Goal: Task Accomplishment & Management: Complete application form

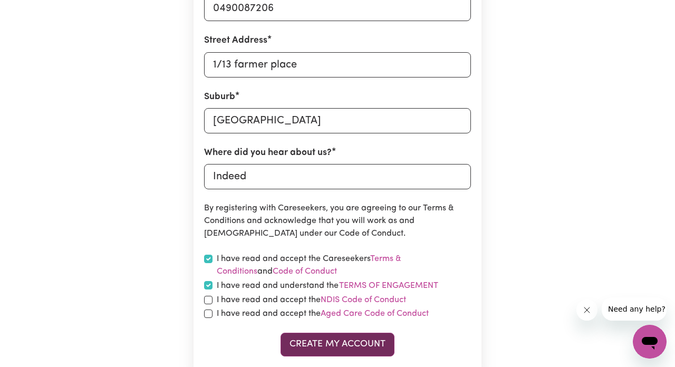
scroll to position [424, 0]
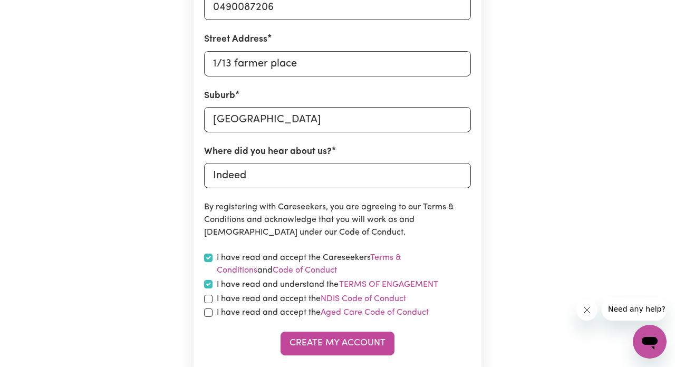
click at [209, 299] on input "checkbox" at bounding box center [208, 299] width 8 height 8
checkbox input "true"
click at [353, 293] on label "I have read and accept the NDIS Code of Conduct" at bounding box center [311, 299] width 189 height 13
click at [353, 295] on link "NDIS Code of Conduct" at bounding box center [362, 299] width 85 height 8
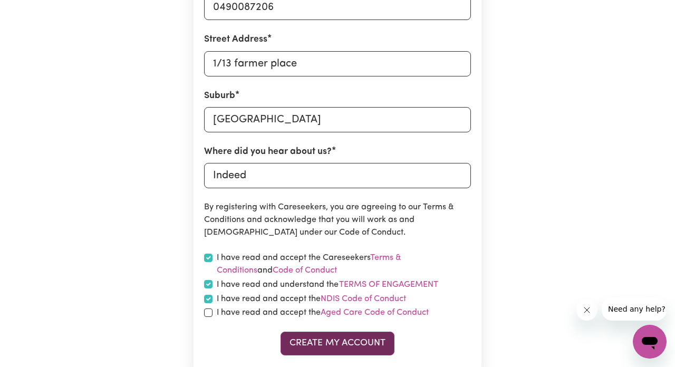
click at [352, 338] on button "Create My Account" at bounding box center [337, 343] width 114 height 23
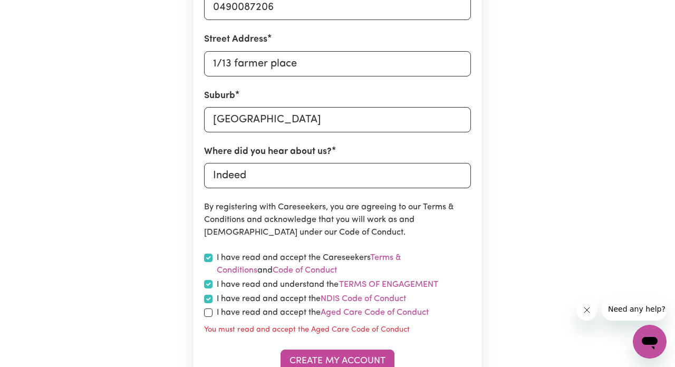
click at [207, 308] on input "checkbox" at bounding box center [208, 312] width 8 height 8
checkbox input "true"
click at [340, 310] on link "Aged Care Code of Conduct" at bounding box center [374, 312] width 108 height 8
click at [356, 363] on button "Create My Account" at bounding box center [337, 360] width 114 height 23
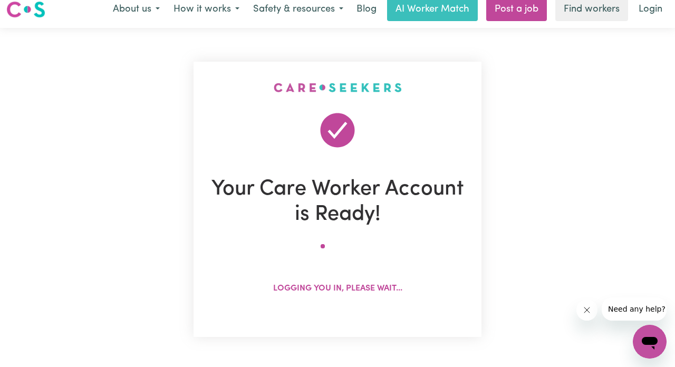
scroll to position [0, 0]
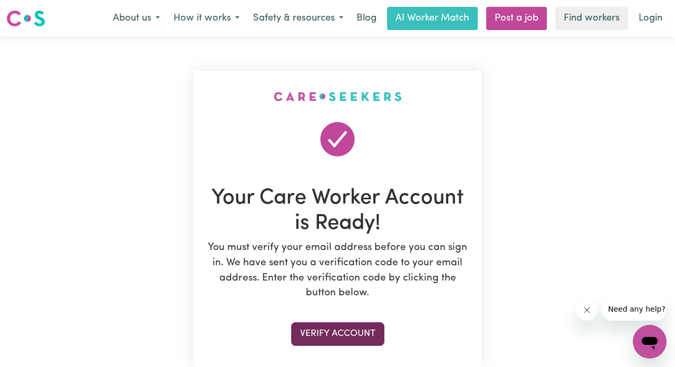
click at [346, 328] on button "Verify Account" at bounding box center [337, 333] width 93 height 23
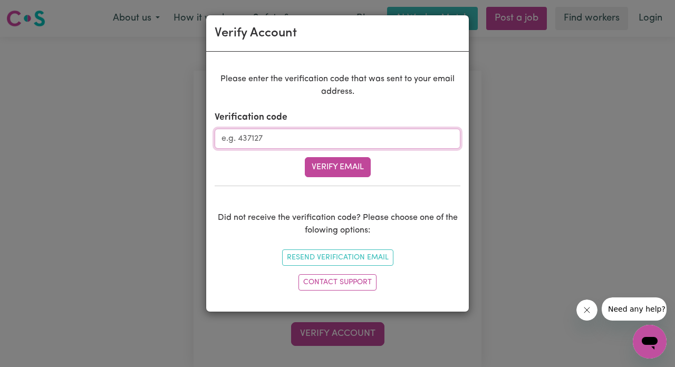
click at [299, 140] on input "Verification code" at bounding box center [338, 139] width 246 height 20
type input "814362"
click at [317, 162] on button "Verify Email" at bounding box center [338, 167] width 66 height 20
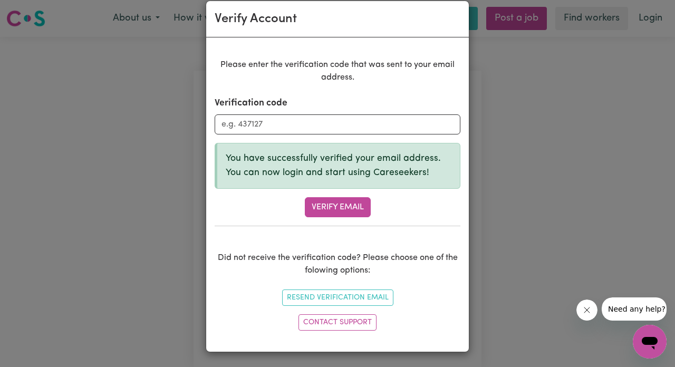
scroll to position [14, 0]
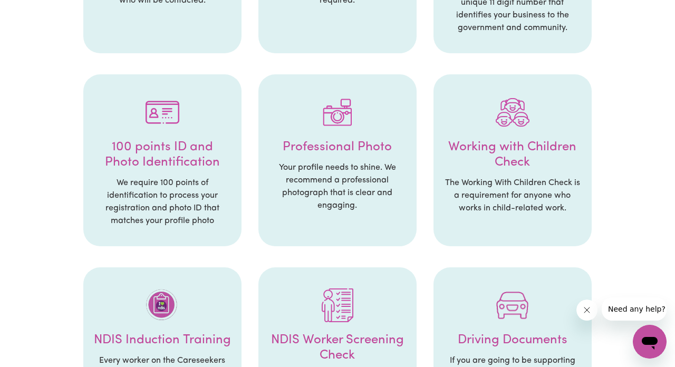
scroll to position [212, 0]
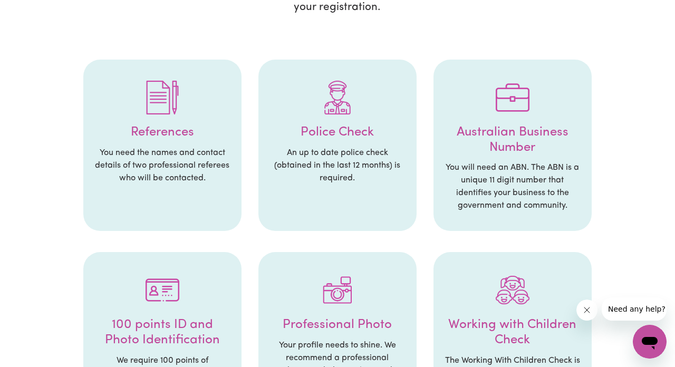
click at [158, 131] on h4 "References" at bounding box center [162, 132] width 137 height 15
click at [166, 128] on h4 "References" at bounding box center [162, 132] width 137 height 15
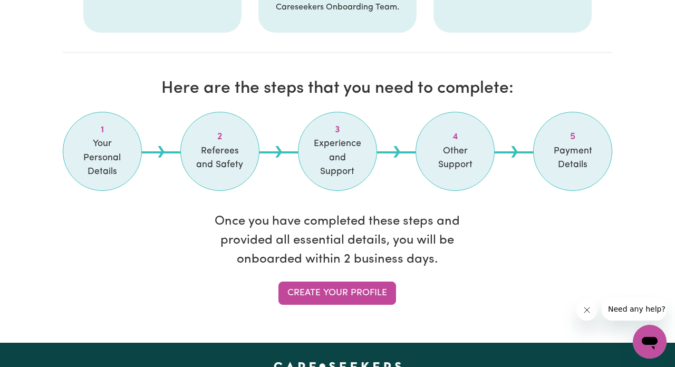
scroll to position [869, 0]
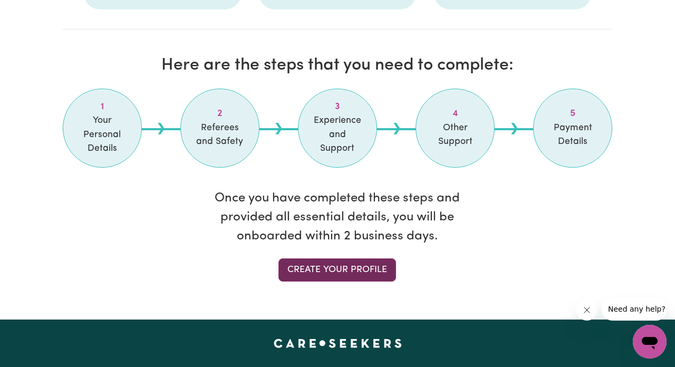
click at [327, 268] on link "Create your profile" at bounding box center [337, 269] width 118 height 23
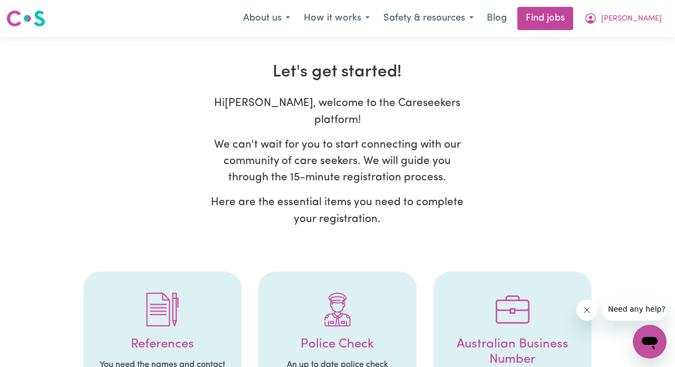
select select "Studying a healthcare related degree or qualification"
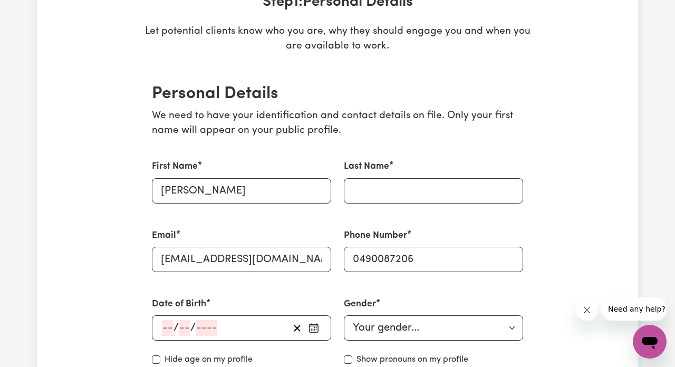
scroll to position [255, 0]
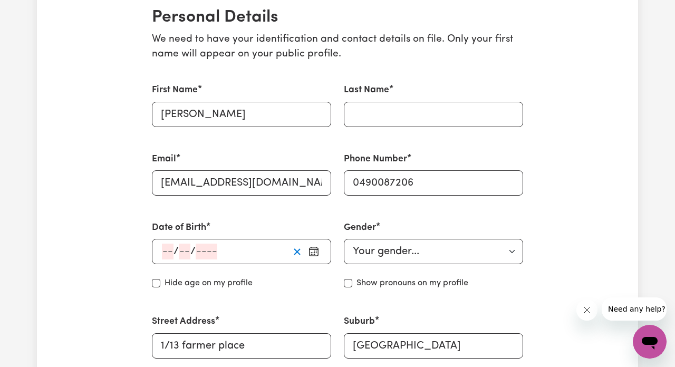
click at [297, 249] on line "button" at bounding box center [297, 252] width 6 height 6
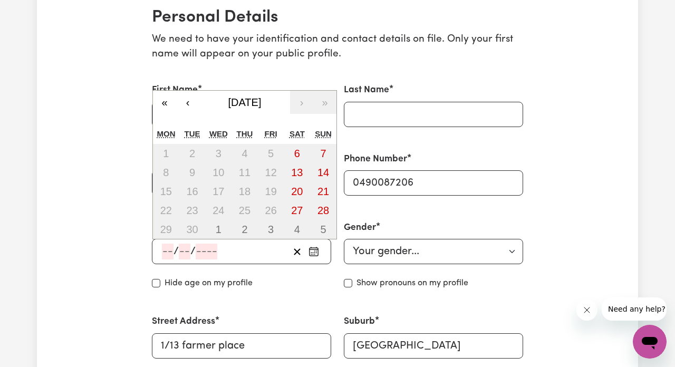
click at [164, 252] on input "number" at bounding box center [168, 252] width 12 height 16
type input "23"
click at [191, 250] on input "04" at bounding box center [187, 252] width 14 height 16
type input "03"
type input "0"
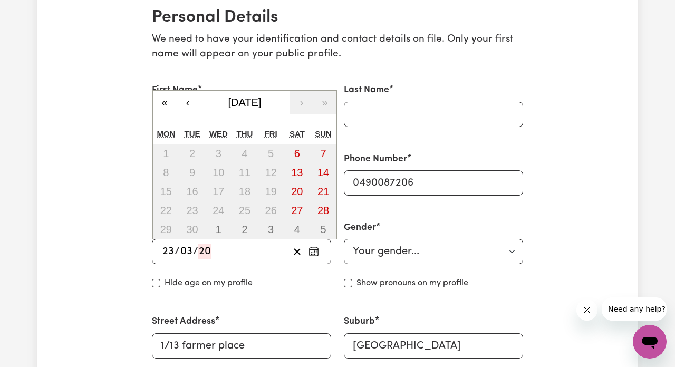
type input "200"
type input "[DATE]"
type input "3"
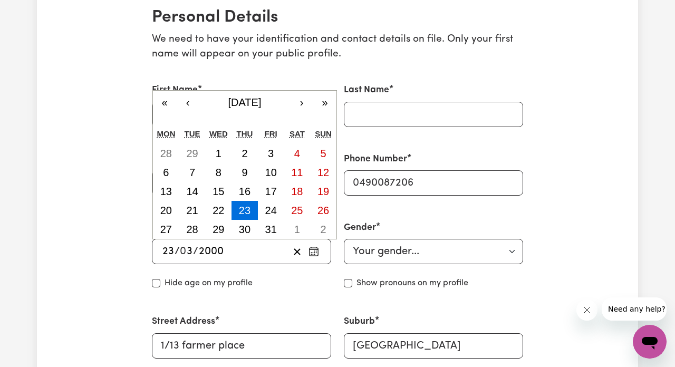
type input "200"
type input "[DATE]"
type input "2007"
click at [272, 201] on button "23" at bounding box center [271, 210] width 26 height 19
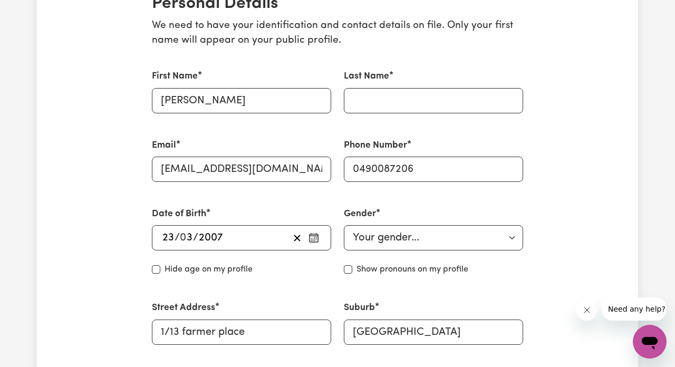
scroll to position [269, 0]
select select "[DEMOGRAPHIC_DATA]"
type input "[PERSON_NAME]"
click at [374, 114] on div "Last Name" at bounding box center [433, 90] width 192 height 69
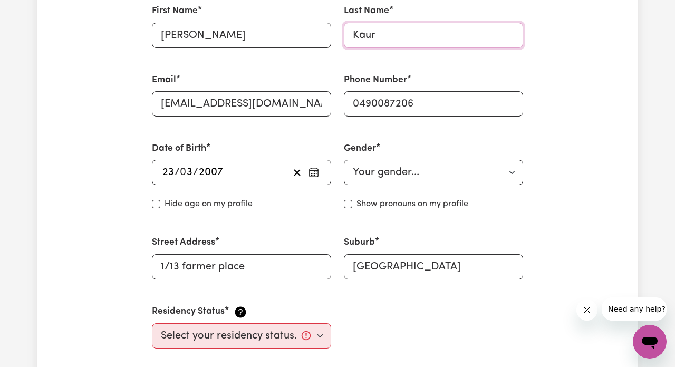
scroll to position [396, 0]
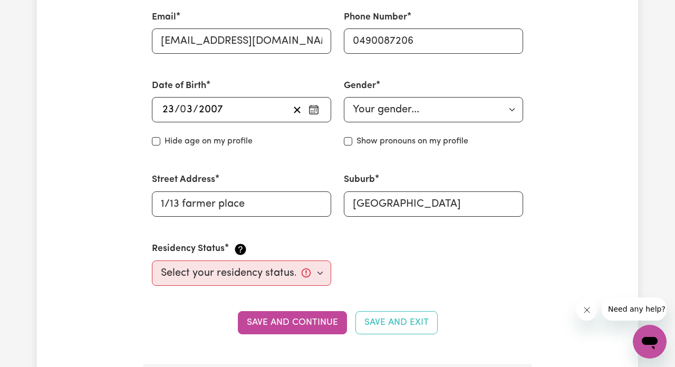
type input "Kaur"
select select "Student Visa"
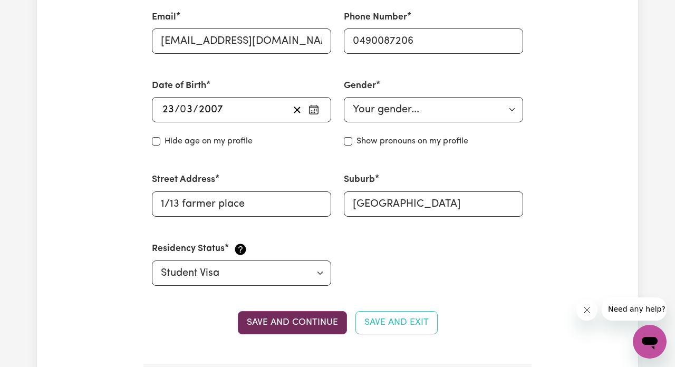
click at [309, 321] on button "Save and continue" at bounding box center [292, 322] width 109 height 23
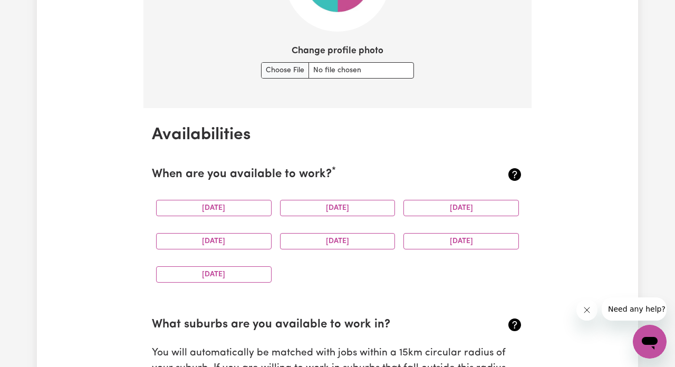
scroll to position [869, 0]
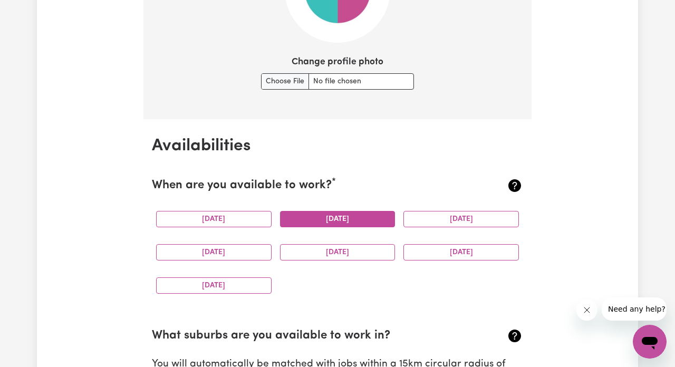
click at [295, 222] on button "[DATE]" at bounding box center [337, 219] width 115 height 16
click at [241, 250] on button "[DATE]" at bounding box center [213, 252] width 115 height 16
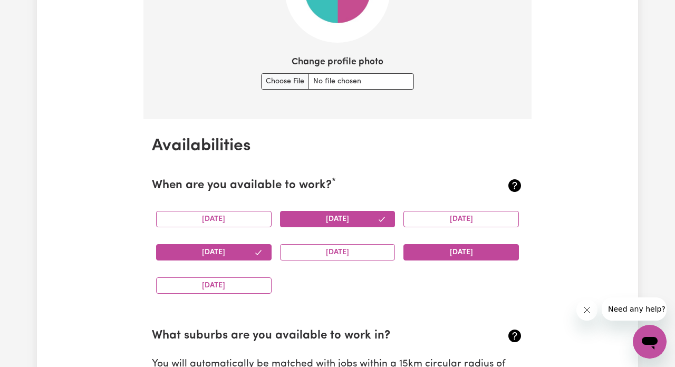
click at [415, 247] on button "[DATE]" at bounding box center [460, 252] width 115 height 16
click at [233, 277] on button "[DATE]" at bounding box center [213, 285] width 115 height 16
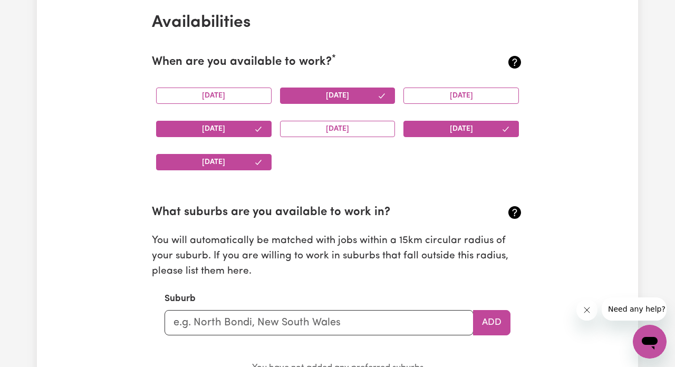
scroll to position [995, 0]
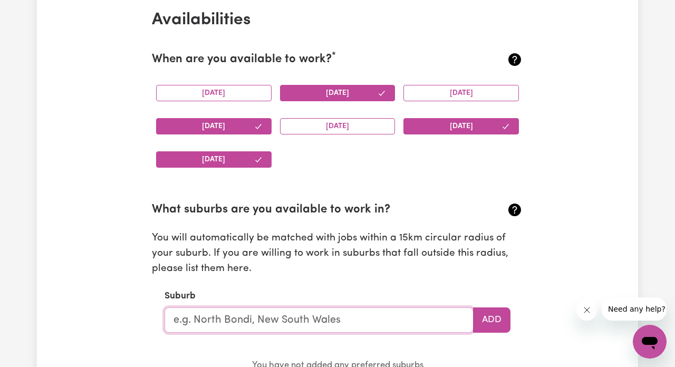
click at [310, 317] on input "text" at bounding box center [318, 319] width 309 height 25
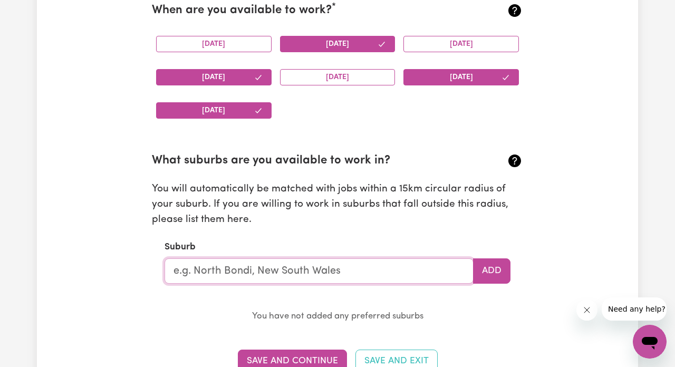
scroll to position [1044, 0]
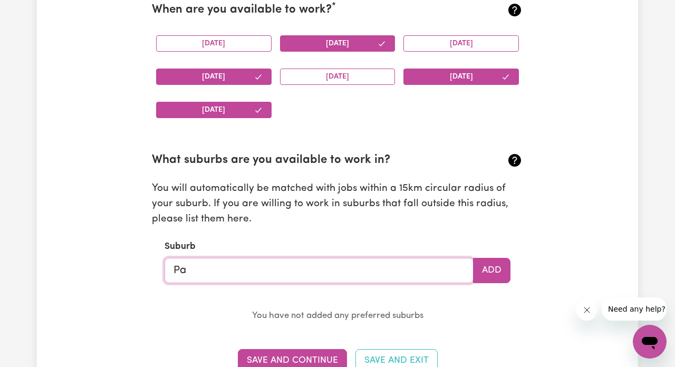
type input "Par"
type input "ParA, [GEOGRAPHIC_DATA], 2648"
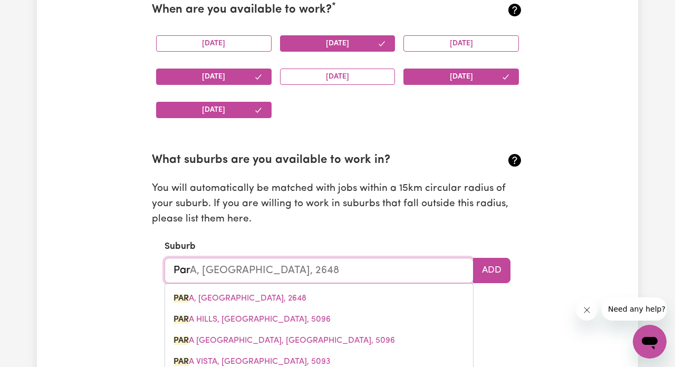
type input "Park"
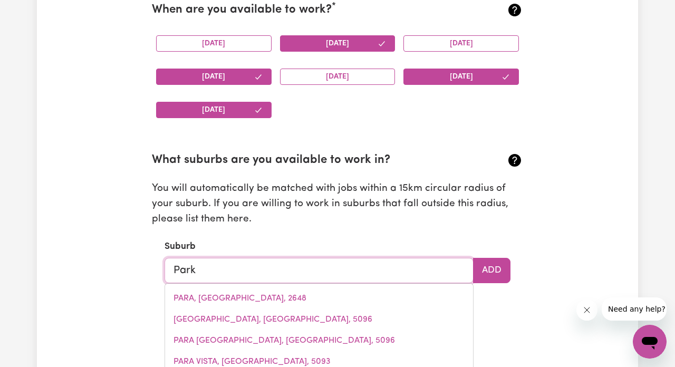
type input "[GEOGRAPHIC_DATA]"
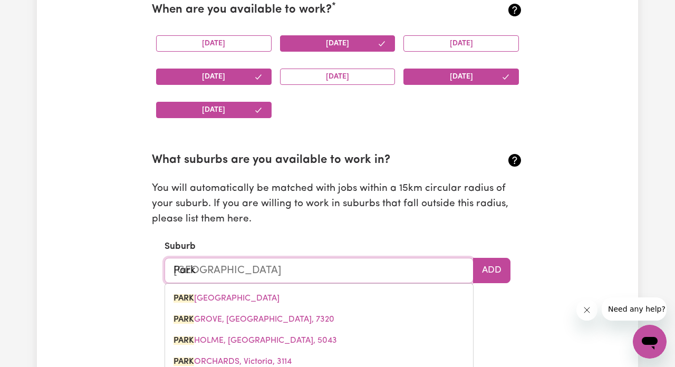
type input "Park r"
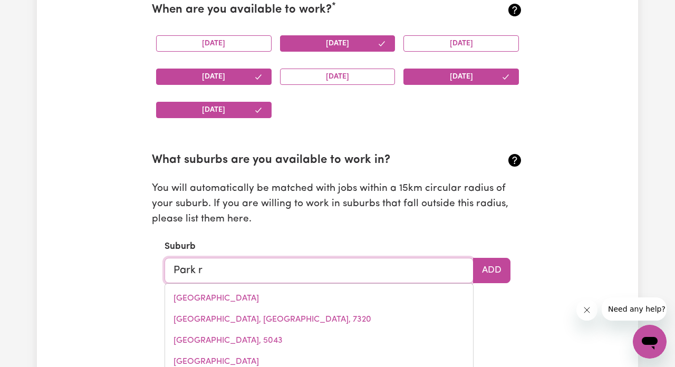
type input "[GEOGRAPHIC_DATA], [GEOGRAPHIC_DATA], 4125"
type input "Park ri"
type input "[GEOGRAPHIC_DATA], [GEOGRAPHIC_DATA], 4125"
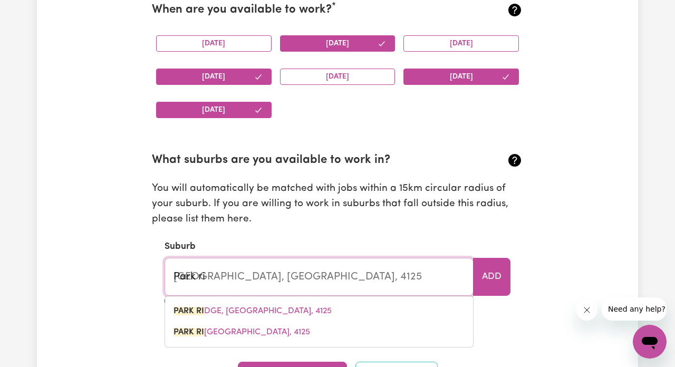
type input "Park rid"
type input "Park ridGE, [GEOGRAPHIC_DATA], 4125"
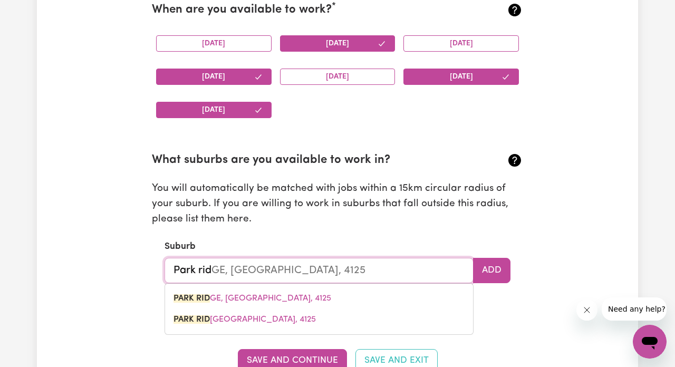
type input "Park ridg"
type input "Park ridgE, [GEOGRAPHIC_DATA], 4125"
type input "[GEOGRAPHIC_DATA]"
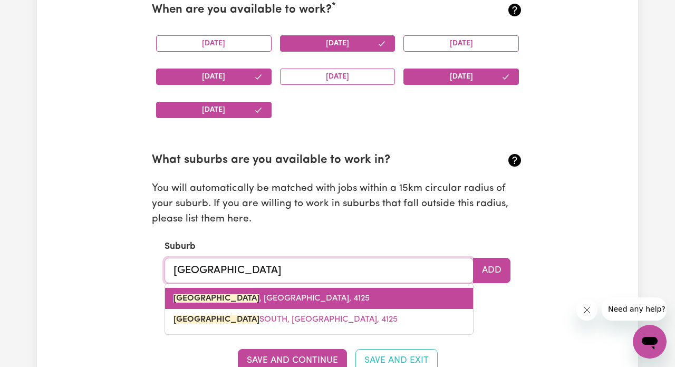
click at [268, 294] on span "[GEOGRAPHIC_DATA]" at bounding box center [271, 298] width 196 height 8
type input "[GEOGRAPHIC_DATA]"
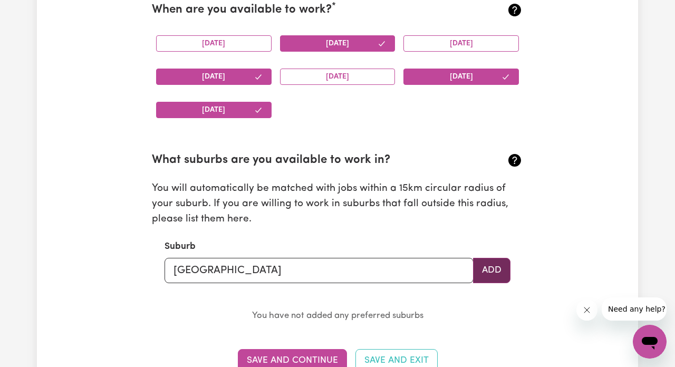
click at [500, 269] on button "Add" at bounding box center [491, 270] width 37 height 25
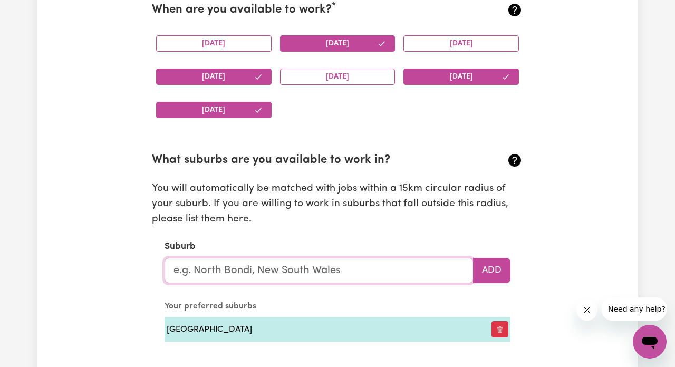
click at [326, 270] on input "text" at bounding box center [318, 270] width 309 height 25
type input "Bro"
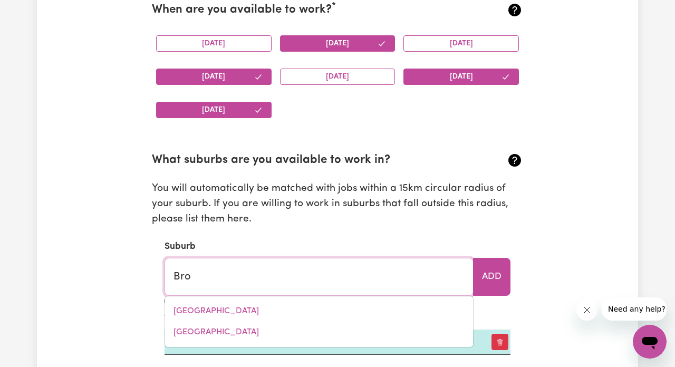
type input "BroADBEACH, [GEOGRAPHIC_DATA], 4218"
type input "Brow"
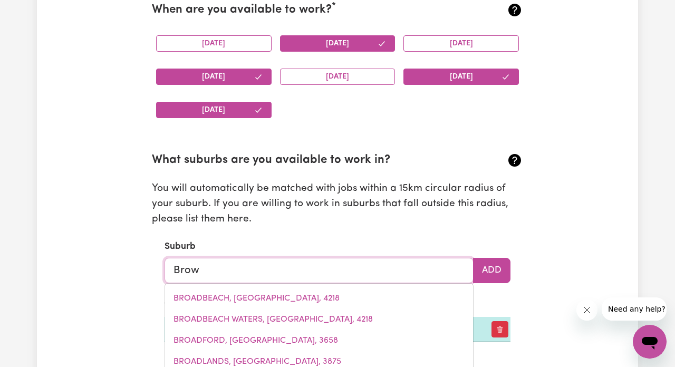
type input "[GEOGRAPHIC_DATA], [GEOGRAPHIC_DATA], 5222"
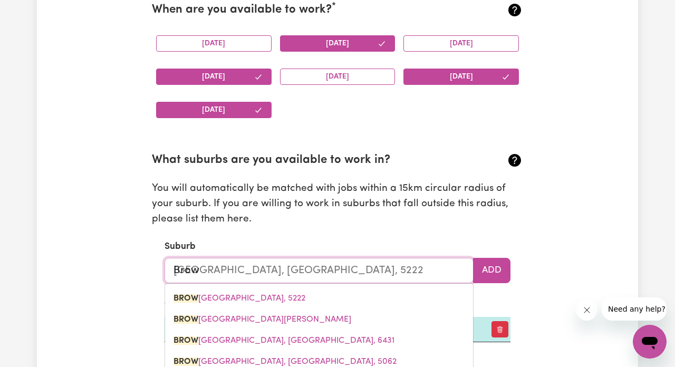
type input "Brown"
type input "[GEOGRAPHIC_DATA], [GEOGRAPHIC_DATA], 5222"
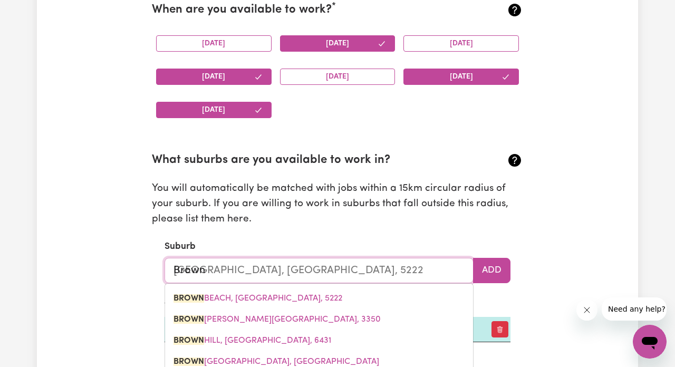
type input "Browns"
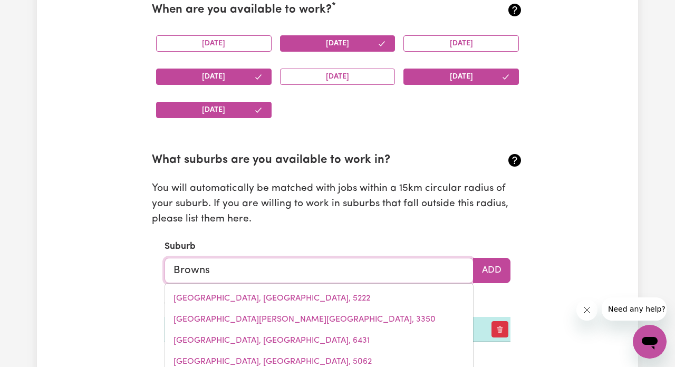
type input "Browns"
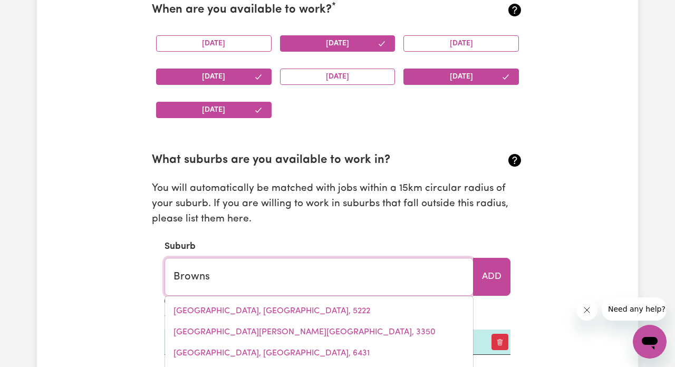
type input "[GEOGRAPHIC_DATA], [GEOGRAPHIC_DATA], 2799"
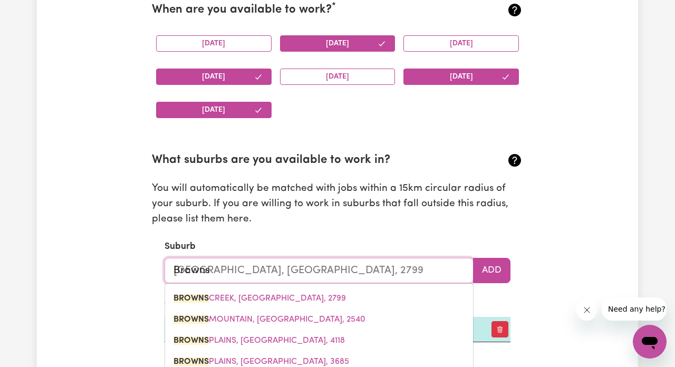
type input "Browns p"
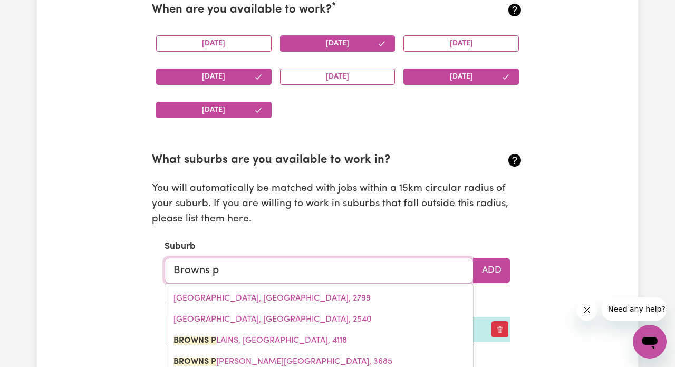
type input "Browns pl"
type input "Browns plAINS, [GEOGRAPHIC_DATA], 4118"
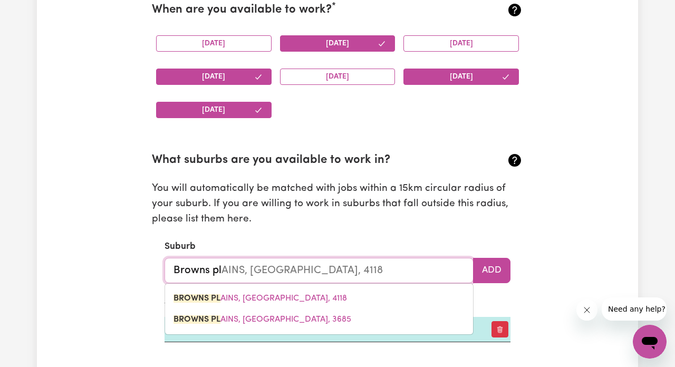
type input "Browns pla"
type input "Browns plaINS, [GEOGRAPHIC_DATA], 4118"
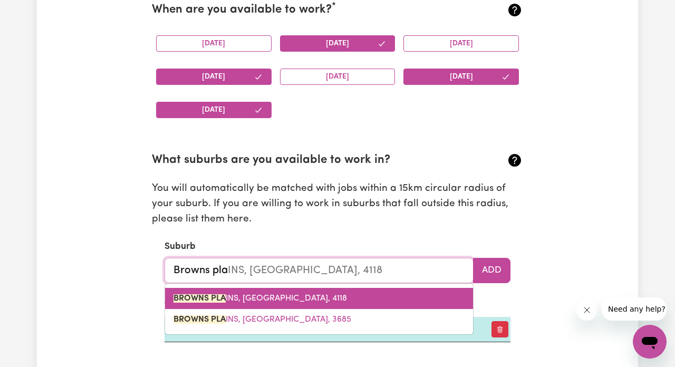
type input "Browns plan"
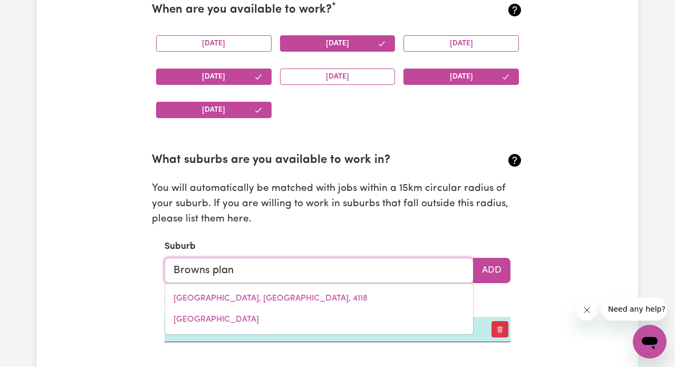
click at [268, 298] on link "[GEOGRAPHIC_DATA], [GEOGRAPHIC_DATA], 4118" at bounding box center [319, 298] width 308 height 21
type input "[GEOGRAPHIC_DATA], [GEOGRAPHIC_DATA], 4118"
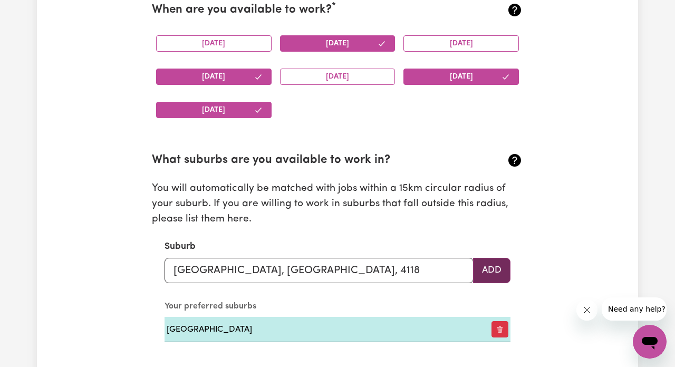
click at [490, 269] on button "Add" at bounding box center [491, 270] width 37 height 25
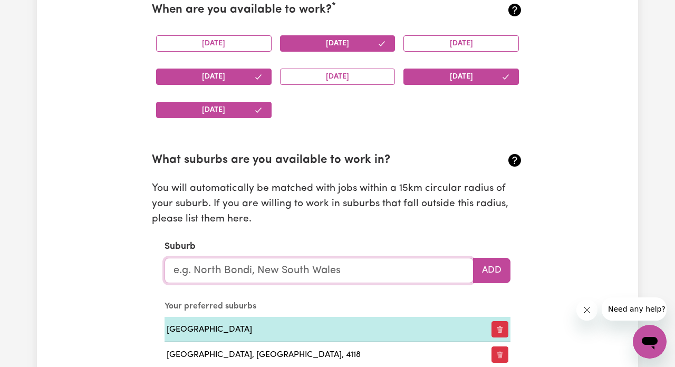
click at [398, 270] on input "text" at bounding box center [318, 270] width 309 height 25
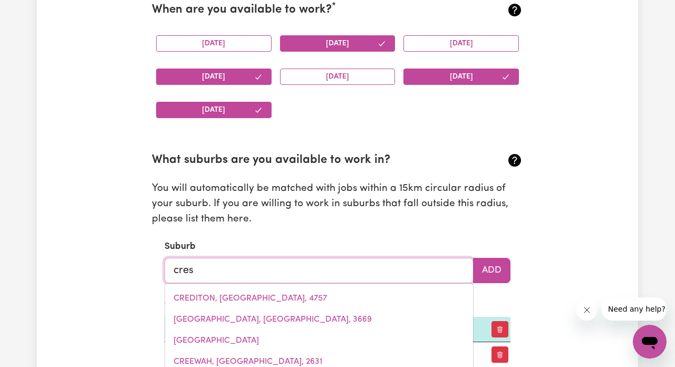
type input "crest"
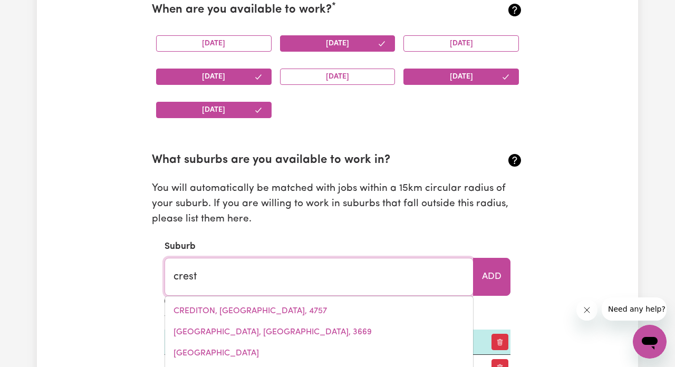
type input "crestMEAD, [GEOGRAPHIC_DATA], 4132"
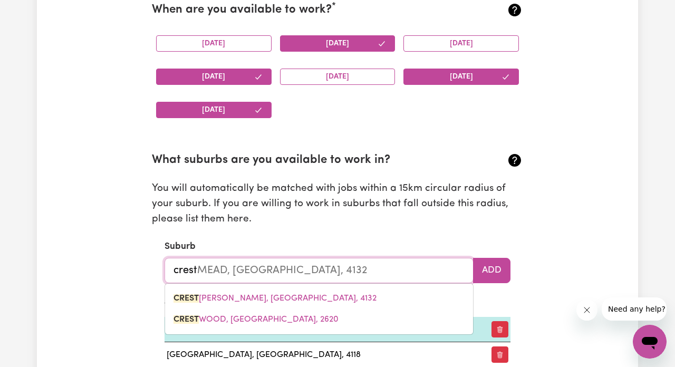
type input "crestm"
type input "crestmEAD, [GEOGRAPHIC_DATA], 4132"
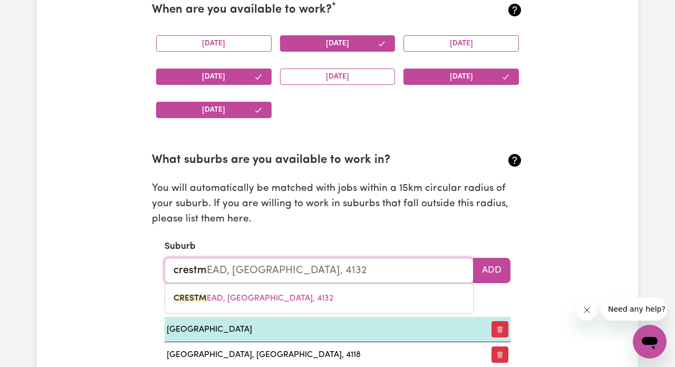
type input "crest"
type input "crestMEAD, [GEOGRAPHIC_DATA], 4132"
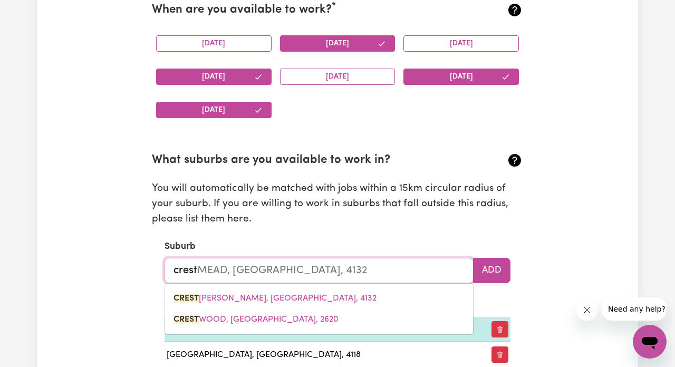
click at [382, 297] on link "[GEOGRAPHIC_DATA][PERSON_NAME], [GEOGRAPHIC_DATA], 4132" at bounding box center [319, 298] width 308 height 21
type input "CRESTMEAD, [GEOGRAPHIC_DATA], 4132"
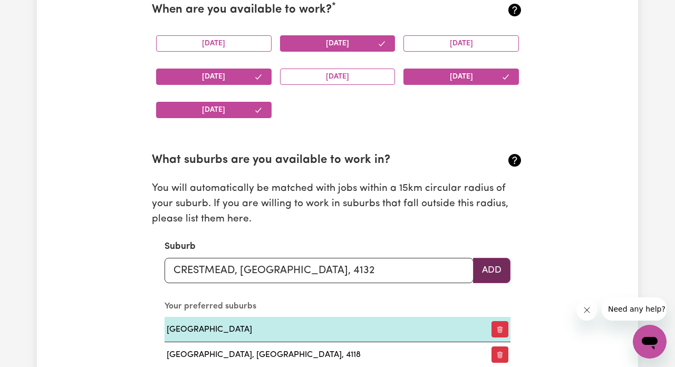
click at [497, 276] on button "Add" at bounding box center [491, 270] width 37 height 25
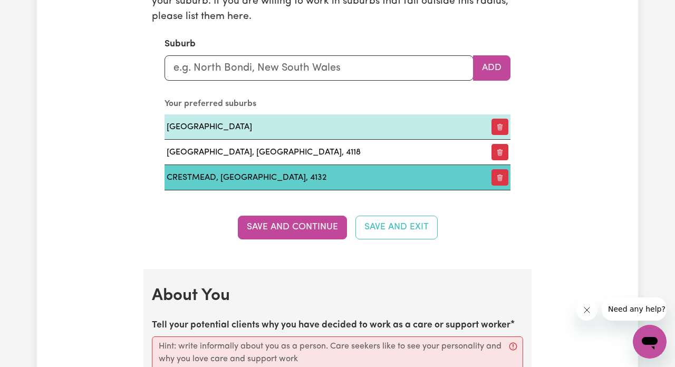
scroll to position [1327, 0]
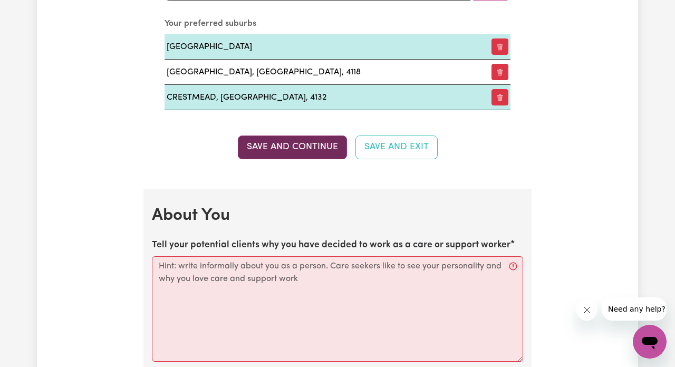
click at [285, 140] on button "Save and Continue" at bounding box center [292, 146] width 109 height 23
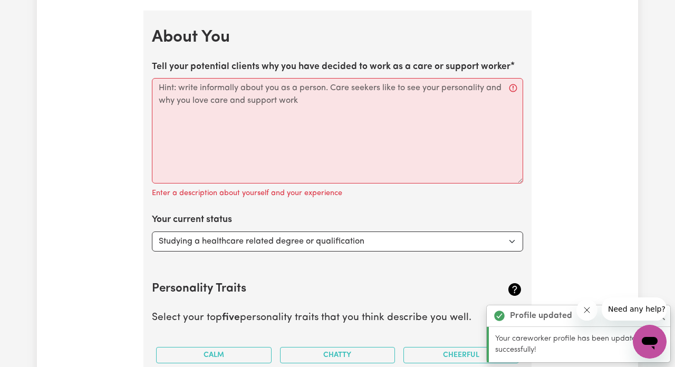
scroll to position [1510, 0]
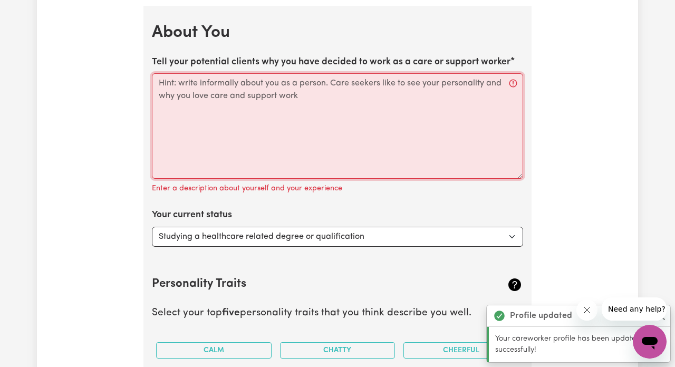
click at [211, 74] on textarea "Tell your potential clients why you have decided to work as a care or support w…" at bounding box center [337, 125] width 371 height 105
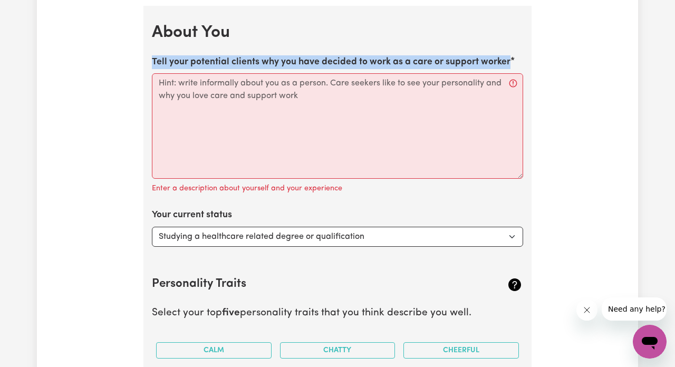
drag, startPoint x: 151, startPoint y: 52, endPoint x: 532, endPoint y: 59, distance: 381.1
copy label "Tell your potential clients why you have decided to work as a care or support w…"
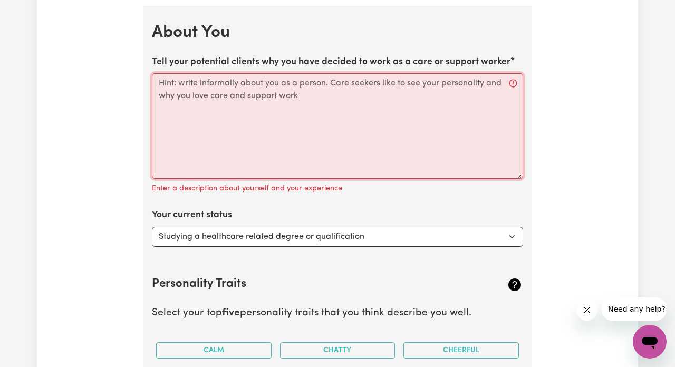
click at [408, 74] on textarea "Tell your potential clients why you have decided to work as a care or support w…" at bounding box center [337, 125] width 371 height 105
drag, startPoint x: 179, startPoint y: 76, endPoint x: 285, endPoint y: 80, distance: 106.0
click at [285, 81] on textarea "Tell your potential clients why you have decided to work as a care or support w…" at bounding box center [337, 125] width 371 height 105
paste textarea "I decided to work as a care/support worker because I genuinely enjoy helping pe…"
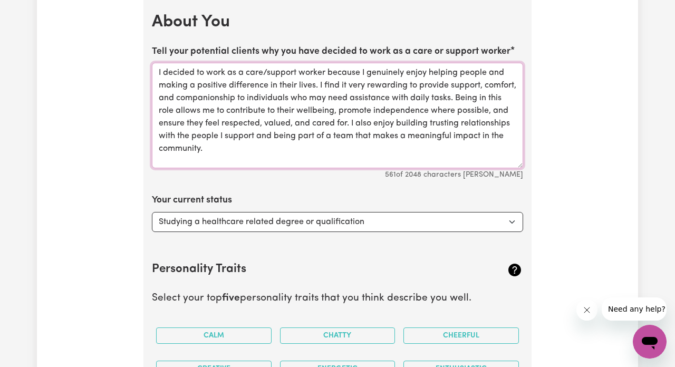
scroll to position [1521, 0]
type textarea "I decided to work as a care/support worker because I genuinely enjoy helping pe…"
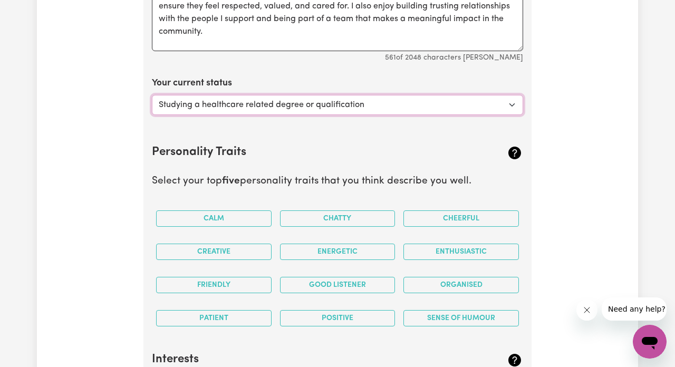
scroll to position [1639, 0]
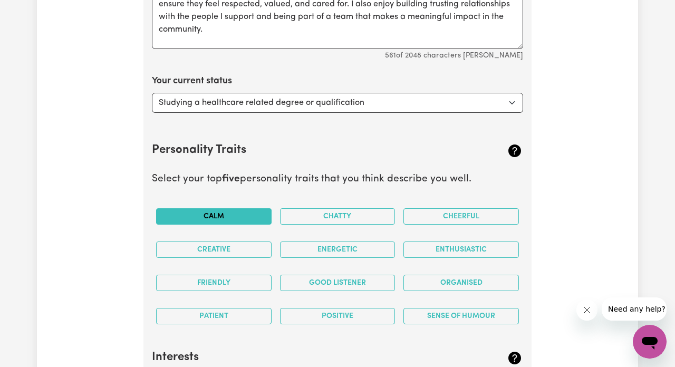
click at [222, 208] on button "Calm" at bounding box center [213, 216] width 115 height 16
click at [321, 208] on button "Chatty" at bounding box center [337, 216] width 115 height 16
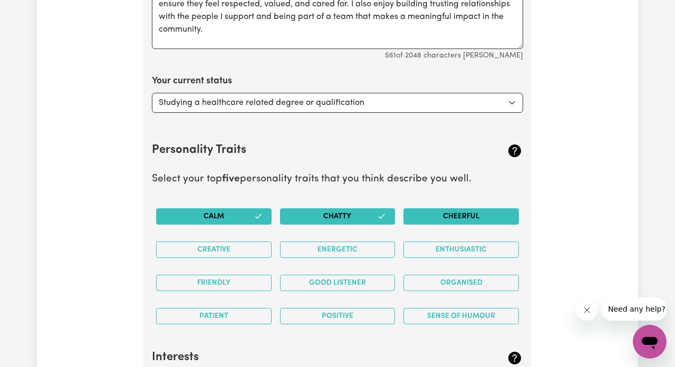
click at [430, 208] on button "Cheerful" at bounding box center [460, 216] width 115 height 16
click at [375, 243] on button "Energetic" at bounding box center [337, 249] width 115 height 16
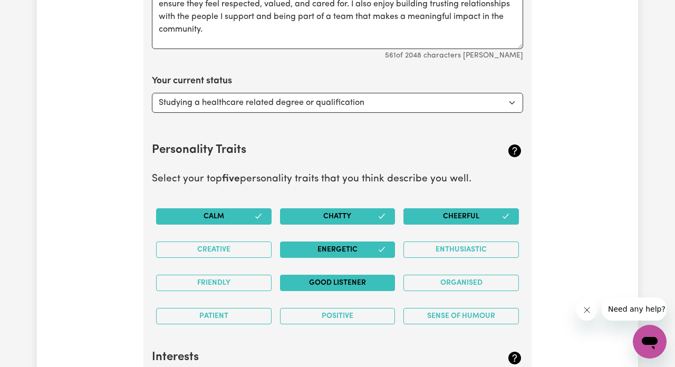
click at [372, 278] on button "Good Listener" at bounding box center [337, 283] width 115 height 16
click at [423, 275] on button "Organised" at bounding box center [460, 283] width 115 height 16
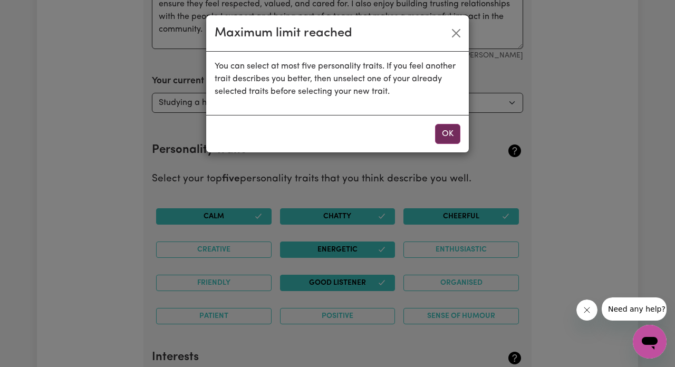
click at [437, 131] on button "OK" at bounding box center [447, 134] width 25 height 20
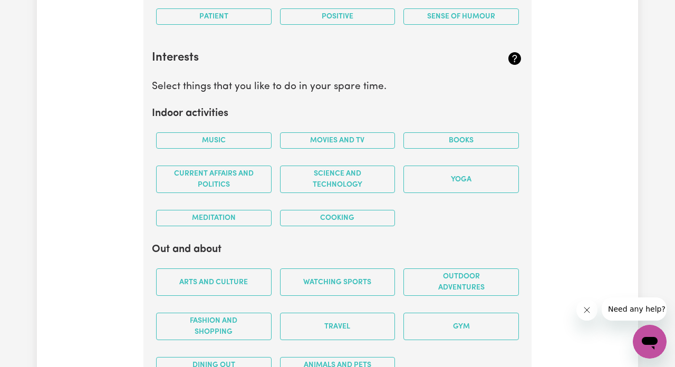
scroll to position [1923, 0]
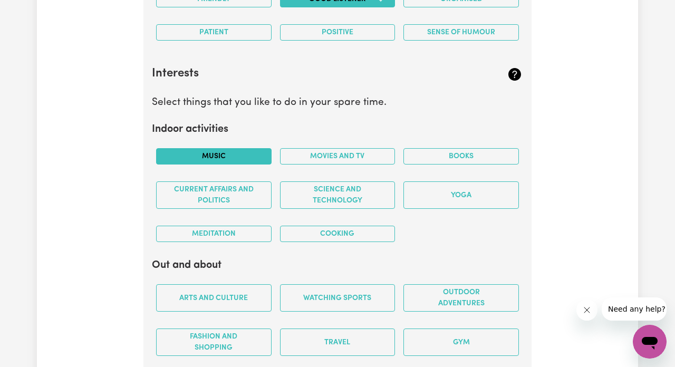
click at [251, 148] on button "Music" at bounding box center [213, 156] width 115 height 16
click at [299, 148] on button "Movies and TV" at bounding box center [337, 156] width 115 height 16
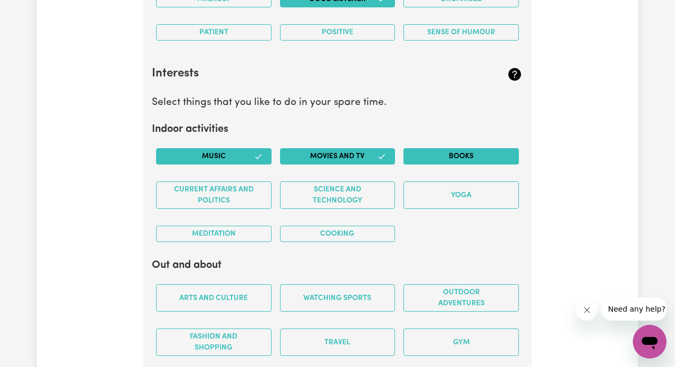
click at [427, 151] on button "Books" at bounding box center [460, 156] width 115 height 16
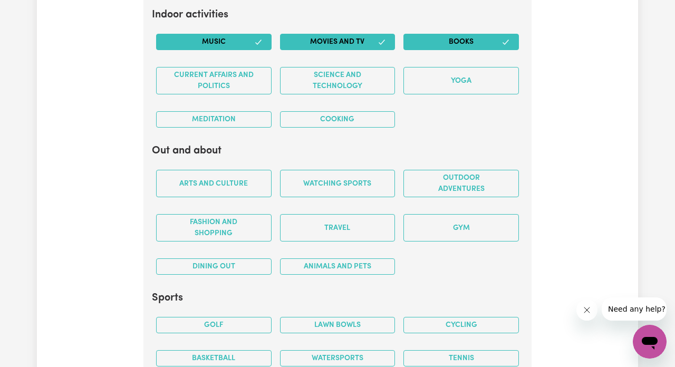
scroll to position [2037, 0]
click at [351, 261] on button "Animals and pets" at bounding box center [337, 266] width 115 height 16
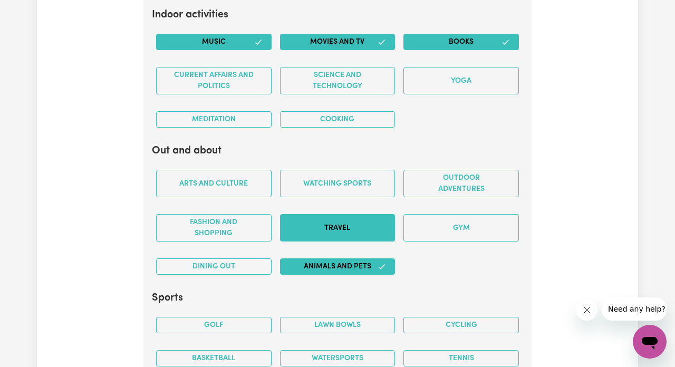
click at [304, 220] on button "Travel" at bounding box center [337, 227] width 115 height 27
click at [226, 161] on div "Arts and Culture" at bounding box center [214, 183] width 124 height 44
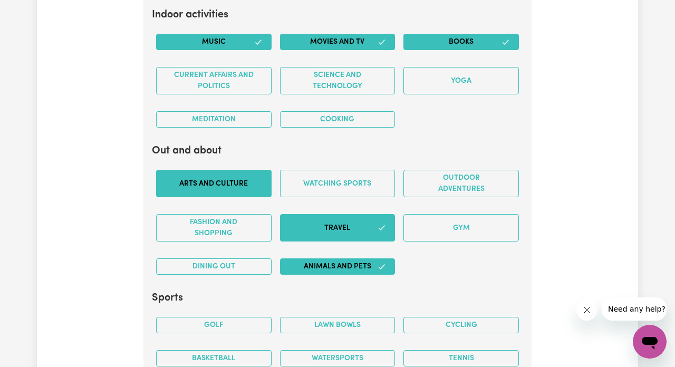
click at [228, 172] on button "Arts and Culture" at bounding box center [213, 183] width 115 height 27
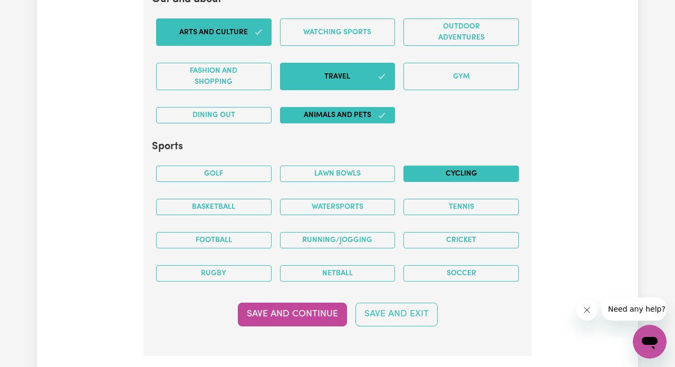
scroll to position [2191, 0]
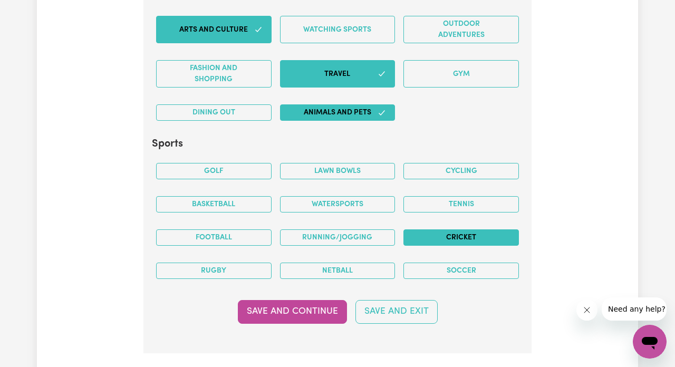
click at [441, 233] on button "Cricket" at bounding box center [460, 237] width 115 height 16
click at [452, 167] on button "Cycling" at bounding box center [460, 171] width 115 height 16
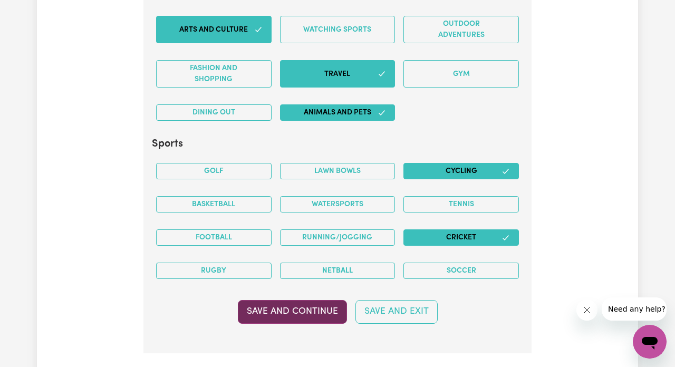
click at [272, 305] on button "Save and Continue" at bounding box center [292, 311] width 109 height 23
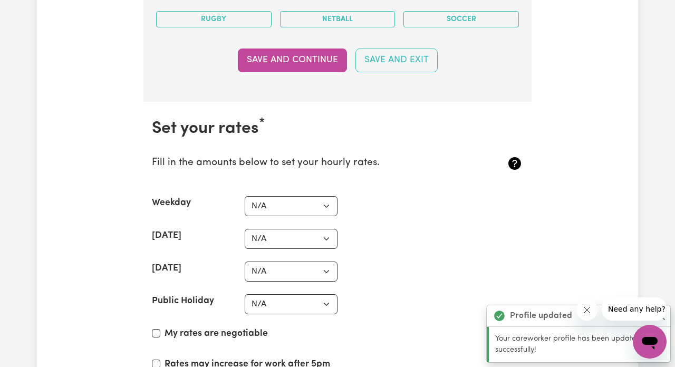
scroll to position [2537, 0]
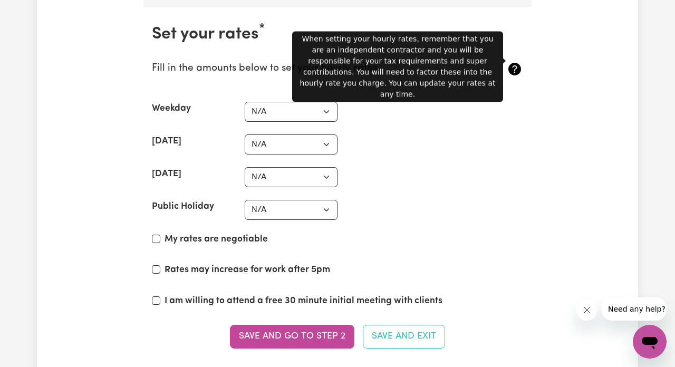
click at [514, 61] on icon at bounding box center [514, 69] width 17 height 17
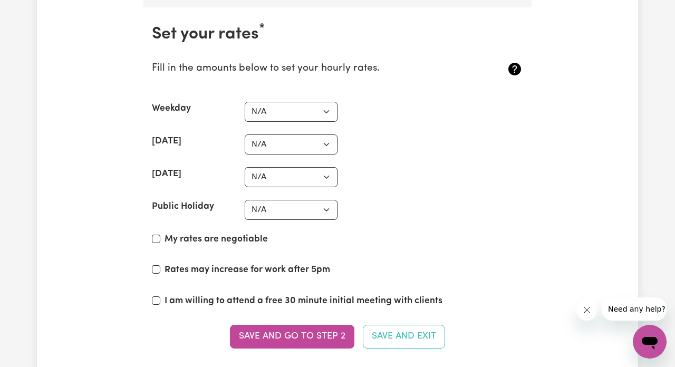
click at [514, 63] on icon at bounding box center [514, 69] width 13 height 13
select select "40"
select select "37"
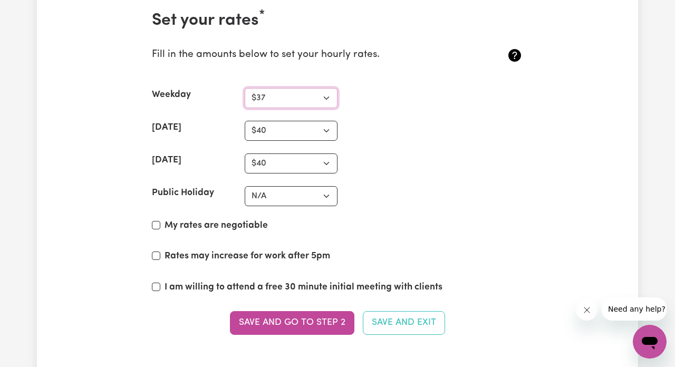
scroll to position [2552, 0]
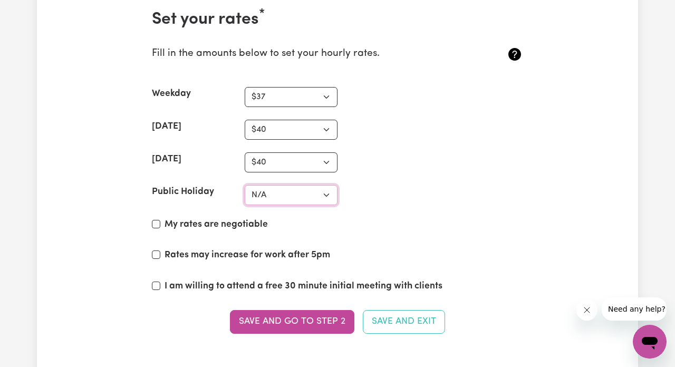
select select "60"
click at [153, 220] on input "My rates are negotiable" at bounding box center [156, 224] width 8 height 8
checkbox input "true"
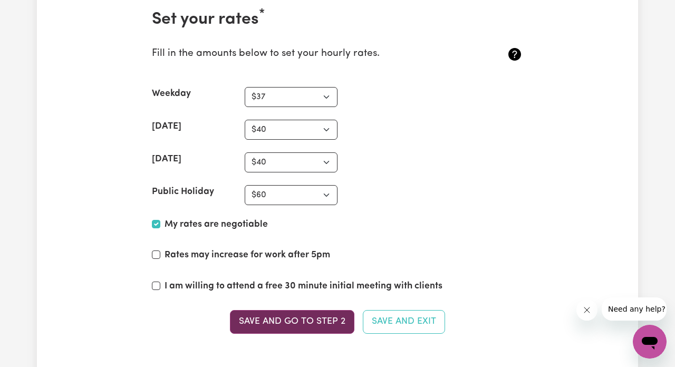
click at [303, 313] on button "Save and go to Step 2" at bounding box center [292, 321] width 124 height 23
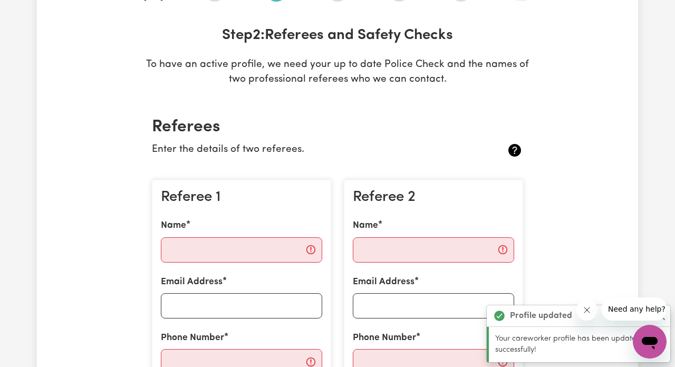
scroll to position [146, 0]
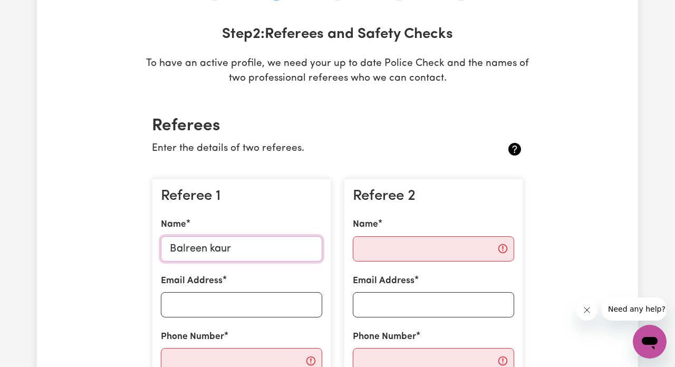
type input "Balreen kaur"
click at [218, 283] on label "Email Address" at bounding box center [192, 281] width 62 height 14
click at [218, 292] on input "Email Address" at bounding box center [241, 304] width 161 height 25
click at [218, 287] on div "Email Address" at bounding box center [241, 295] width 161 height 43
click at [217, 292] on input "Email Address" at bounding box center [241, 304] width 161 height 25
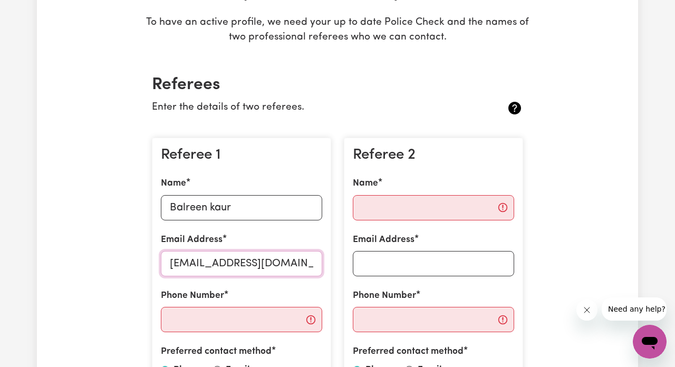
scroll to position [191, 0]
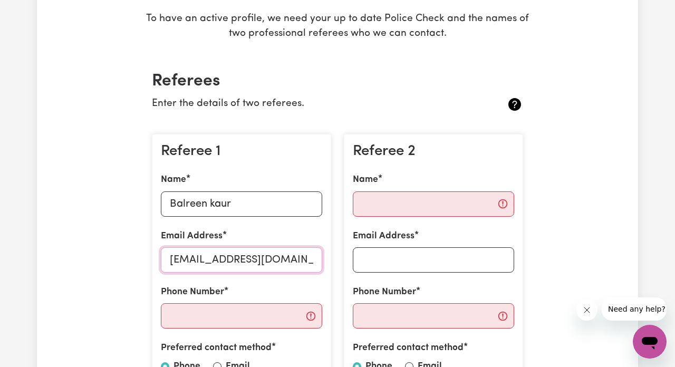
type input "[EMAIL_ADDRESS][DOMAIN_NAME]"
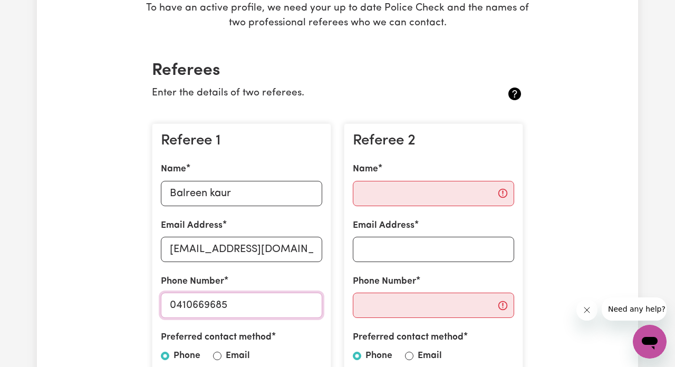
scroll to position [201, 0]
type input "0410669685"
click at [382, 196] on input "Name" at bounding box center [433, 193] width 161 height 25
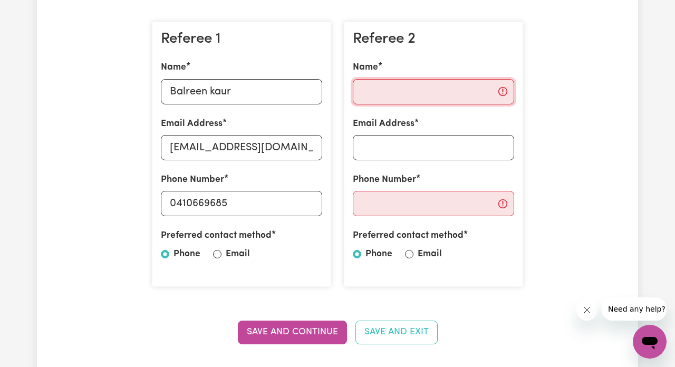
scroll to position [302, 0]
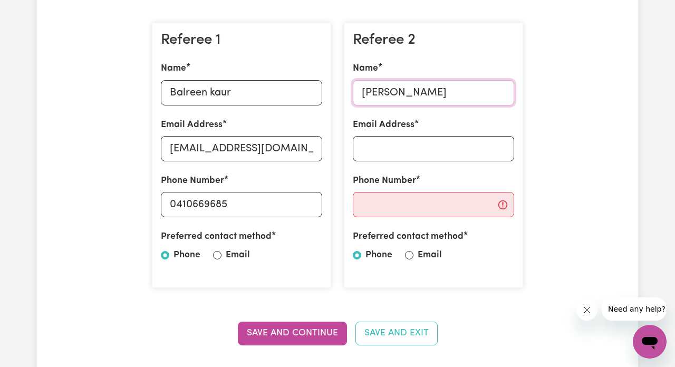
type input "[PERSON_NAME]"
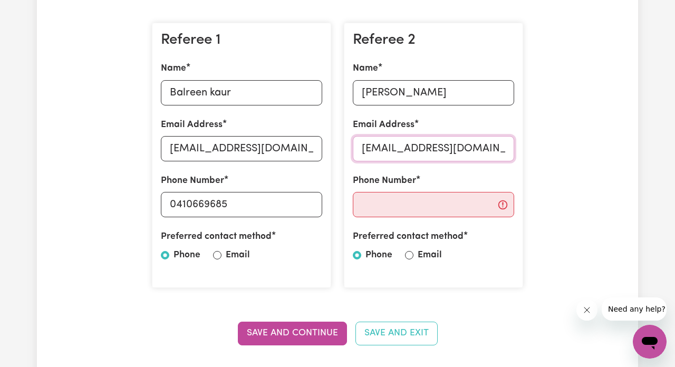
type input "[EMAIL_ADDRESS][DOMAIN_NAME]"
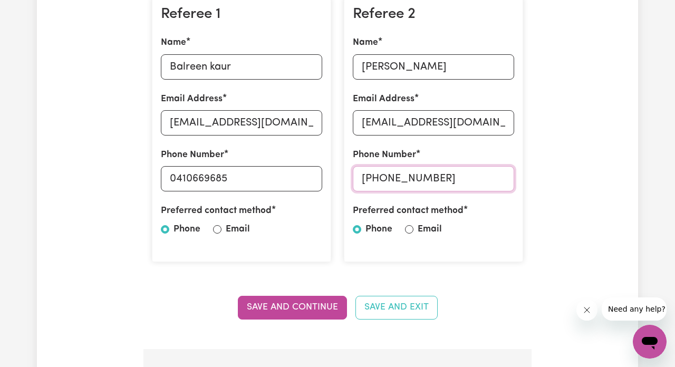
scroll to position [357, 0]
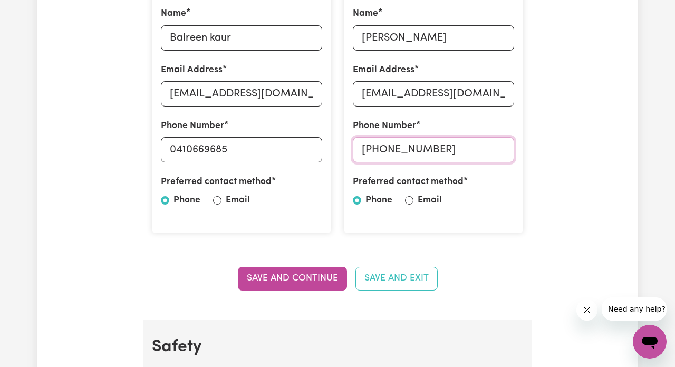
type input "[PHONE_NUMBER]"
click at [411, 194] on div at bounding box center [409, 200] width 8 height 13
click at [407, 198] on input "Email" at bounding box center [409, 200] width 8 height 8
radio input "true"
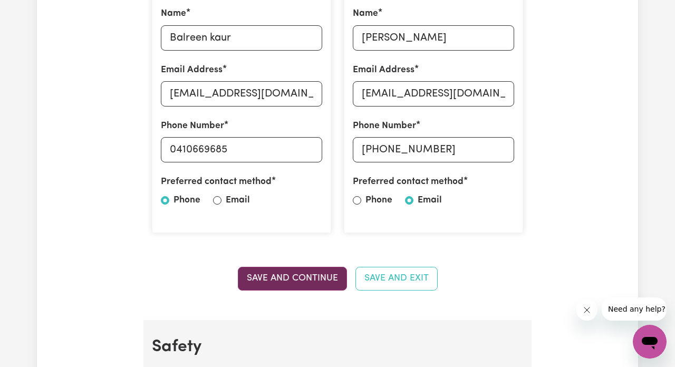
click at [283, 272] on button "Save and Continue" at bounding box center [292, 278] width 109 height 23
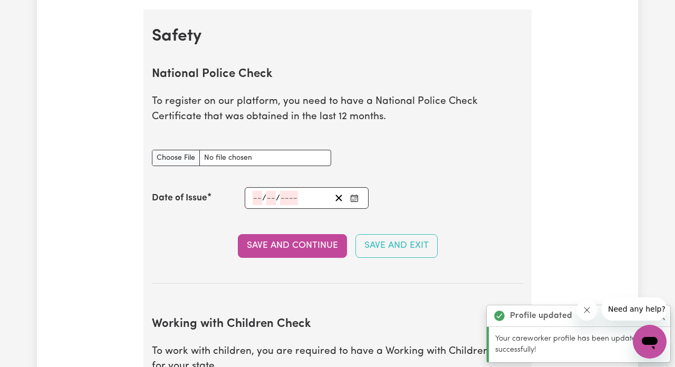
scroll to position [674, 0]
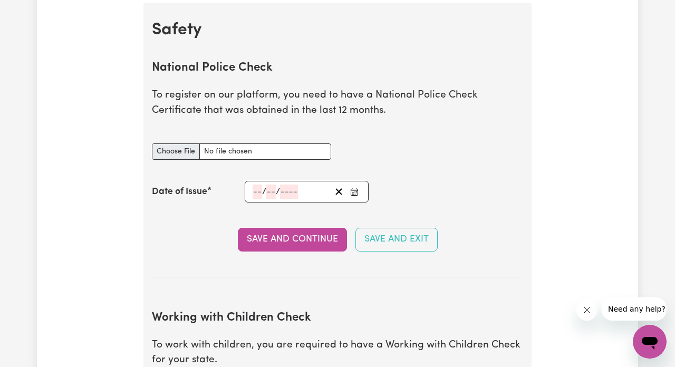
click at [206, 144] on input "National Police Check document" at bounding box center [241, 151] width 179 height 16
type input "C:\fakepath\[PERSON_NAME], . - [DEMOGRAPHIC_DATA] National Police Check.pdf"
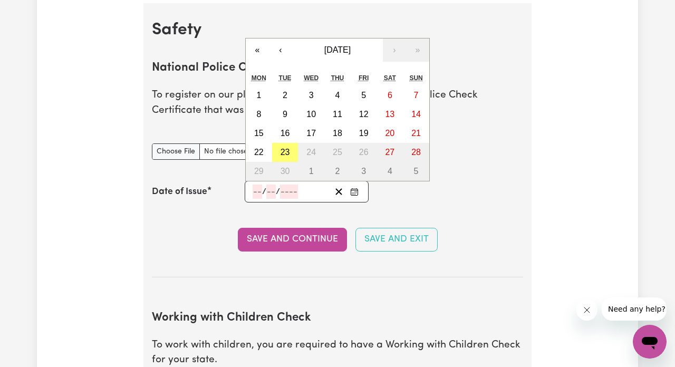
click at [258, 188] on input "number" at bounding box center [256, 191] width 9 height 14
click at [279, 44] on button "‹" at bounding box center [280, 49] width 23 height 23
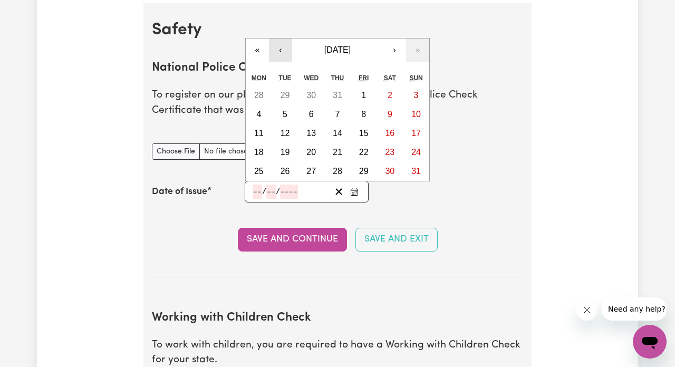
click at [279, 44] on button "‹" at bounding box center [280, 49] width 23 height 23
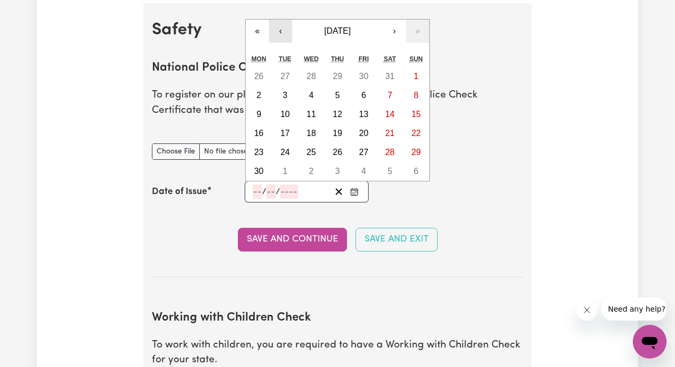
click at [279, 30] on button "‹" at bounding box center [280, 31] width 23 height 23
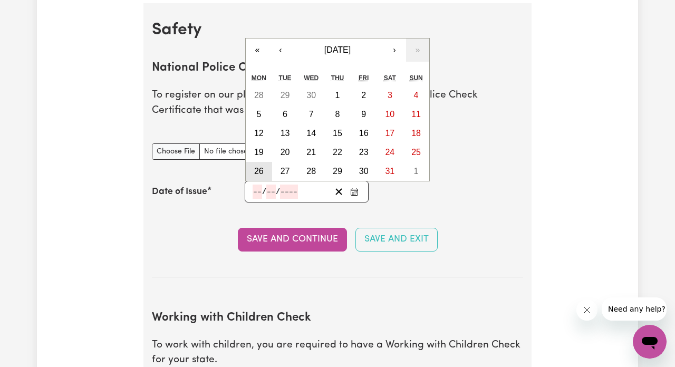
click at [260, 167] on abbr "26" at bounding box center [258, 171] width 9 height 9
type input "[DATE]"
type input "26"
type input "5"
type input "2025"
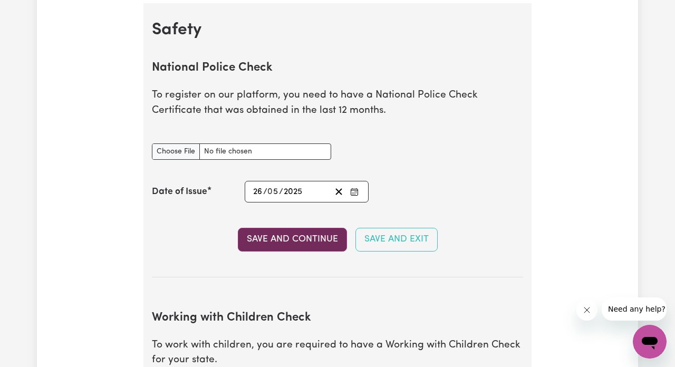
click at [317, 232] on button "Save and Continue" at bounding box center [292, 239] width 109 height 23
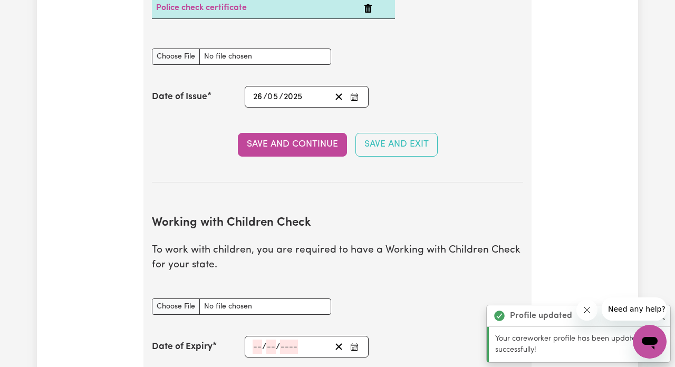
scroll to position [963, 0]
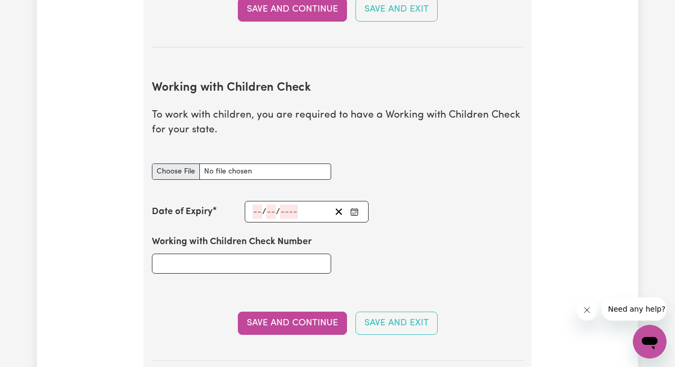
click at [223, 167] on input "Working with Children Check document" at bounding box center [241, 171] width 179 height 16
type input "C:\fakepath\[PERSON_NAME], . - Blue Card.pdf"
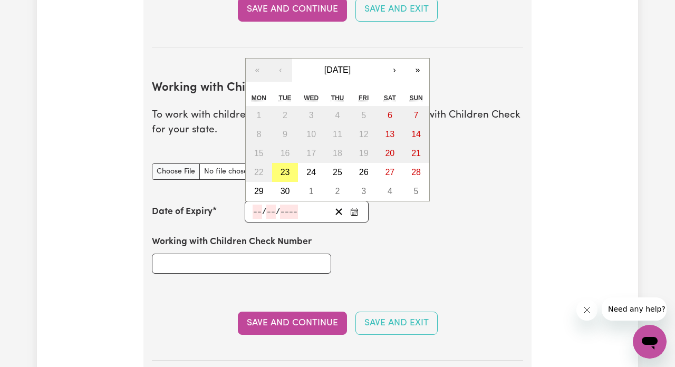
click at [284, 205] on input "number" at bounding box center [289, 212] width 18 height 14
type input "2028"
click at [267, 209] on input "number" at bounding box center [270, 212] width 9 height 14
click at [268, 209] on input "number" at bounding box center [270, 212] width 9 height 14
type input "05"
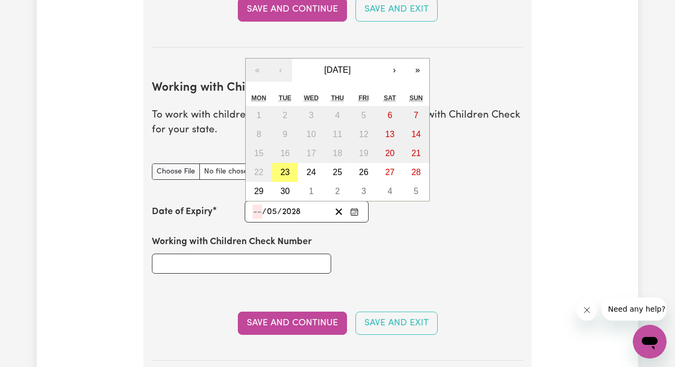
click at [257, 209] on input "number" at bounding box center [256, 212] width 9 height 14
type input "[DATE]"
type input "4"
type input "5"
type input "4"
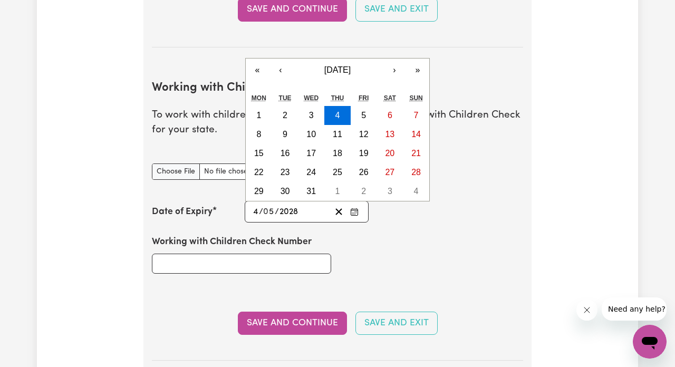
click at [332, 239] on div "Working with Children Check Number" at bounding box center [241, 253] width 192 height 63
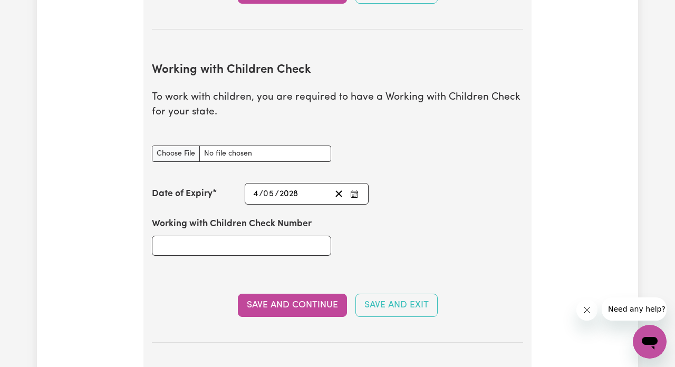
scroll to position [990, 0]
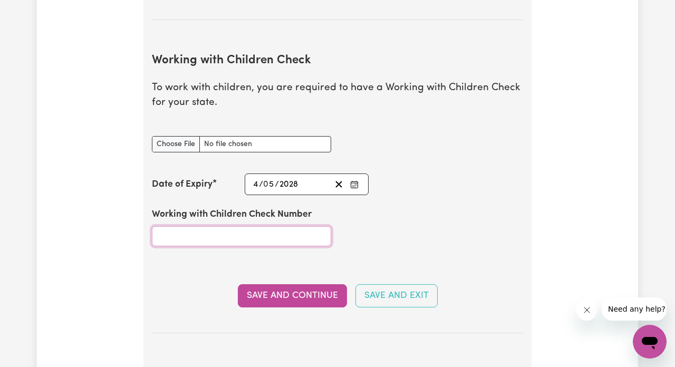
click at [306, 233] on input "Working with Children Check Number" at bounding box center [241, 236] width 179 height 20
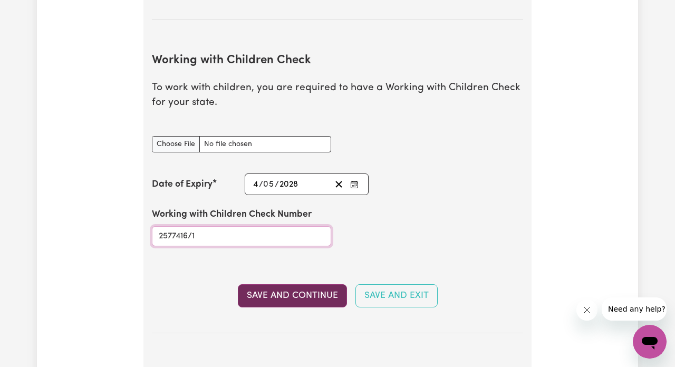
type input "2577416/1"
click at [312, 287] on button "Save and Continue" at bounding box center [292, 295] width 109 height 23
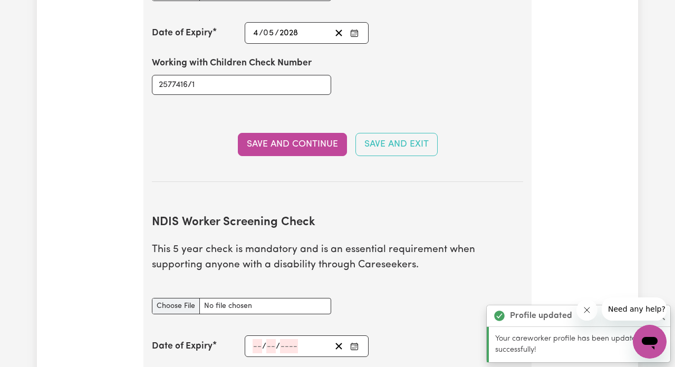
scroll to position [1334, 0]
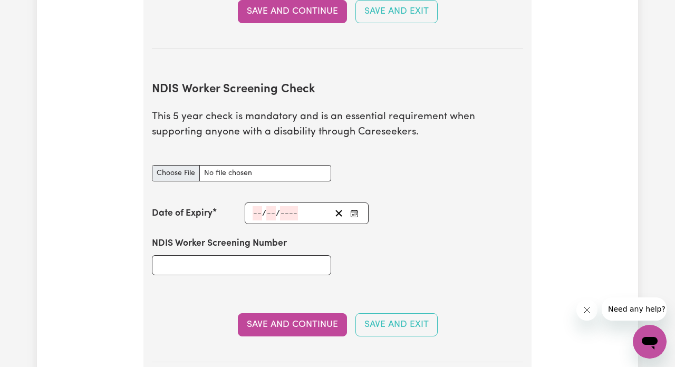
click at [187, 165] on input "NDIS Worker Screening Check document" at bounding box center [241, 173] width 179 height 16
type input "C:\fakepath\[PERSON_NAME], . - Disability Worker Screening Clearance.pdf"
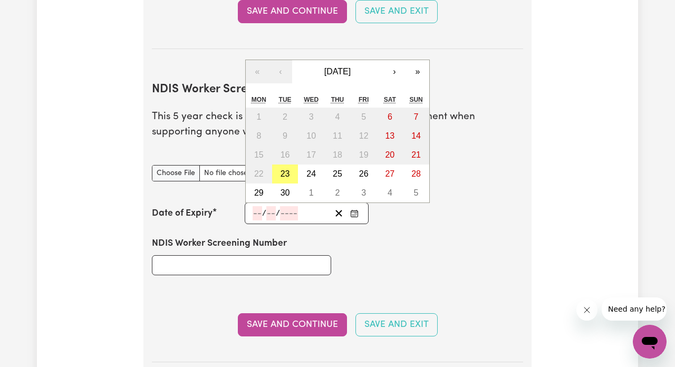
click at [255, 206] on input "number" at bounding box center [256, 213] width 9 height 14
type input "28"
type input "04"
type input "203"
type input "[DATE]"
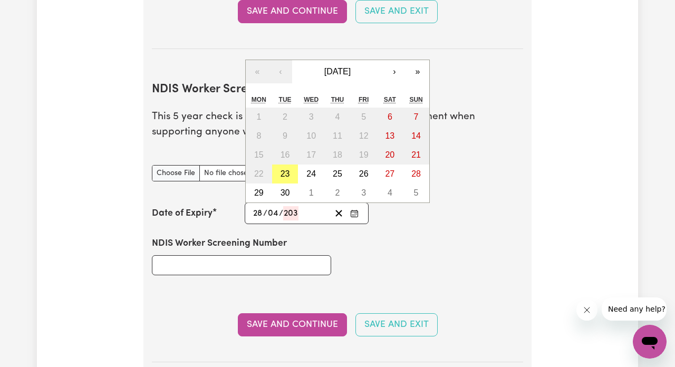
type input "4"
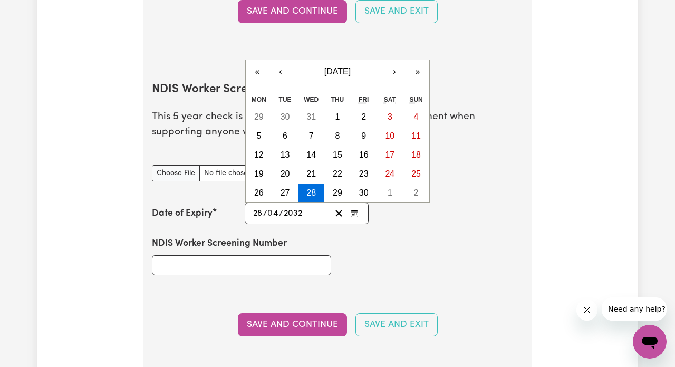
type input "203"
type input "[DATE]"
type input "2030"
click at [252, 255] on input "NDIS Worker Screening Number" at bounding box center [241, 265] width 179 height 20
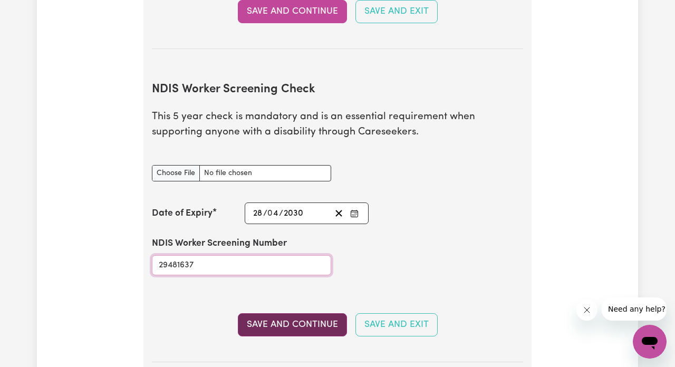
type input "29481637"
click at [306, 322] on button "Save and Continue" at bounding box center [292, 324] width 109 height 23
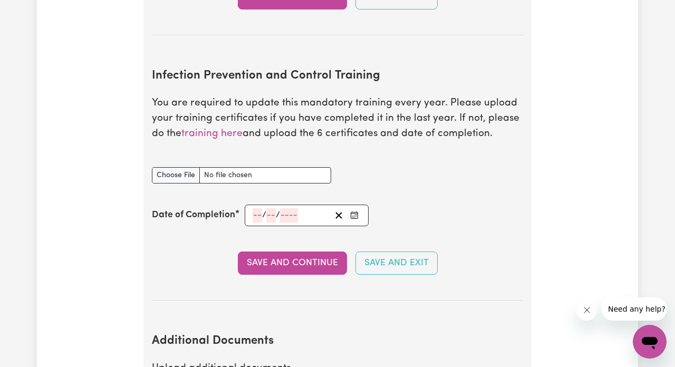
scroll to position [1720, 0]
click at [217, 129] on link "training here" at bounding box center [211, 134] width 61 height 10
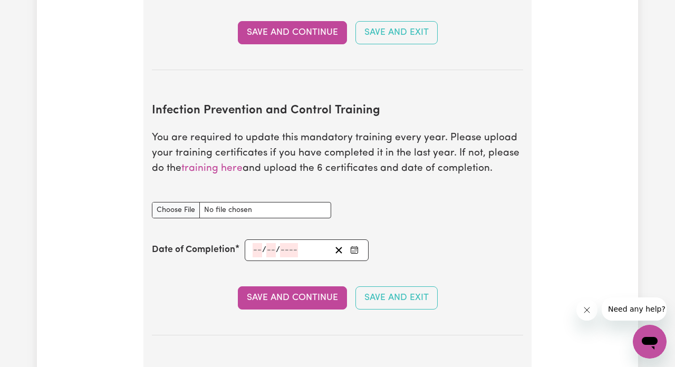
scroll to position [1664, 0]
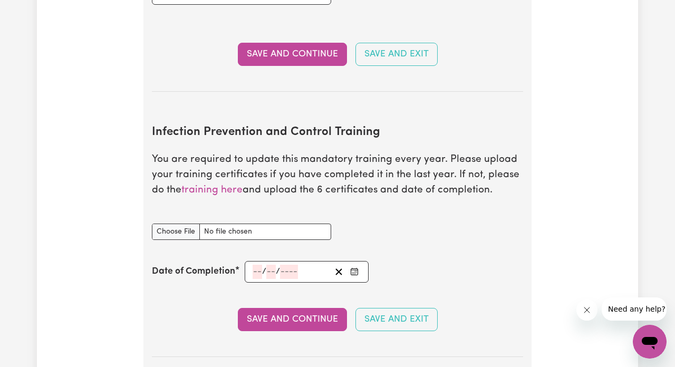
click at [166, 223] on input "Infection Prevention and Control Training document" at bounding box center [241, 231] width 179 height 16
type input "C:\fakepath\Chain of Infection.pdf"
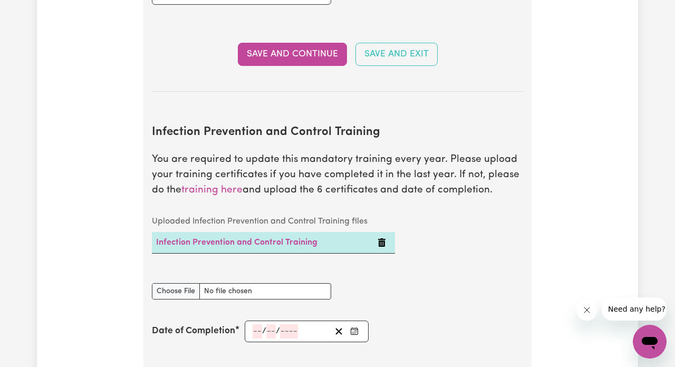
click at [355, 327] on icon "Enter the Date of Completion of your Infection Prevention and Control Training" at bounding box center [354, 331] width 8 height 8
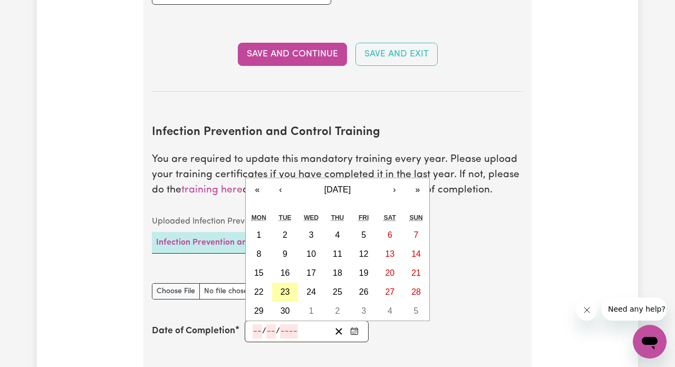
click at [291, 283] on button "23" at bounding box center [285, 292] width 26 height 19
type input "[DATE]"
type input "23"
type input "9"
type input "2025"
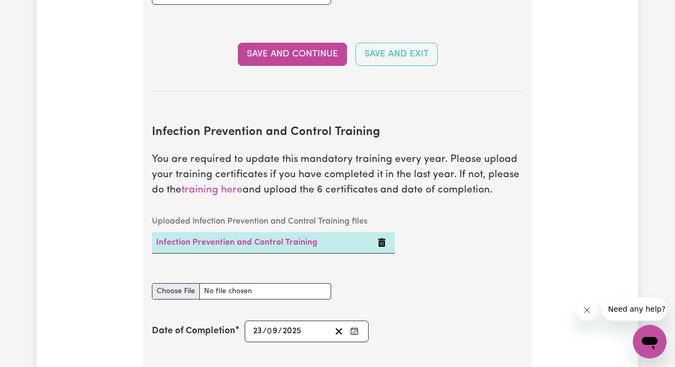
click at [192, 283] on input "Infection Prevention and Control Training document" at bounding box center [241, 291] width 179 height 16
type input "C:\fakepath\Hand Hygiene.pdf"
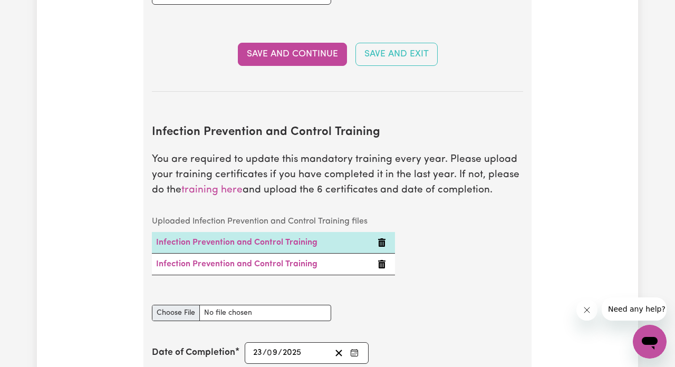
click at [195, 306] on input "Infection Prevention and Control Training document" at bounding box center [241, 313] width 179 height 16
type input "C:\fakepath\Personal Protective Equipment (PPE).pdf"
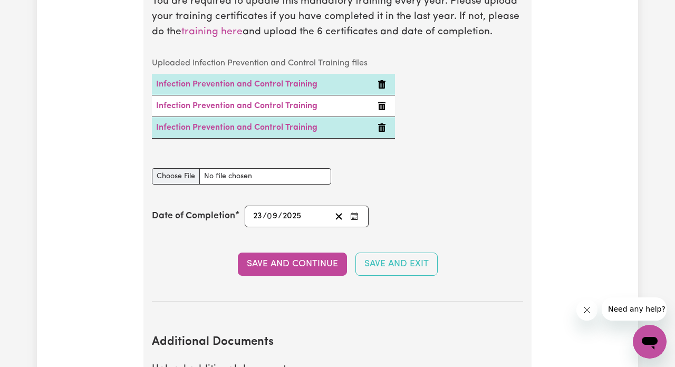
scroll to position [1834, 0]
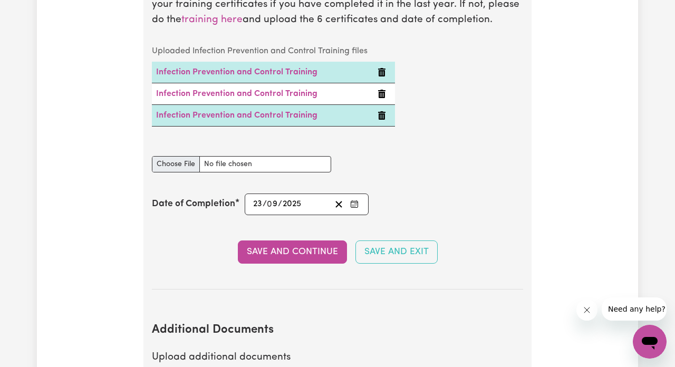
click at [180, 156] on input "Infection Prevention and Control Training document" at bounding box center [241, 164] width 179 height 16
type input "C:\fakepath\Cleaning.pdf"
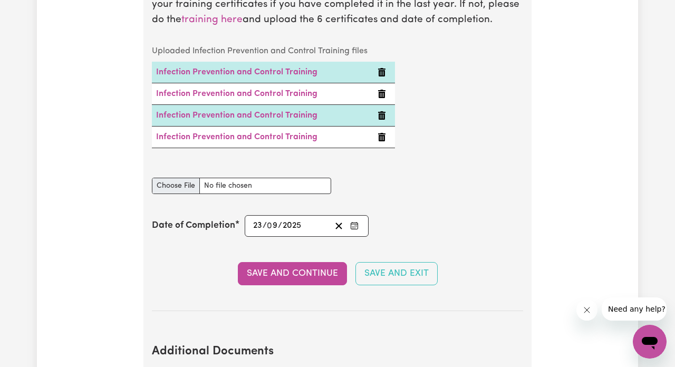
click at [187, 178] on input "Infection Prevention and Control Training document" at bounding box center [241, 186] width 179 height 16
type input "C:\fakepath\Waste Management.pdf"
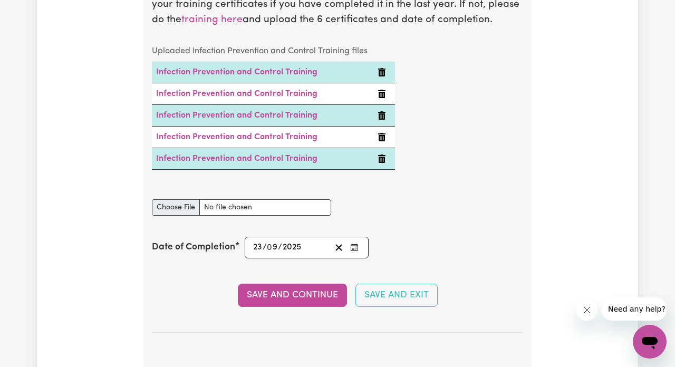
click at [184, 199] on input "Infection Prevention and Control Training document" at bounding box center [241, 207] width 179 height 16
type input "C:\fakepath\Outbreaks.pdf"
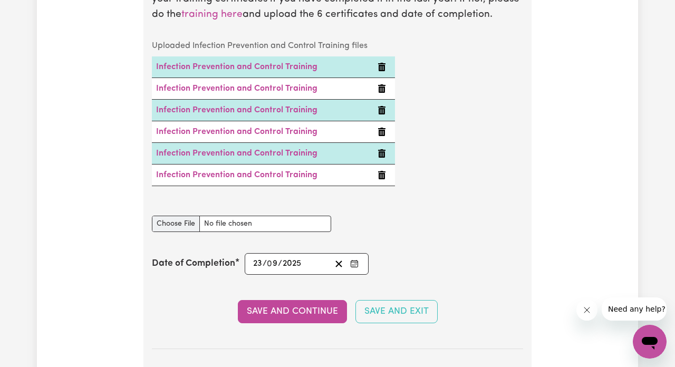
scroll to position [1857, 0]
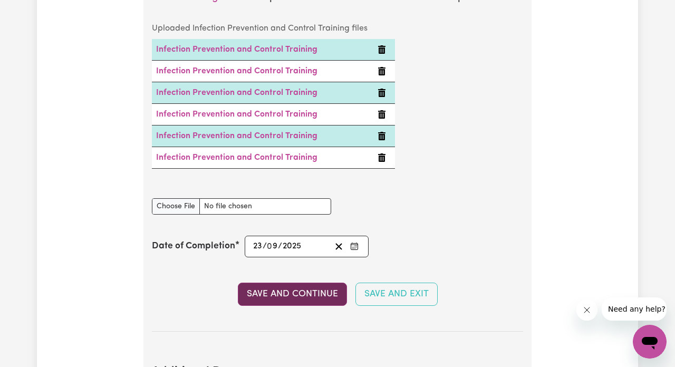
click at [315, 284] on button "Save and Continue" at bounding box center [292, 294] width 109 height 23
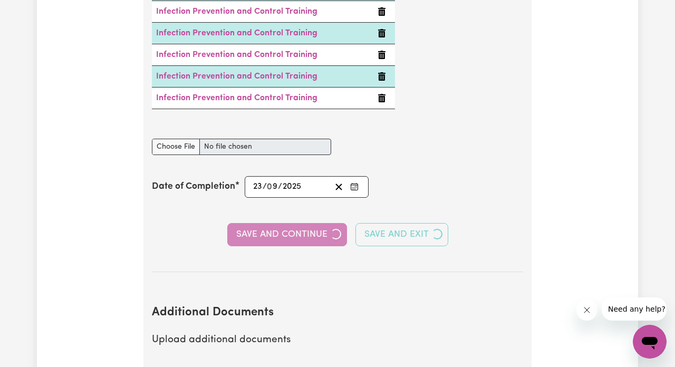
scroll to position [2195, 0]
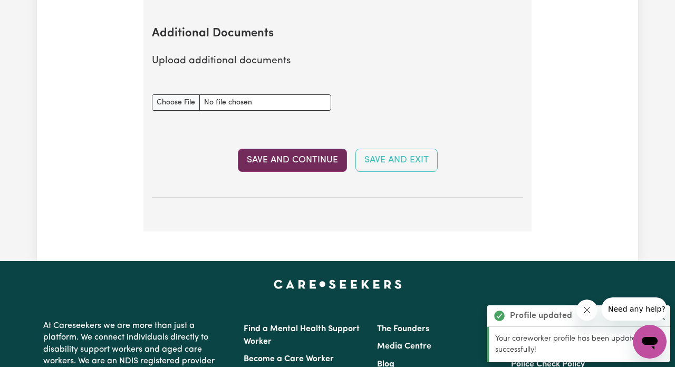
click at [330, 149] on button "Save and Continue" at bounding box center [292, 160] width 109 height 23
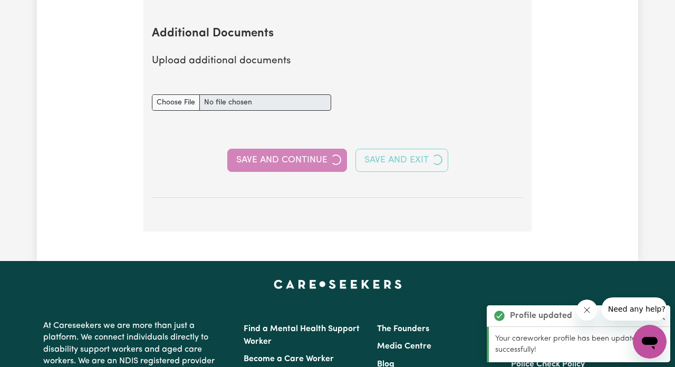
select select "Certificate III (Individual Support)"
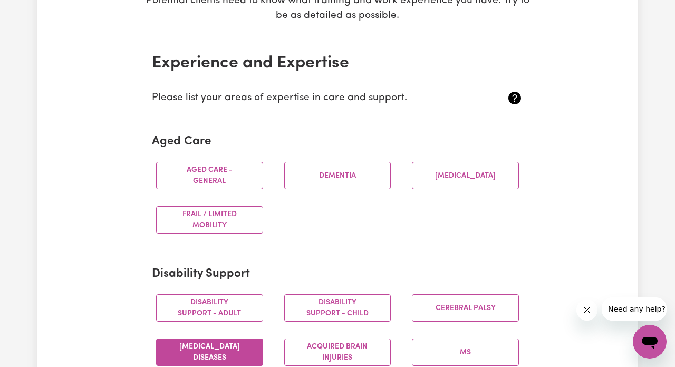
scroll to position [206, 0]
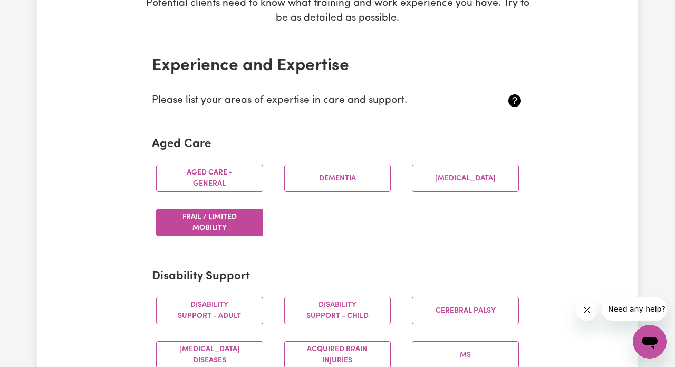
click at [215, 227] on button "Frail / limited mobility" at bounding box center [209, 222] width 107 height 27
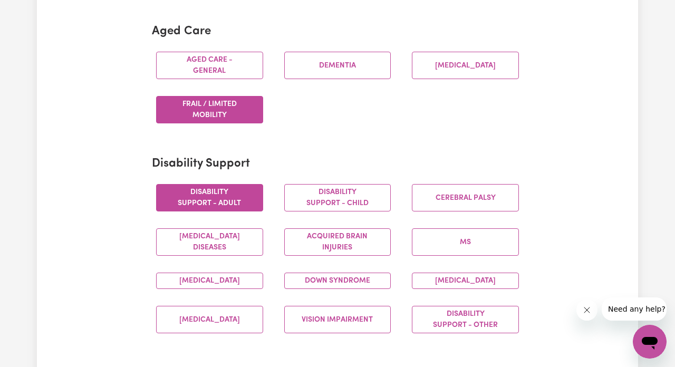
scroll to position [325, 0]
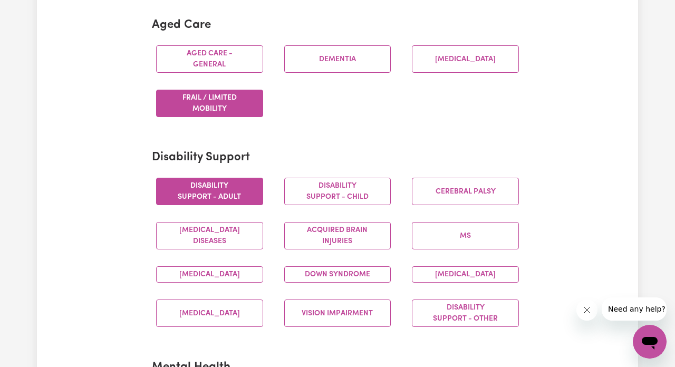
click at [225, 183] on button "Disability support - Adult" at bounding box center [209, 191] width 107 height 27
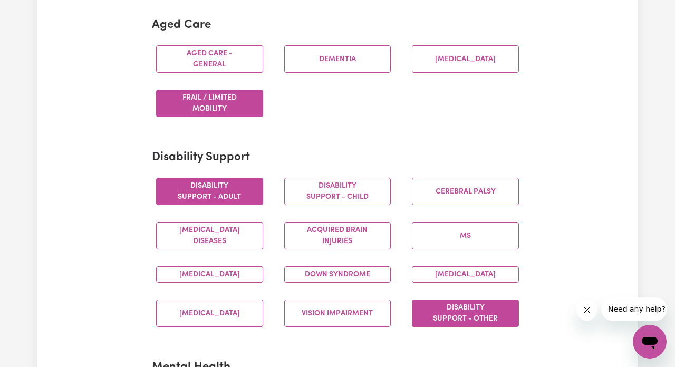
click at [435, 315] on button "Disability support - Other" at bounding box center [465, 312] width 107 height 27
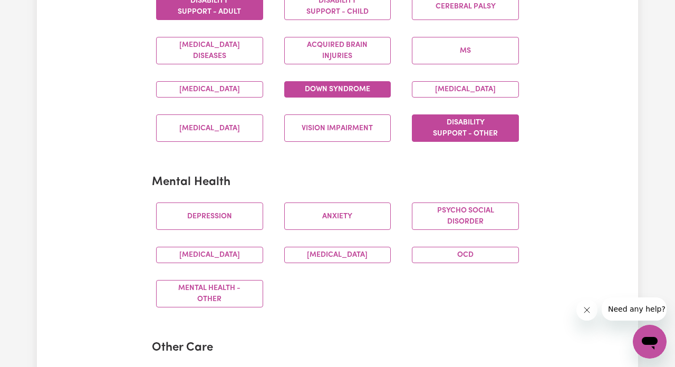
scroll to position [512, 0]
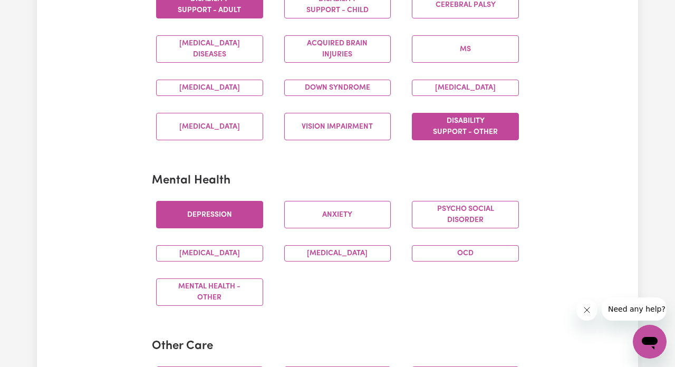
click at [245, 228] on button "Depression" at bounding box center [209, 214] width 107 height 27
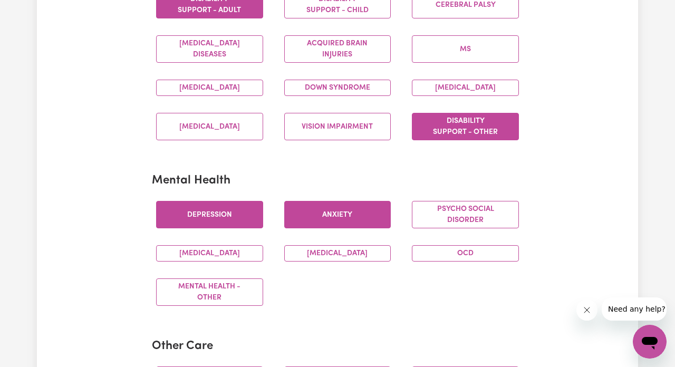
click at [376, 220] on button "Anxiety" at bounding box center [337, 214] width 107 height 27
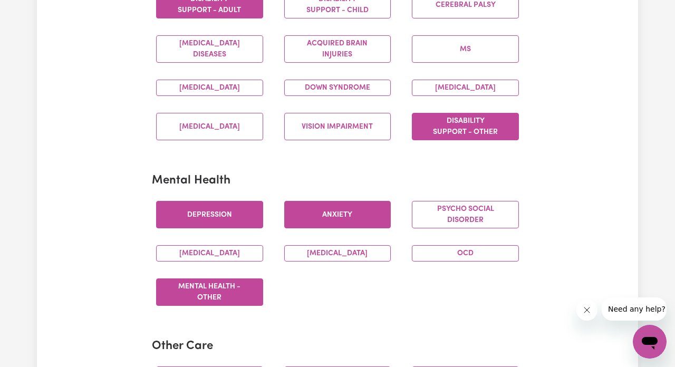
click at [244, 298] on button "Mental Health - Other" at bounding box center [209, 291] width 107 height 27
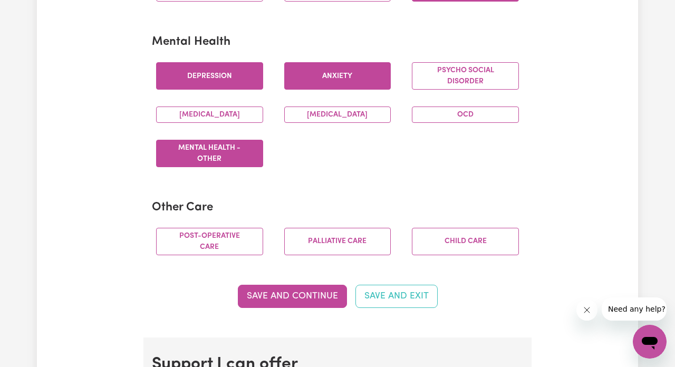
scroll to position [708, 0]
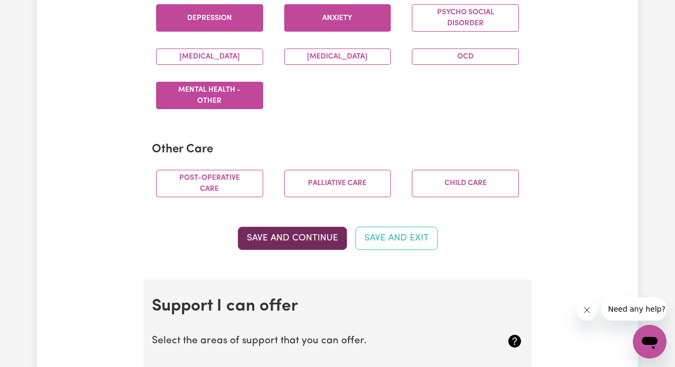
click at [299, 250] on button "Save and Continue" at bounding box center [292, 238] width 109 height 23
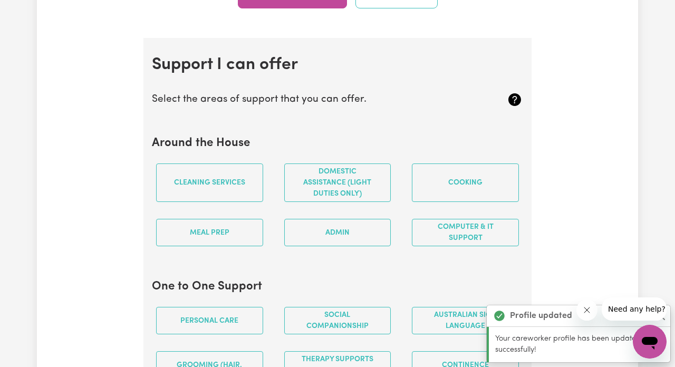
scroll to position [995, 0]
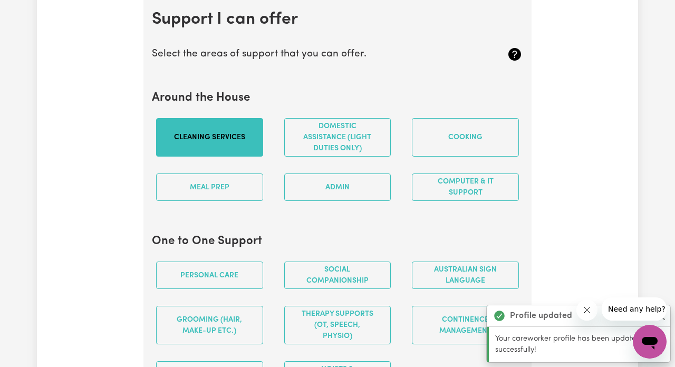
click at [238, 156] on button "Cleaning services" at bounding box center [209, 137] width 107 height 38
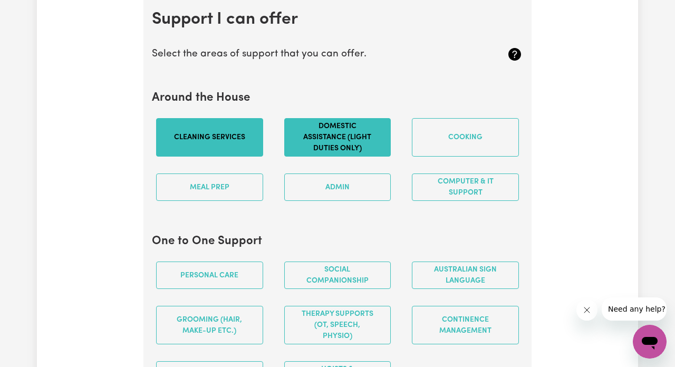
click at [303, 151] on button "Domestic assistance (light duties only)" at bounding box center [337, 137] width 107 height 38
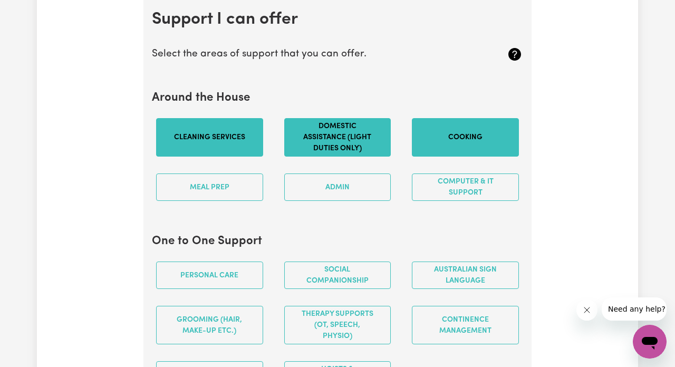
click at [423, 157] on button "Cooking" at bounding box center [465, 137] width 107 height 38
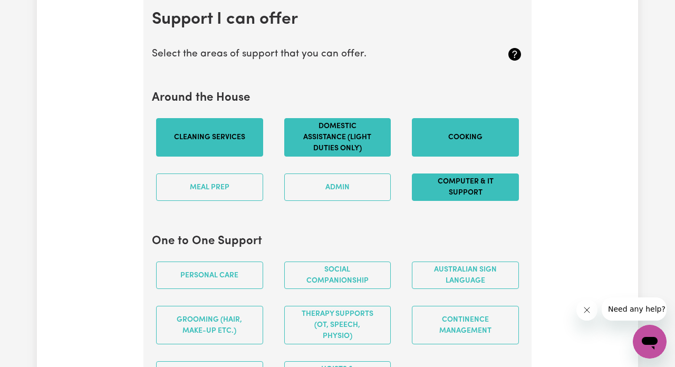
click at [450, 201] on button "Computer & IT Support" at bounding box center [465, 186] width 107 height 27
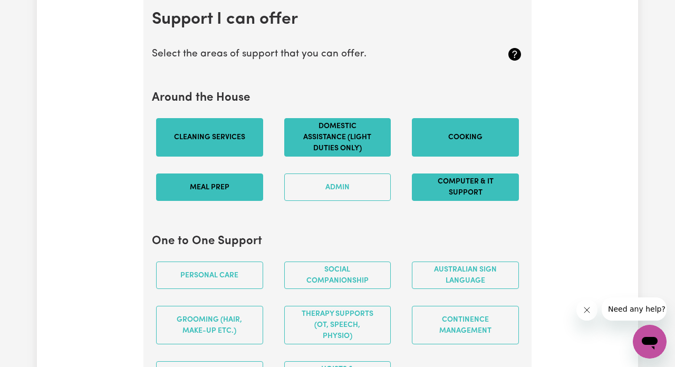
click at [236, 186] on button "Meal prep" at bounding box center [209, 186] width 107 height 27
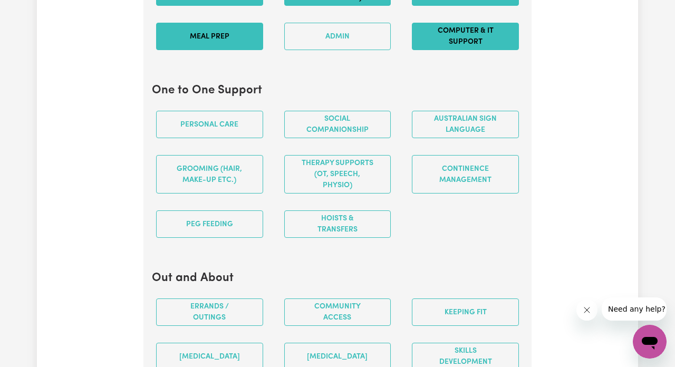
scroll to position [1151, 0]
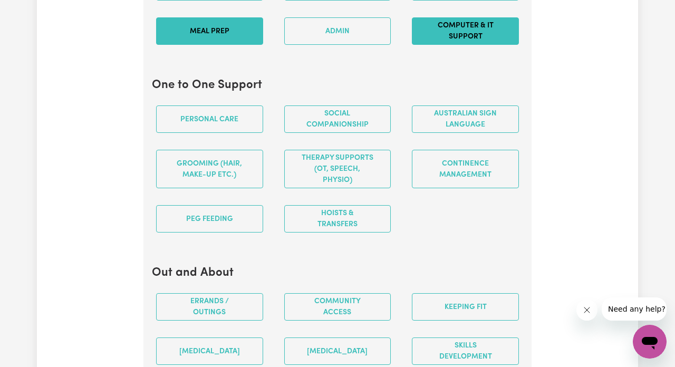
click at [224, 139] on div "Personal care" at bounding box center [209, 119] width 128 height 44
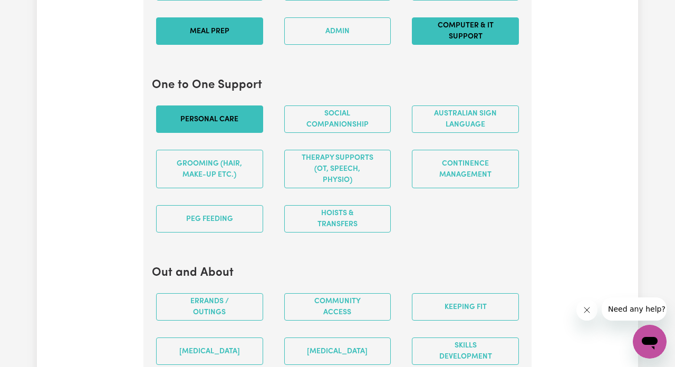
click at [225, 130] on button "Personal care" at bounding box center [209, 118] width 107 height 27
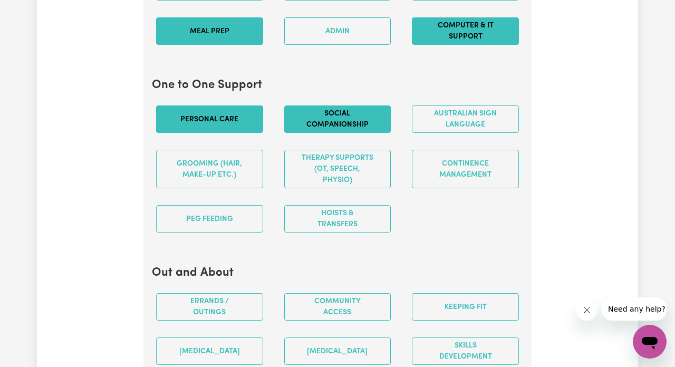
click at [378, 133] on button "Social companionship" at bounding box center [337, 118] width 107 height 27
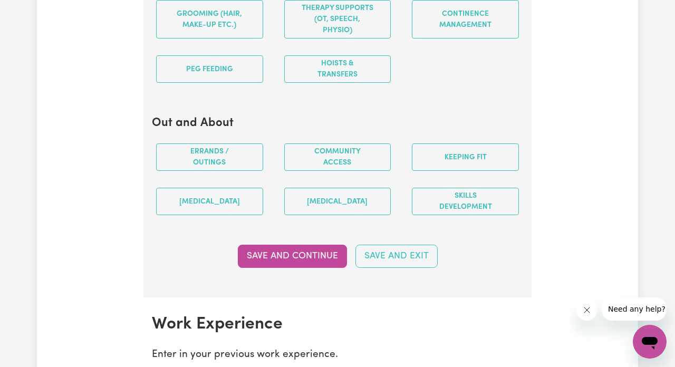
scroll to position [1299, 0]
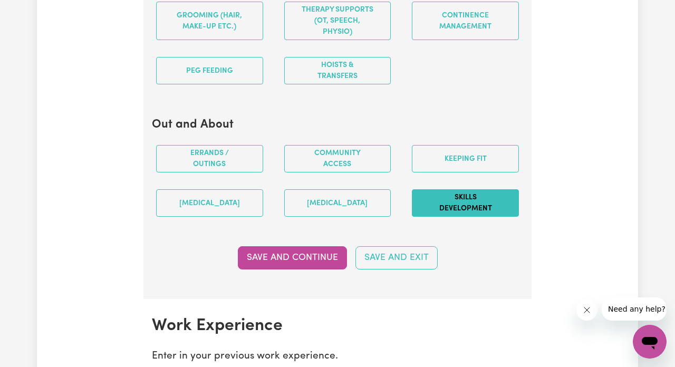
click at [443, 212] on button "Skills Development" at bounding box center [465, 202] width 107 height 27
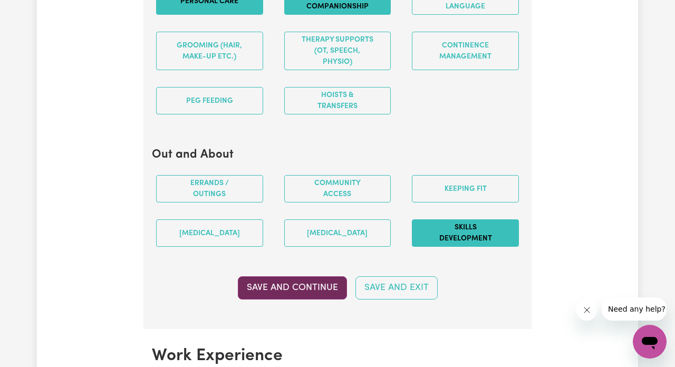
scroll to position [1236, 0]
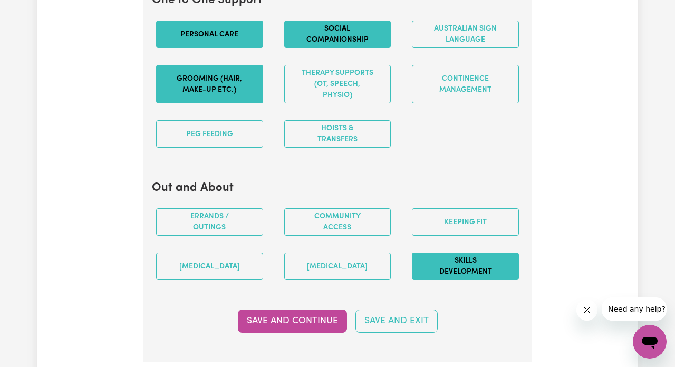
click at [208, 79] on button "Grooming (hair, make-up etc.)" at bounding box center [209, 84] width 107 height 38
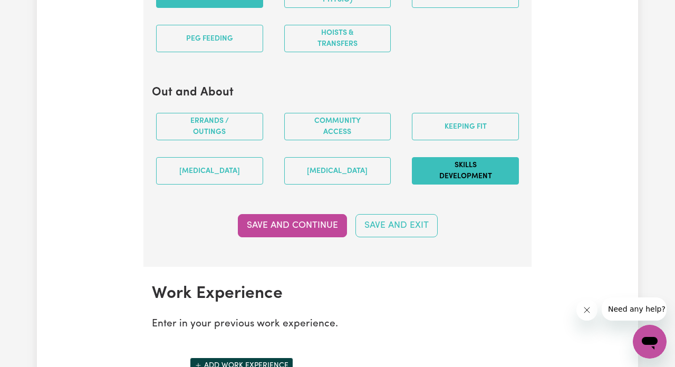
scroll to position [1370, 0]
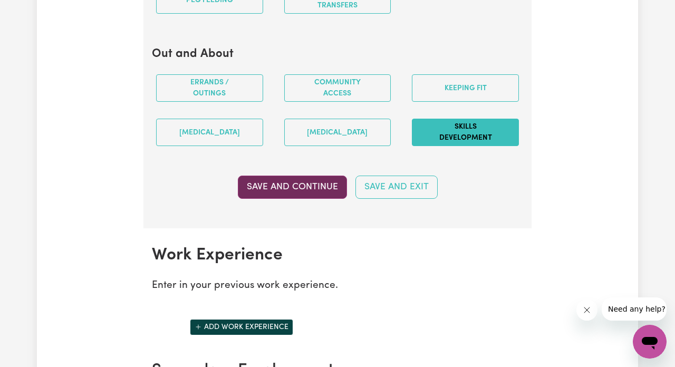
click at [255, 185] on button "Save and Continue" at bounding box center [292, 187] width 109 height 23
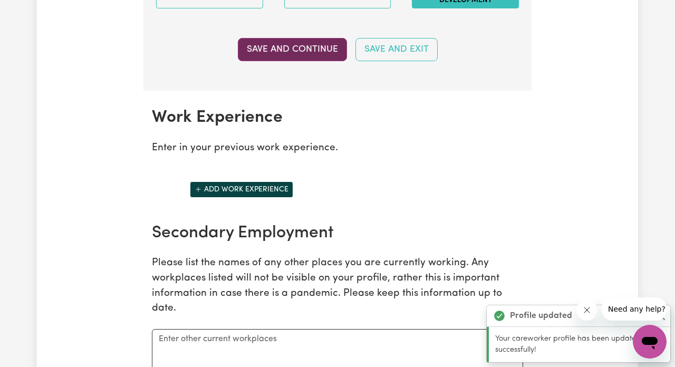
scroll to position [1603, 0]
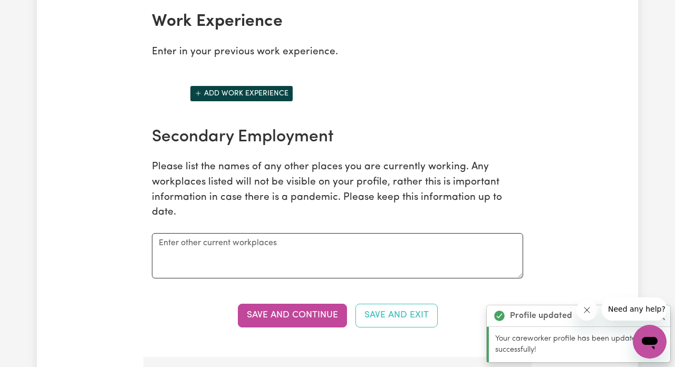
click at [245, 101] on button "Add work experience" at bounding box center [241, 93] width 103 height 16
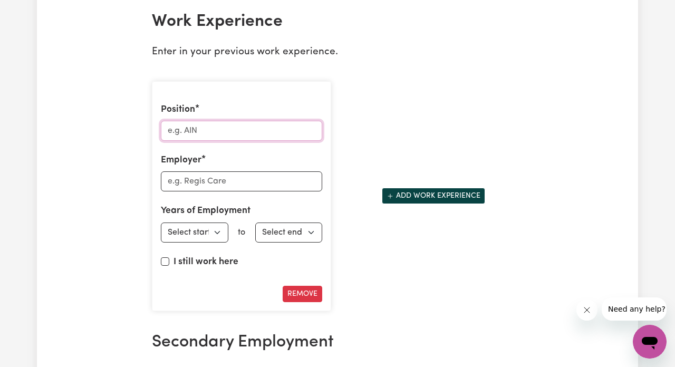
click at [232, 135] on input "Position" at bounding box center [241, 131] width 161 height 20
type input "Disability support worker"
click at [203, 180] on input "Employer" at bounding box center [241, 181] width 161 height 20
type input "Aussie bridge care"
click at [163, 263] on input "I still work here" at bounding box center [165, 261] width 8 height 8
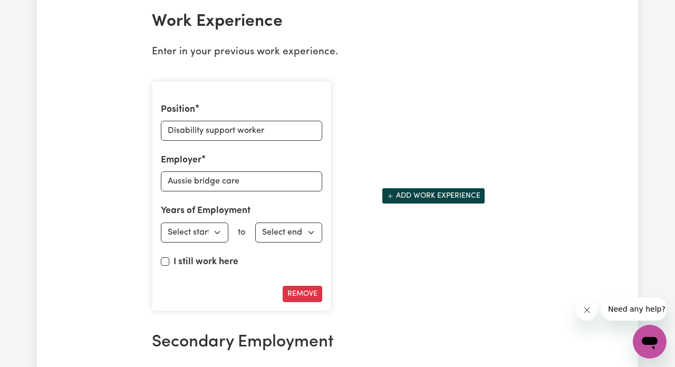
checkbox input "true"
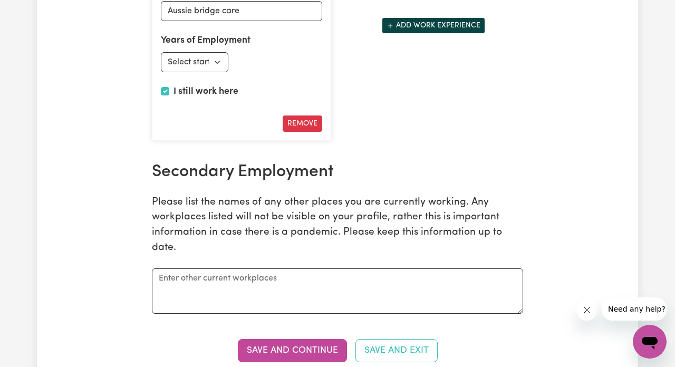
scroll to position [1852, 0]
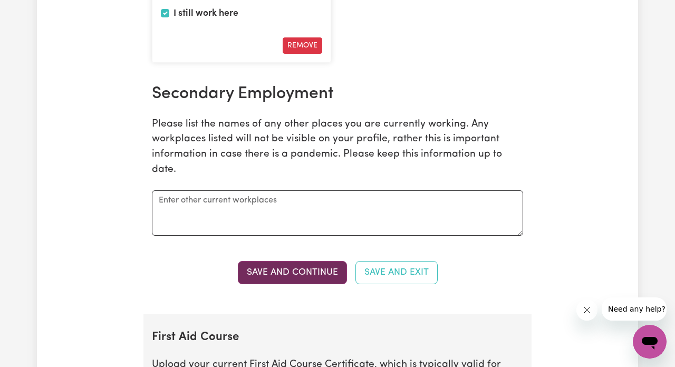
click at [322, 270] on button "Save and Continue" at bounding box center [292, 272] width 109 height 23
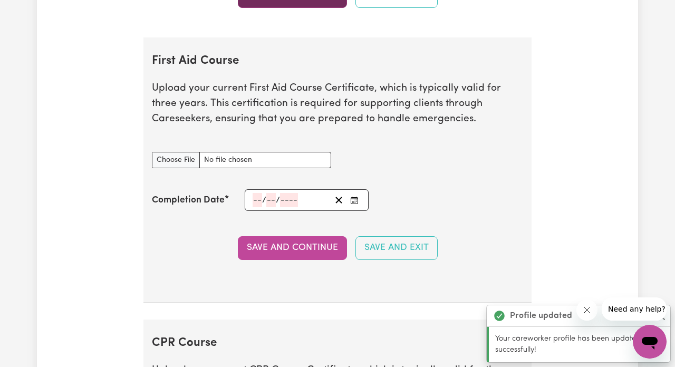
scroll to position [2167, 0]
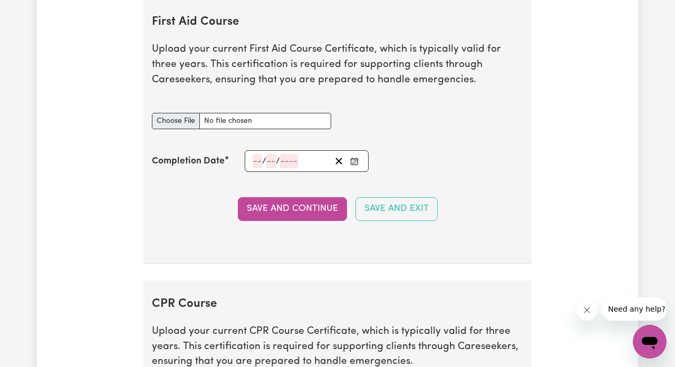
click at [186, 121] on input "First Aid Course document" at bounding box center [241, 121] width 179 height 16
type input "C:\fakepath\[PERSON_NAME], . - First Aid Certificate.pdf"
click at [258, 161] on input "number" at bounding box center [256, 161] width 9 height 14
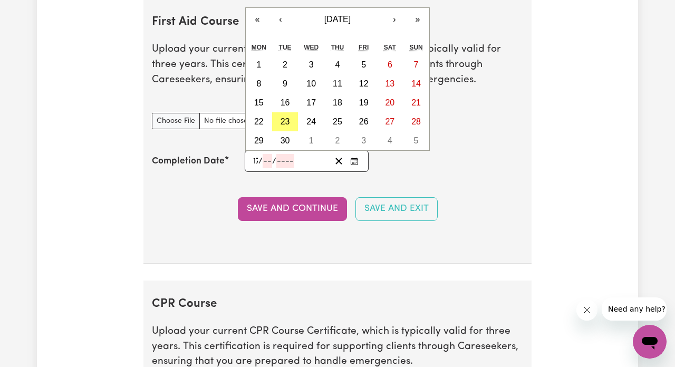
type input "17"
type input "05"
type input "202"
type input "[DATE]"
type input "5"
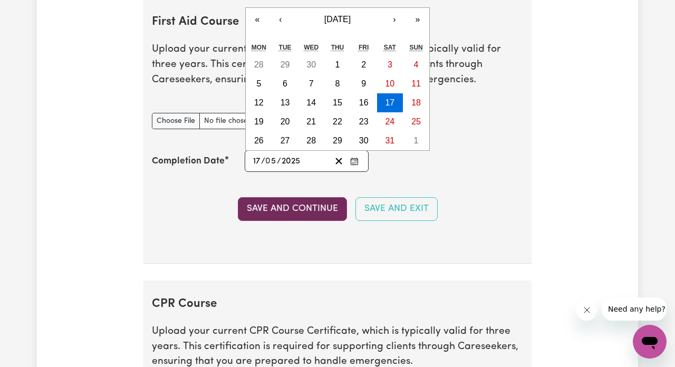
type input "2025"
click at [286, 214] on button "Save and Continue" at bounding box center [292, 208] width 109 height 23
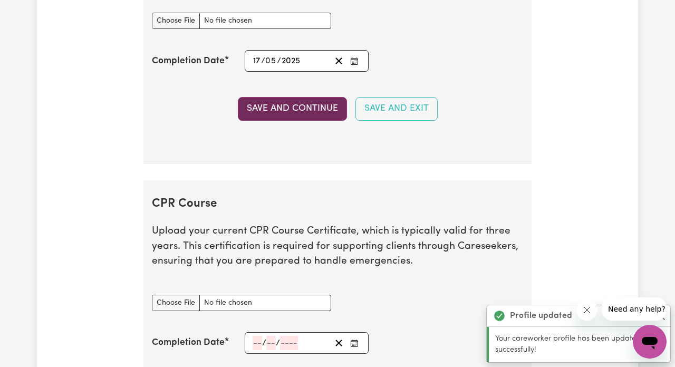
scroll to position [2447, 0]
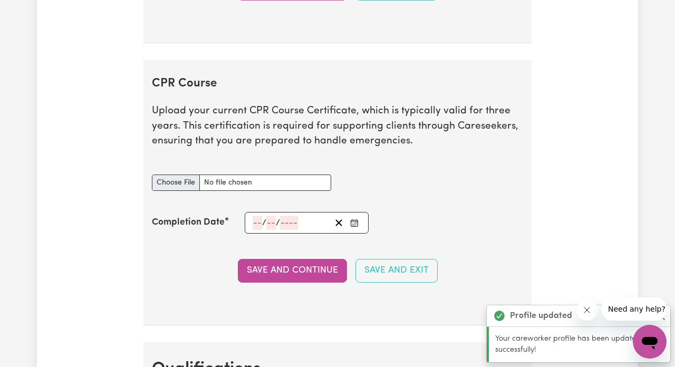
click at [223, 183] on input "CPR Course document" at bounding box center [241, 182] width 179 height 16
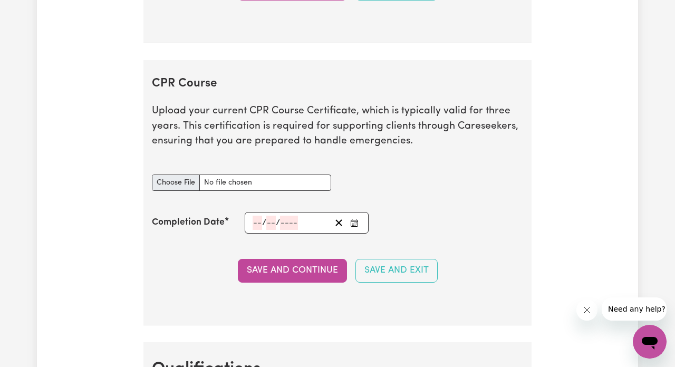
type input "C:\fakepath\[PERSON_NAME], . - First Aid Certificate.pdf"
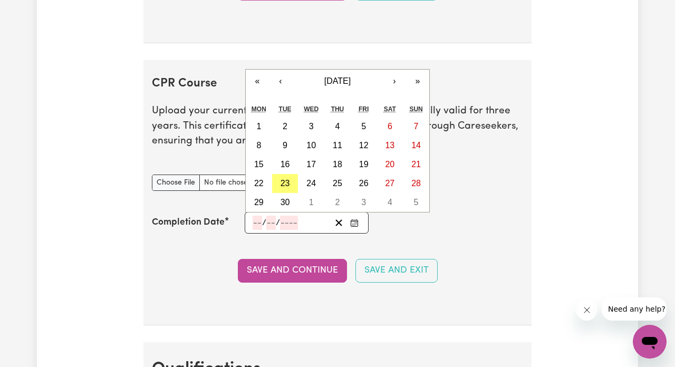
click at [256, 221] on input "number" at bounding box center [256, 223] width 9 height 14
type input "17"
type input "05"
type input "202"
type input "[DATE]"
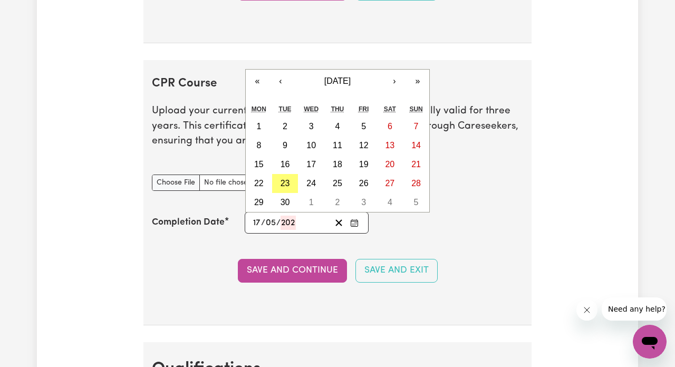
type input "5"
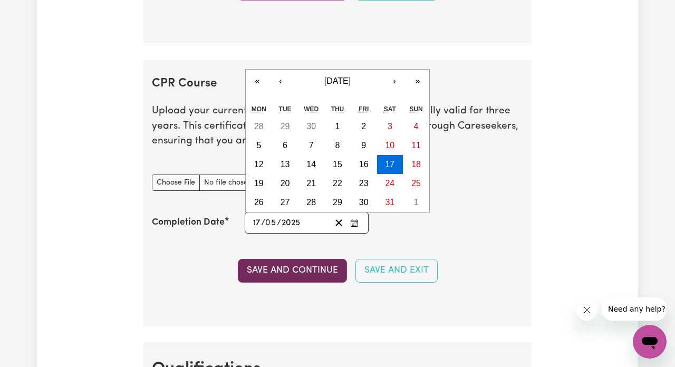
type input "2025"
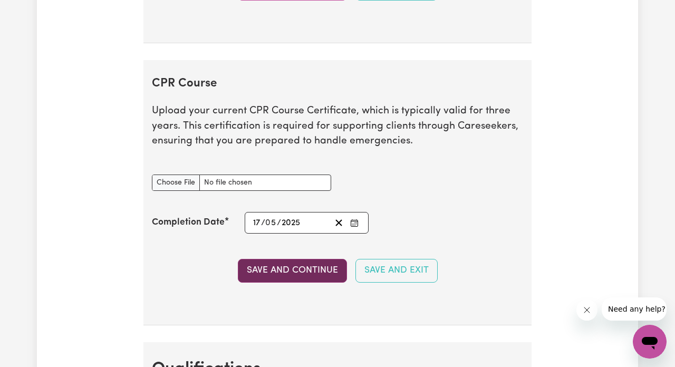
click at [265, 261] on button "Save and Continue" at bounding box center [292, 270] width 109 height 23
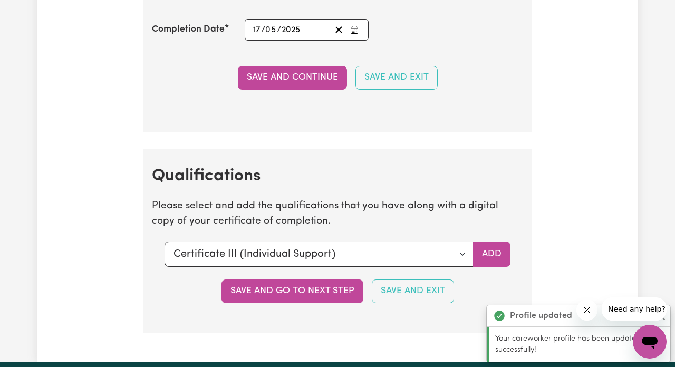
scroll to position [2732, 0]
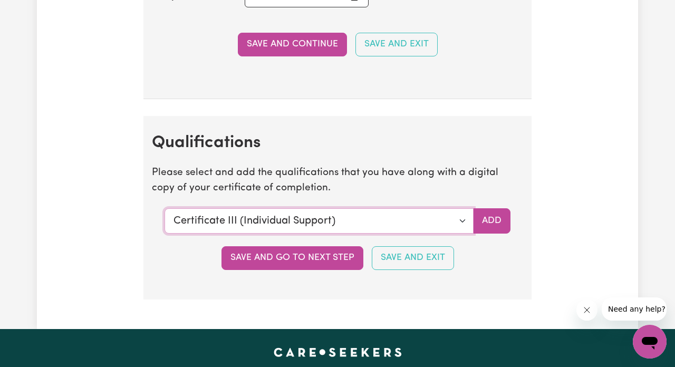
select select "CPR Course [HLTAID009-12]"
drag, startPoint x: 276, startPoint y: 219, endPoint x: 639, endPoint y: 230, distance: 363.9
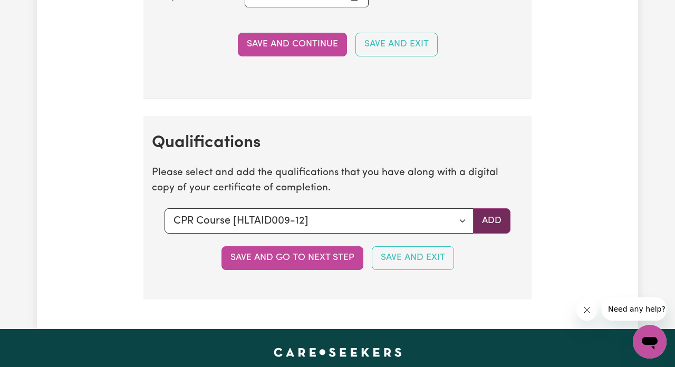
click at [502, 215] on button "Add" at bounding box center [491, 220] width 37 height 25
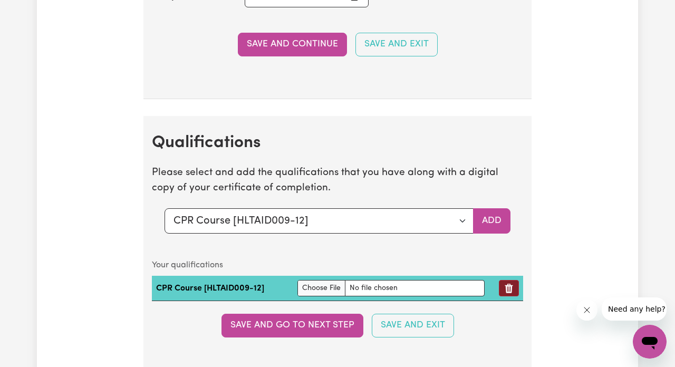
click at [512, 284] on icon "Remove qualification" at bounding box center [509, 288] width 8 height 9
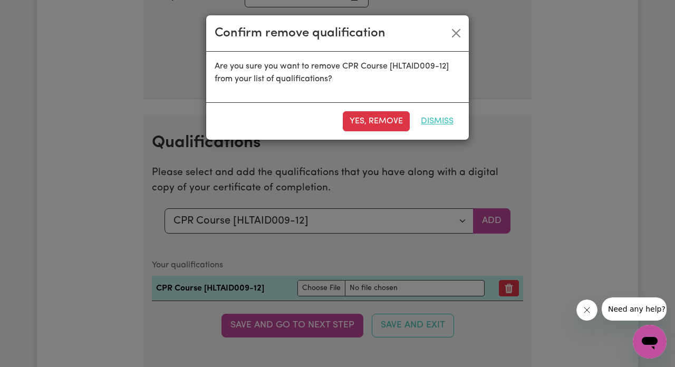
click at [432, 122] on button "Dismiss" at bounding box center [437, 121] width 46 height 20
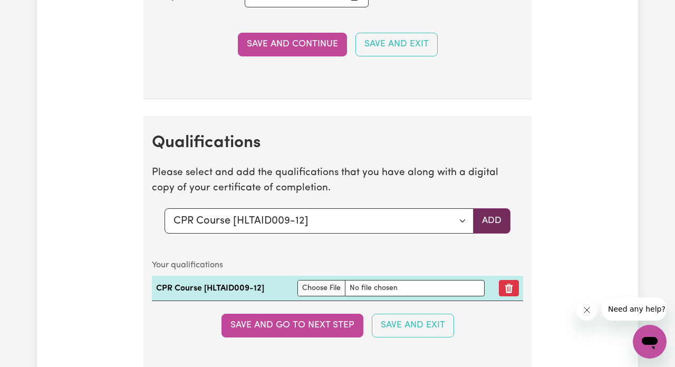
click at [492, 222] on button "Add" at bounding box center [491, 220] width 37 height 25
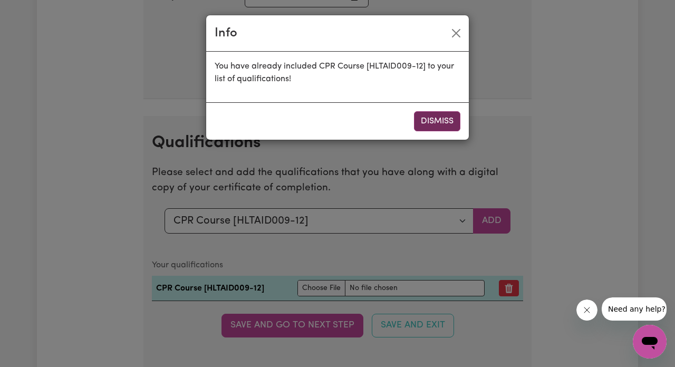
click at [429, 119] on button "Dismiss" at bounding box center [437, 121] width 46 height 20
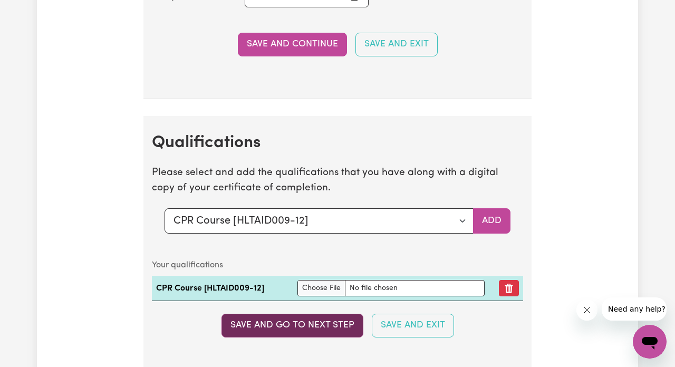
click at [308, 327] on button "Save and go to next step" at bounding box center [292, 325] width 142 height 23
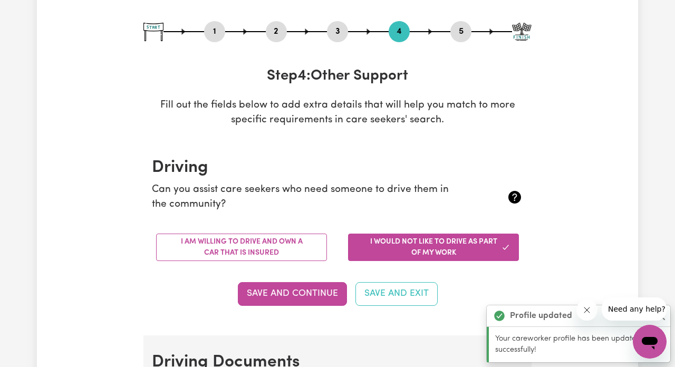
scroll to position [105, 0]
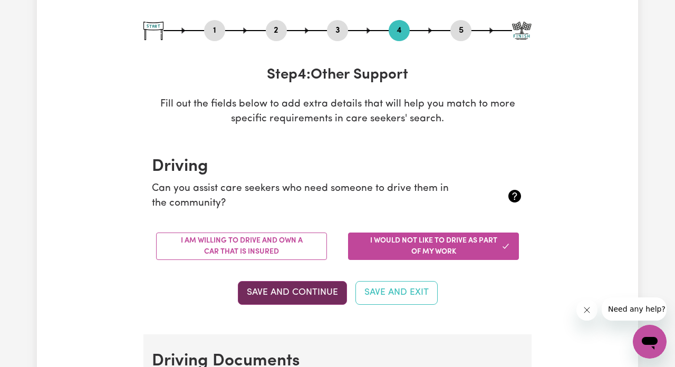
click at [305, 297] on button "Save and Continue" at bounding box center [292, 292] width 109 height 23
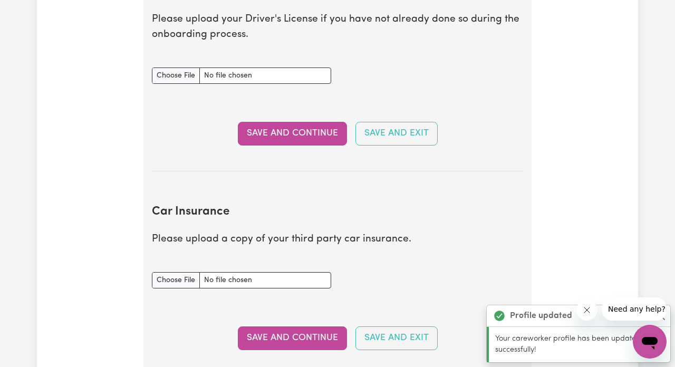
scroll to position [529, 0]
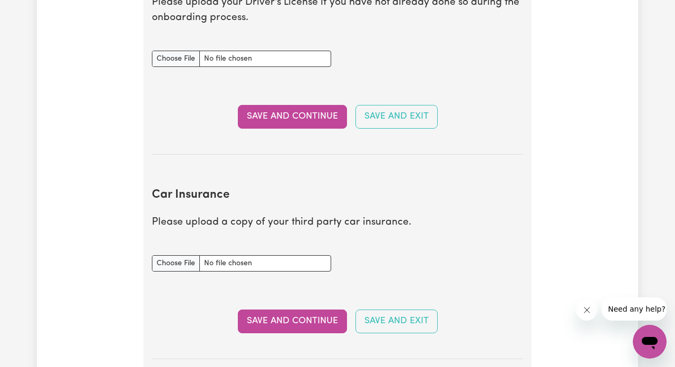
click at [295, 133] on section "Driving Licence Please upload your Driver's License if you have not already don…" at bounding box center [337, 53] width 371 height 203
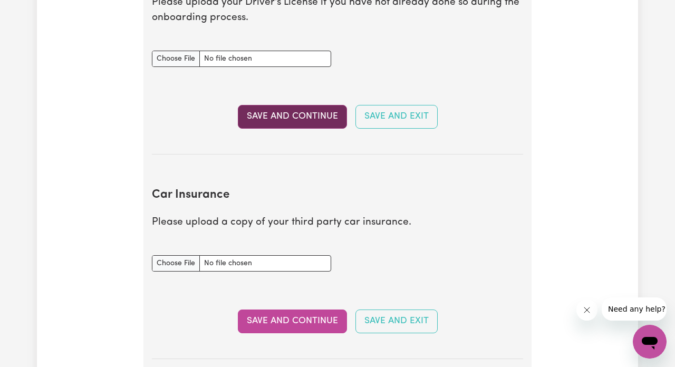
click at [297, 110] on button "Save and Continue" at bounding box center [292, 116] width 109 height 23
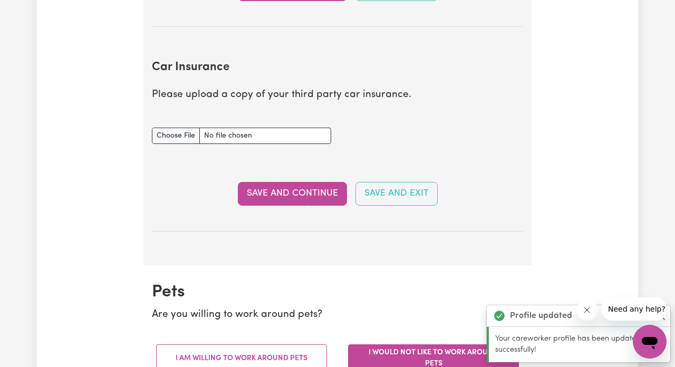
scroll to position [696, 0]
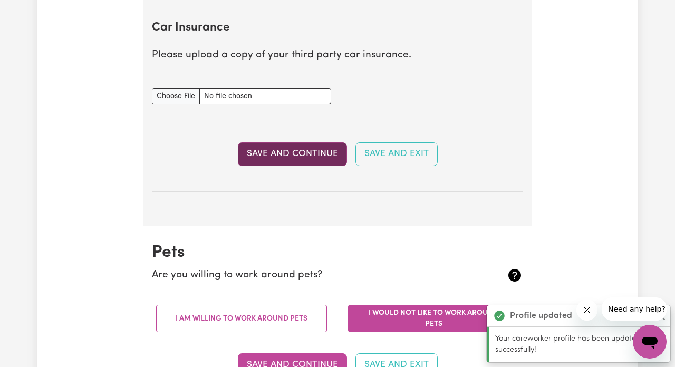
click at [296, 144] on button "Save and Continue" at bounding box center [292, 153] width 109 height 23
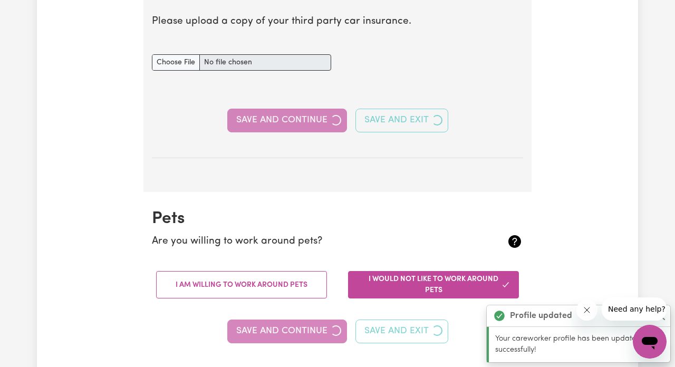
scroll to position [917, 0]
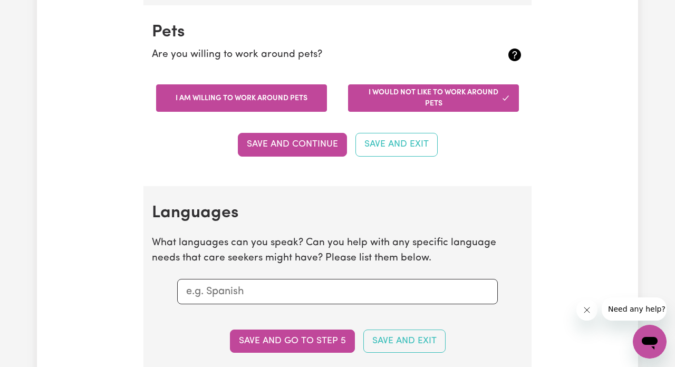
click at [247, 102] on button "I am willing to work around pets" at bounding box center [241, 97] width 171 height 27
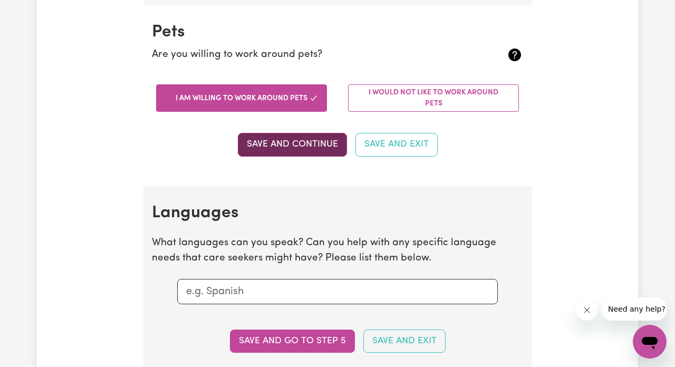
click at [276, 141] on button "Save and Continue" at bounding box center [292, 144] width 109 height 23
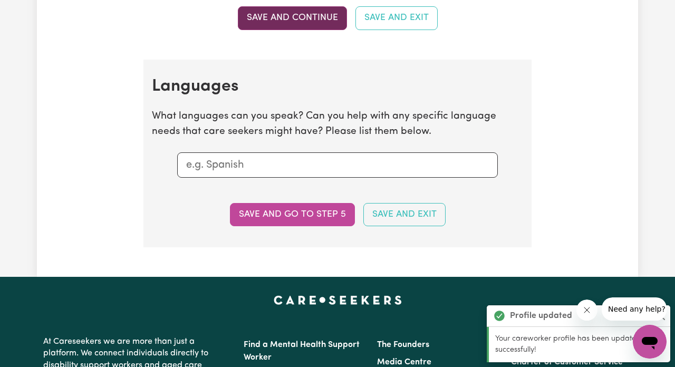
scroll to position [1097, 0]
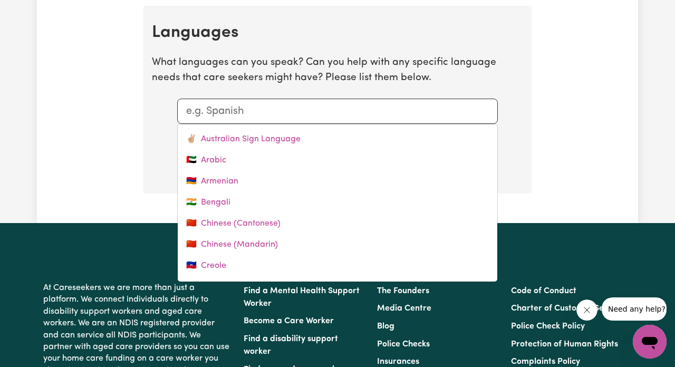
click at [269, 105] on input "text" at bounding box center [337, 111] width 303 height 16
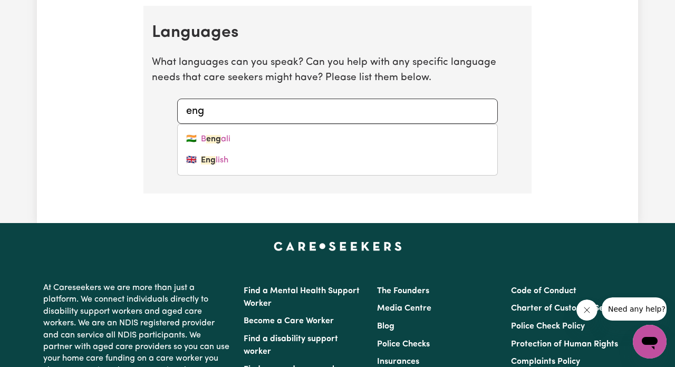
type input "engl"
type input "english"
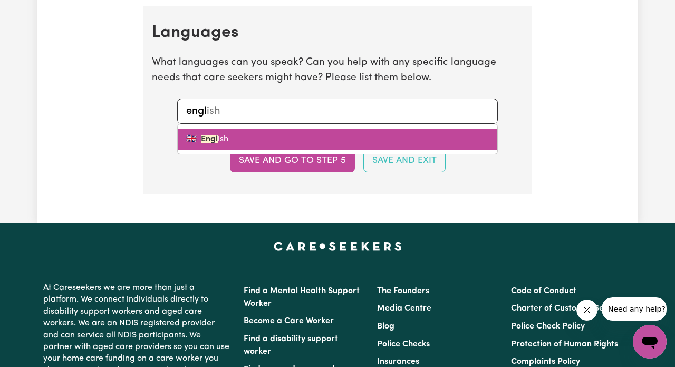
click at [262, 129] on link "🇬🇧 Engl ish" at bounding box center [337, 139] width 319 height 21
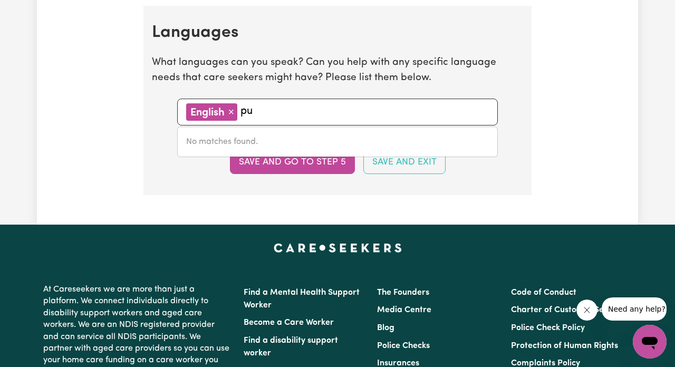
type input "p"
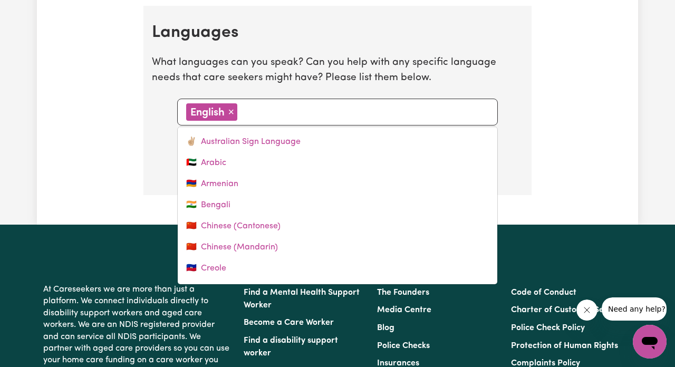
type input "j"
type input "japanese"
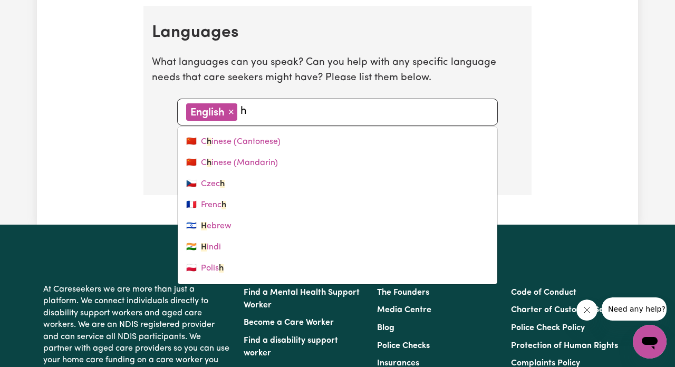
type input "h"
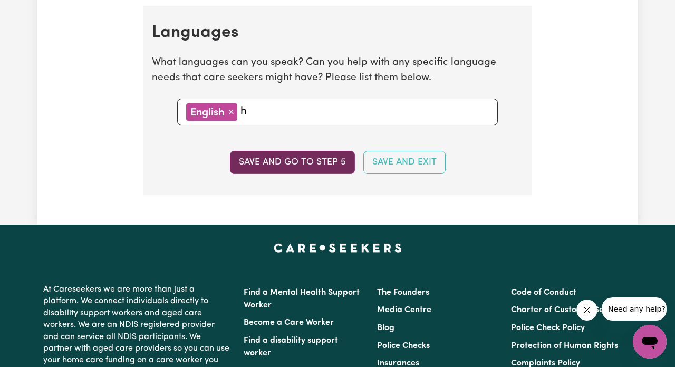
click at [252, 161] on button "Save and go to step 5" at bounding box center [292, 162] width 125 height 23
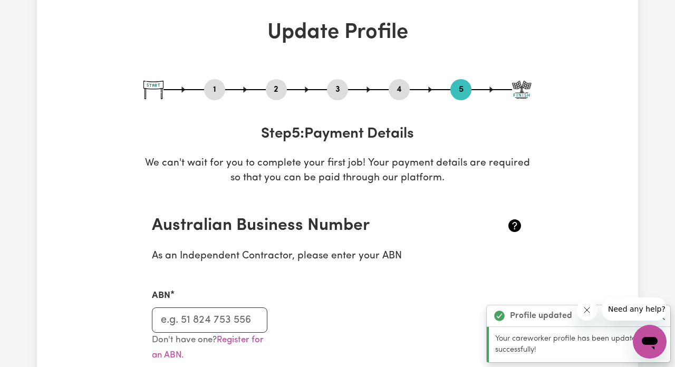
scroll to position [58, 0]
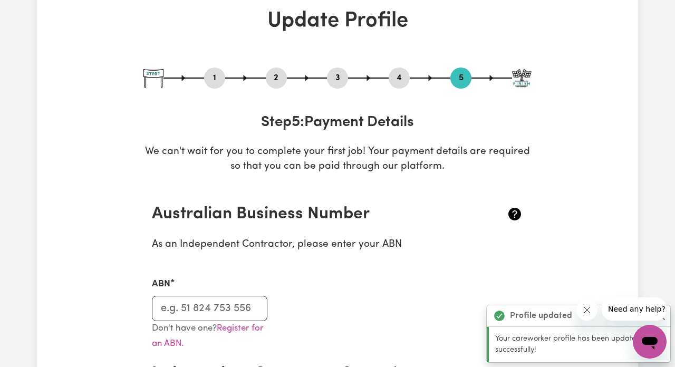
click at [396, 76] on button "4" at bounding box center [398, 78] width 21 height 14
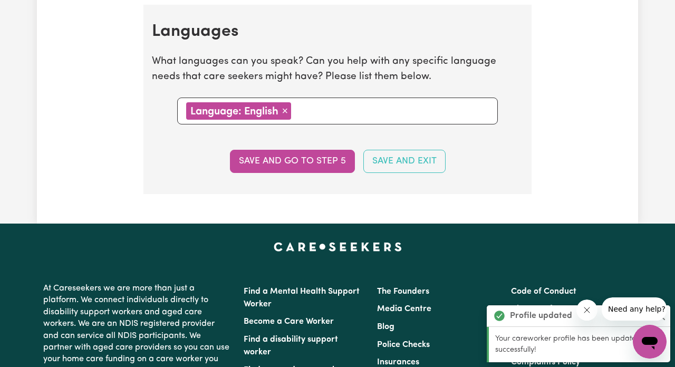
scroll to position [1072, 0]
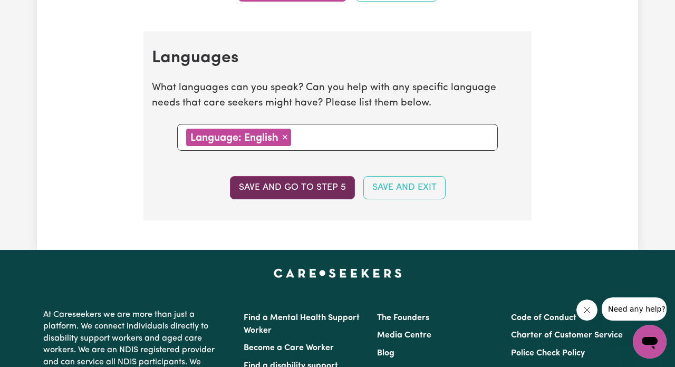
click at [326, 179] on button "Save and go to step 5" at bounding box center [292, 187] width 125 height 23
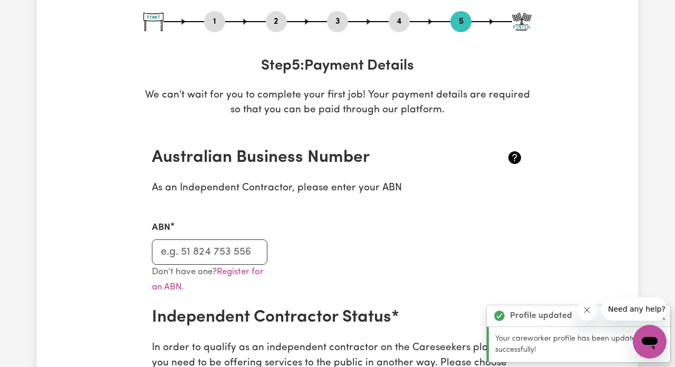
scroll to position [129, 0]
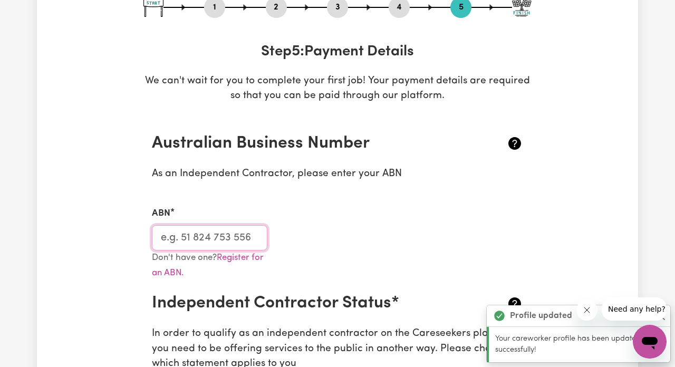
click at [206, 239] on input "ABN" at bounding box center [209, 237] width 115 height 25
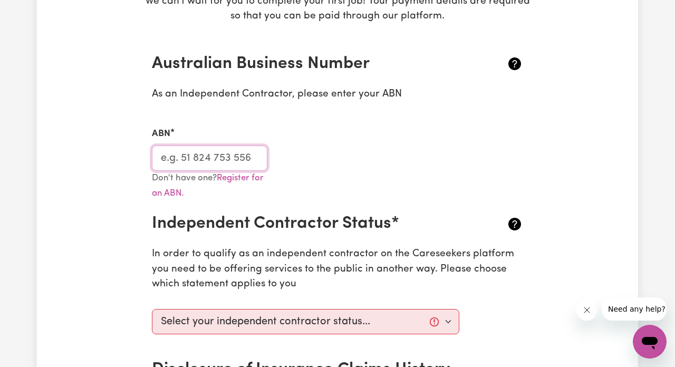
scroll to position [206, 0]
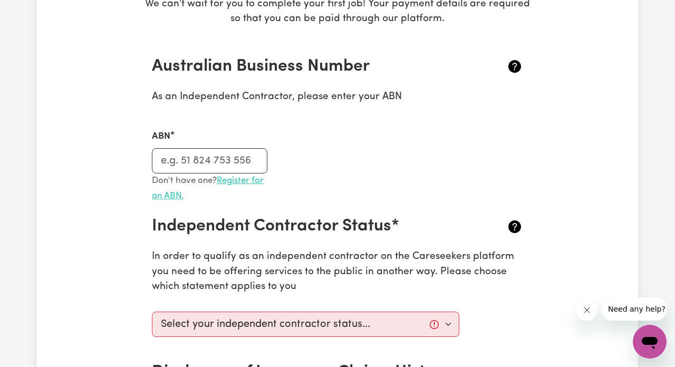
click at [251, 179] on link "Register for an ABN." at bounding box center [208, 188] width 112 height 24
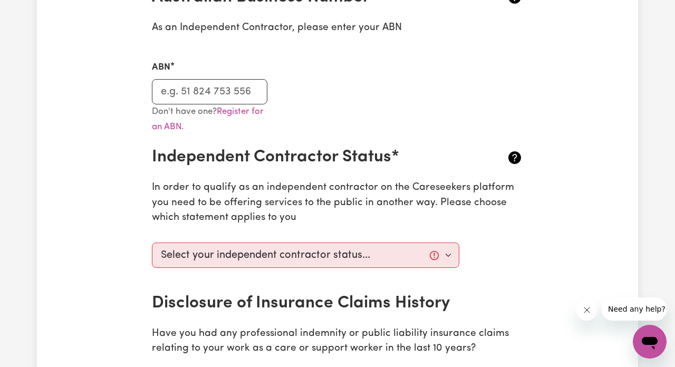
scroll to position [275, 0]
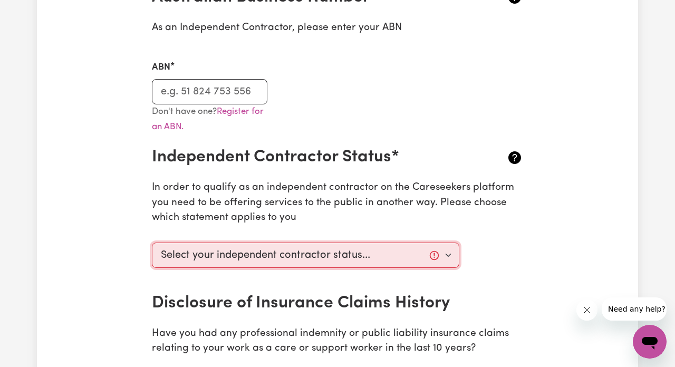
drag, startPoint x: 267, startPoint y: 256, endPoint x: 256, endPoint y: 235, distance: 24.3
click at [248, 215] on section "Australian Business Number As an Independent Contractor, please enter your ABN …" at bounding box center [337, 218] width 388 height 497
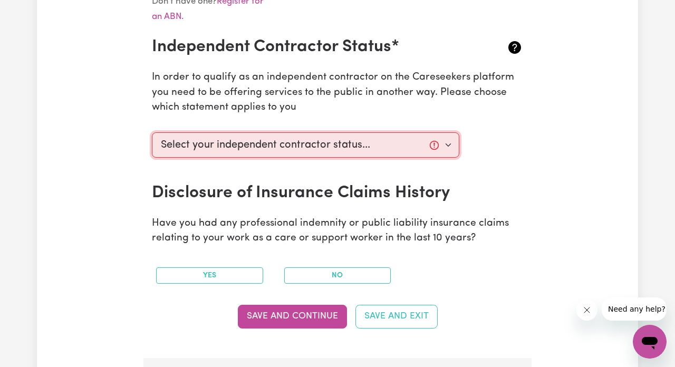
scroll to position [386, 0]
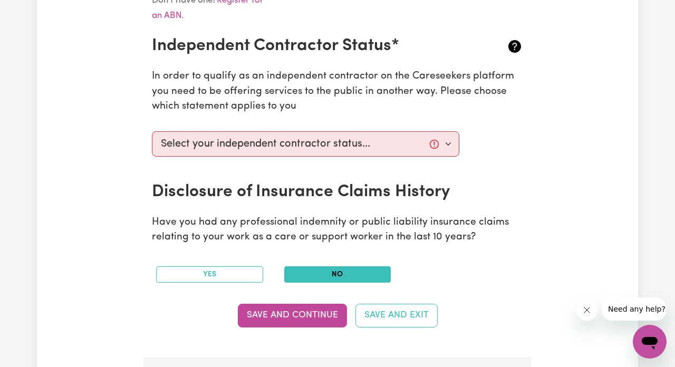
click at [295, 267] on button "No" at bounding box center [337, 274] width 107 height 16
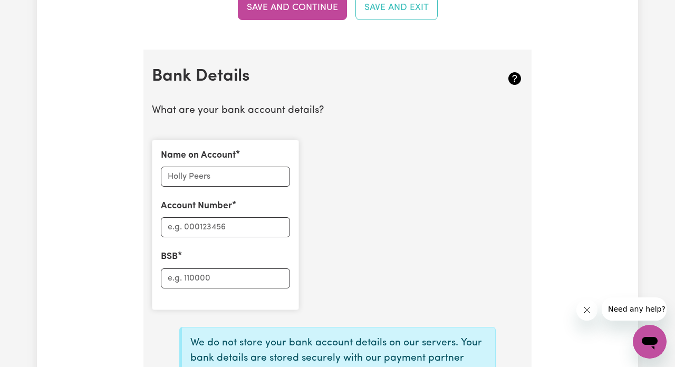
scroll to position [695, 0]
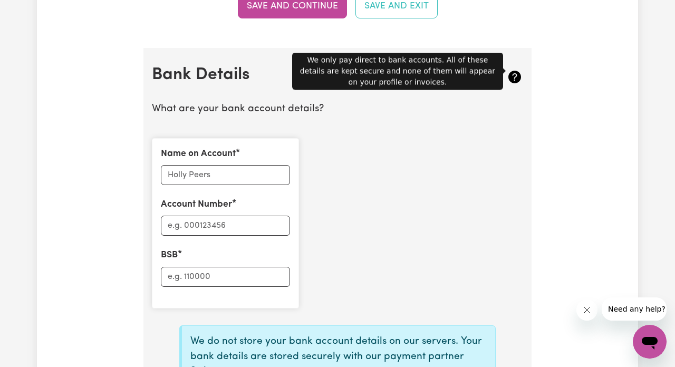
click at [512, 72] on icon at bounding box center [514, 77] width 13 height 13
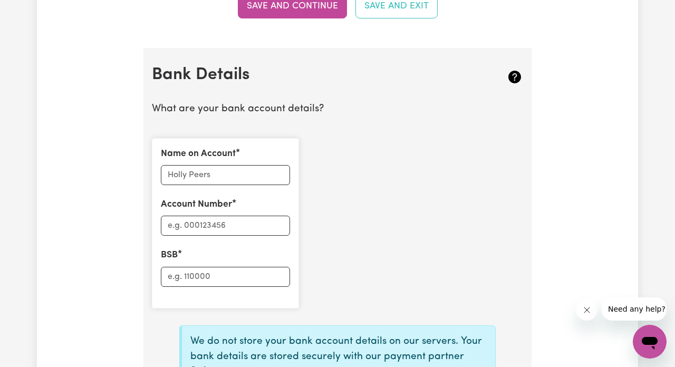
click at [512, 72] on icon at bounding box center [514, 77] width 13 height 13
click at [499, 144] on div "Name on Account Account Number BSB" at bounding box center [337, 223] width 384 height 187
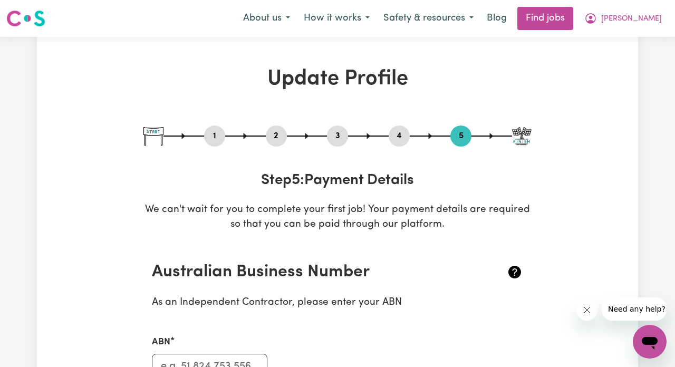
scroll to position [0, 0]
click at [369, 20] on button "How it works" at bounding box center [337, 18] width 80 height 22
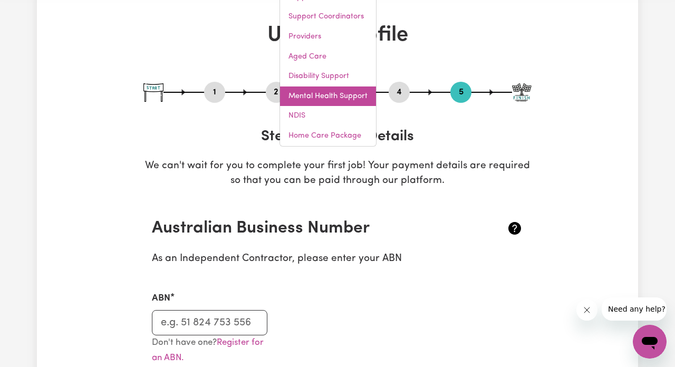
scroll to position [44, 0]
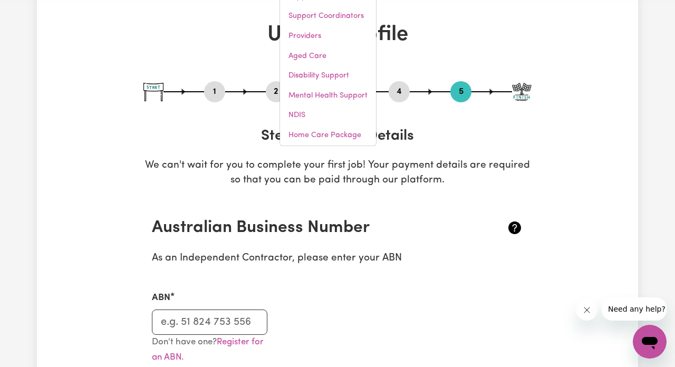
click at [375, 186] on p "We can't wait for you to complete your first job! Your payment details are requ…" at bounding box center [337, 173] width 388 height 31
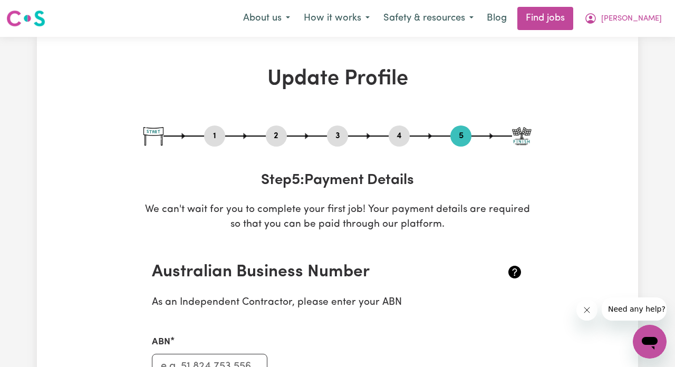
scroll to position [0, 0]
click at [518, 133] on img at bounding box center [522, 136] width 20 height 18
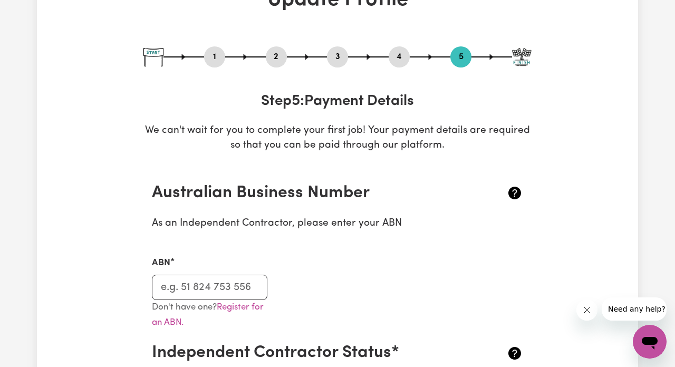
scroll to position [72, 0]
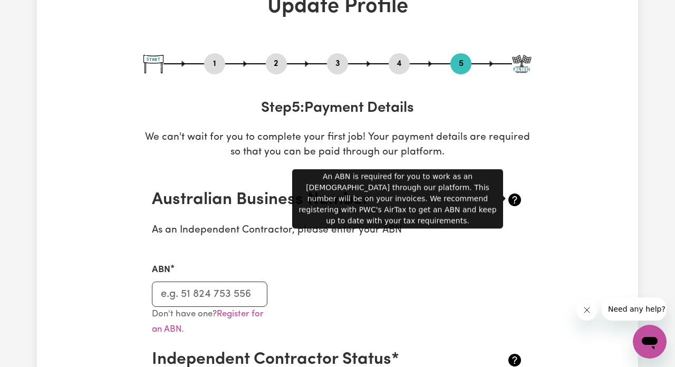
click at [509, 196] on icon at bounding box center [514, 199] width 13 height 13
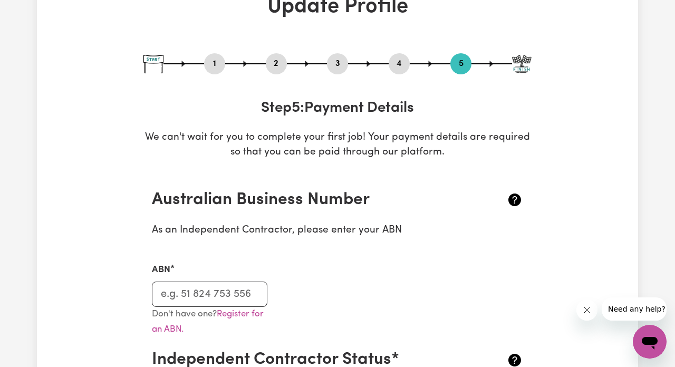
click at [509, 196] on icon at bounding box center [514, 199] width 13 height 13
click at [501, 226] on p "As an Independent Contractor, please enter your ABN" at bounding box center [337, 230] width 371 height 15
click at [222, 64] on button "1" at bounding box center [214, 64] width 21 height 14
select select "[DEMOGRAPHIC_DATA]"
select select "Student Visa"
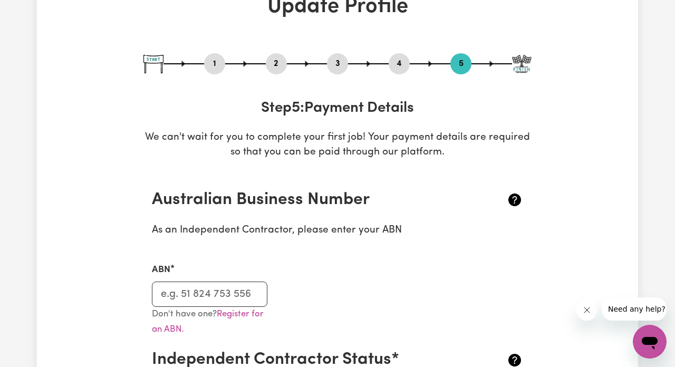
select select "Studying a healthcare related degree or qualification"
select select "37"
select select "40"
select select "60"
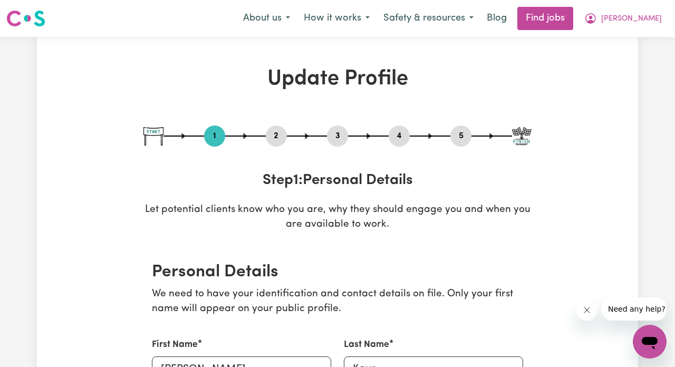
scroll to position [0, 0]
click at [269, 132] on button "2" at bounding box center [276, 136] width 21 height 14
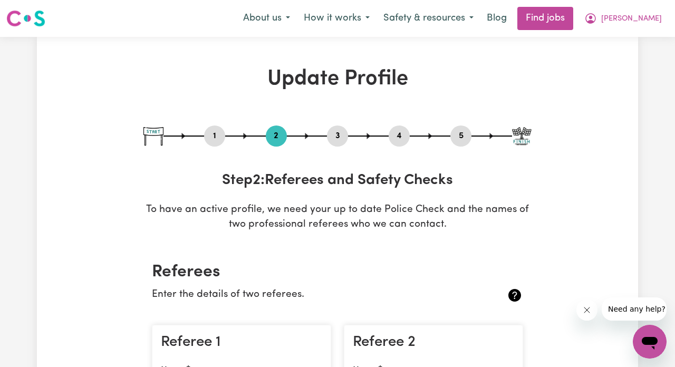
click at [336, 132] on button "3" at bounding box center [337, 136] width 21 height 14
select select "Certificate III (Individual Support)"
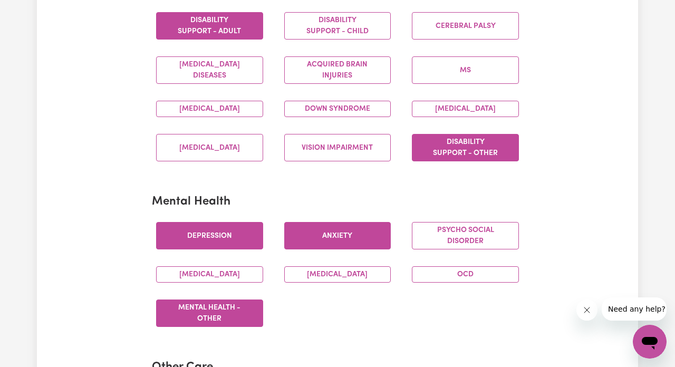
scroll to position [97, 0]
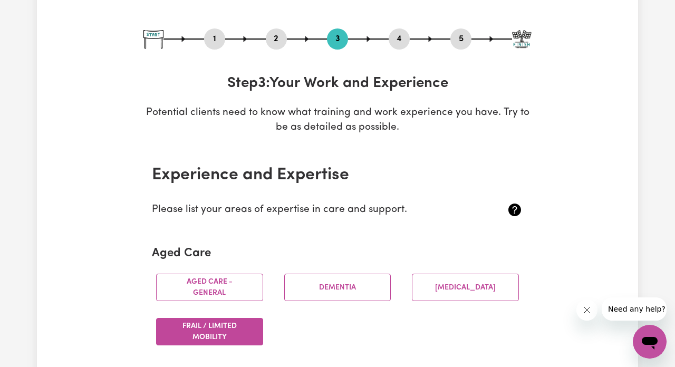
click at [397, 38] on button "4" at bounding box center [398, 39] width 21 height 14
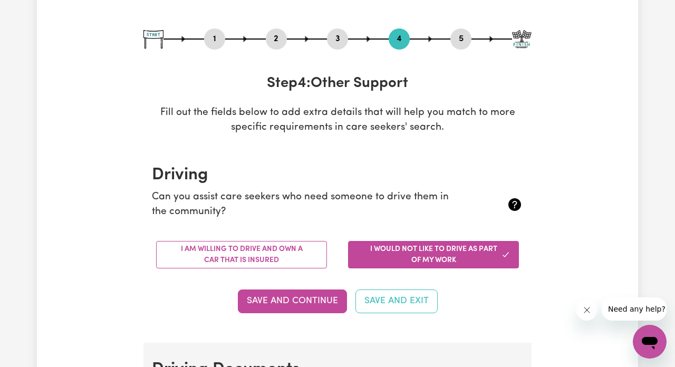
click at [443, 43] on div "1 2 3 4 5" at bounding box center [337, 38] width 388 height 21
click at [454, 43] on button "5" at bounding box center [460, 39] width 21 height 14
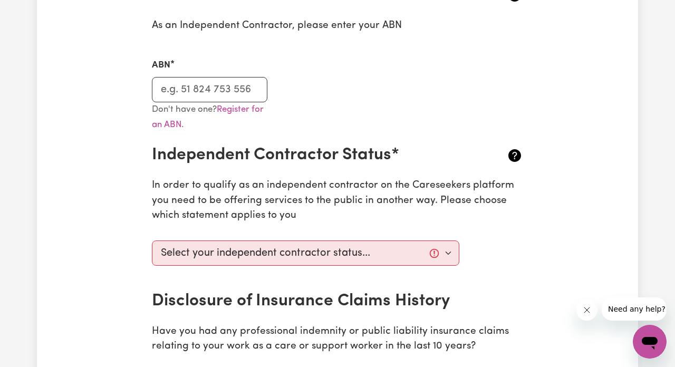
scroll to position [335, 0]
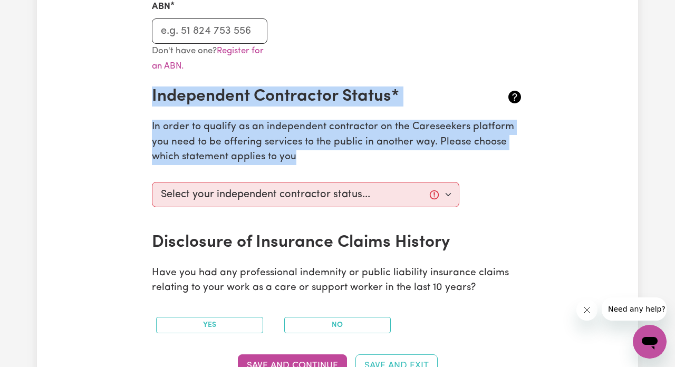
drag, startPoint x: 147, startPoint y: 86, endPoint x: 459, endPoint y: 198, distance: 331.1
click at [459, 198] on section "Australian Business Number As an Independent Contractor, please enter your ABN …" at bounding box center [337, 158] width 388 height 497
click at [191, 87] on h2 "Independent Contractor Status*" at bounding box center [306, 96] width 309 height 20
drag, startPoint x: 143, startPoint y: 85, endPoint x: 298, endPoint y: 151, distance: 168.6
click at [298, 151] on div "Update Profile 1 2 3 4 5 Step 5 : Payment Details We can't wait for you to comp…" at bounding box center [337, 276] width 401 height 1091
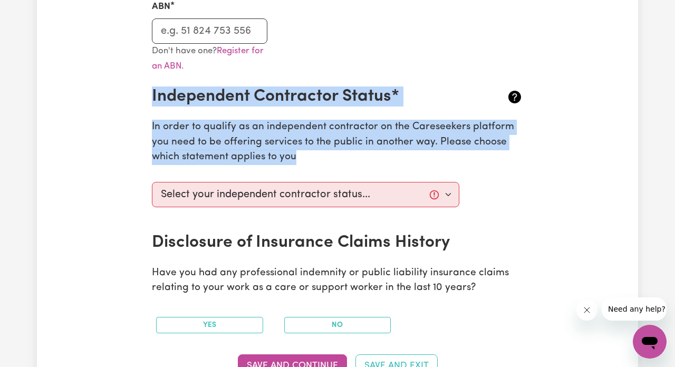
click at [298, 151] on p "In order to qualify as an independent contractor on the Careseekers platform yo…" at bounding box center [337, 142] width 371 height 45
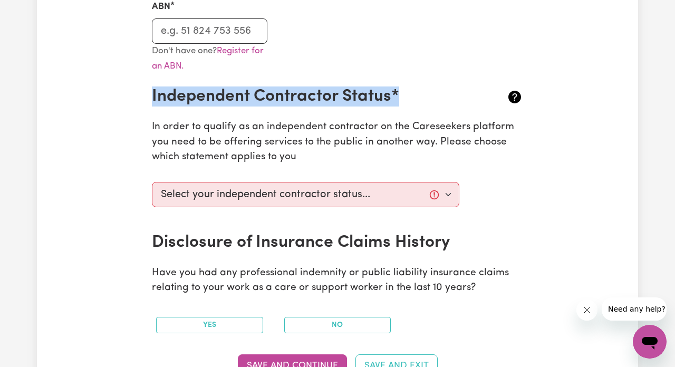
drag, startPoint x: 151, startPoint y: 90, endPoint x: 443, endPoint y: 104, distance: 291.8
click at [445, 104] on section "Australian Business Number As an Independent Contractor, please enter your ABN …" at bounding box center [337, 158] width 388 height 497
click at [443, 104] on section "Australian Business Number As an Independent Contractor, please enter your ABN …" at bounding box center [337, 158] width 388 height 497
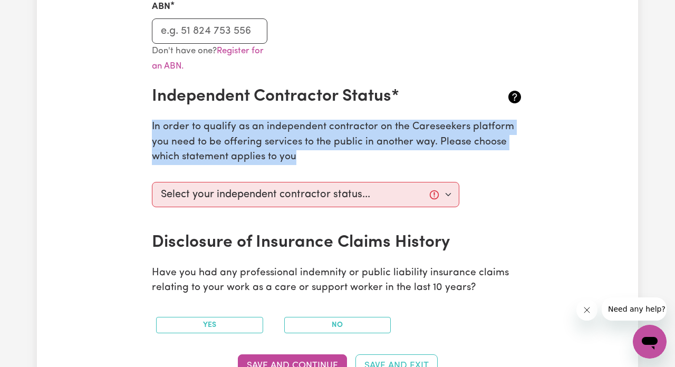
drag, startPoint x: 151, startPoint y: 121, endPoint x: 338, endPoint y: 162, distance: 191.6
click at [338, 162] on section "Australian Business Number As an Independent Contractor, please enter your ABN …" at bounding box center [337, 158] width 388 height 497
copy p "In order to qualify as an independent contractor on the Careseekers platform yo…"
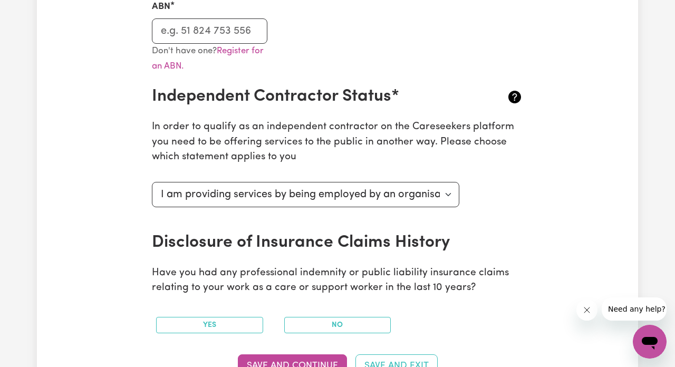
click at [327, 121] on p "In order to qualify as an independent contractor on the Careseekers platform yo…" at bounding box center [337, 142] width 371 height 45
select select "I am providing services privately on my own"
click at [240, 123] on p "In order to qualify as an independent contractor on the Careseekers platform yo…" at bounding box center [337, 142] width 371 height 45
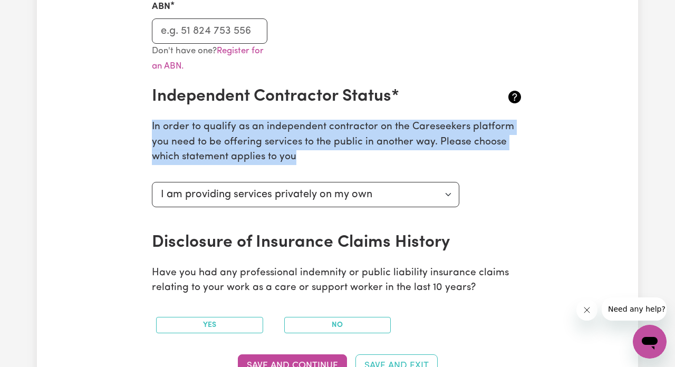
click at [240, 123] on p "In order to qualify as an independent contractor on the Careseekers platform yo…" at bounding box center [337, 142] width 371 height 45
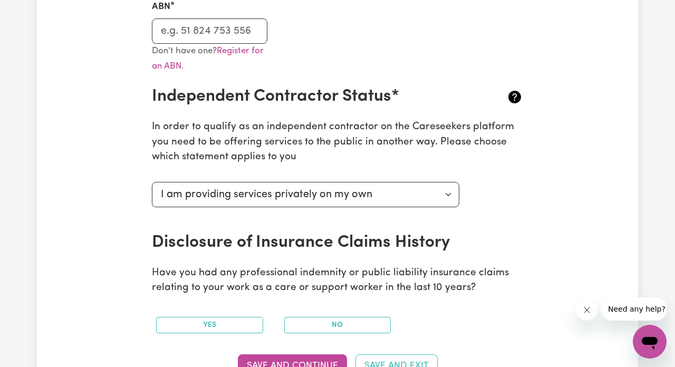
click at [240, 123] on p "In order to qualify as an independent contractor on the Careseekers platform yo…" at bounding box center [337, 142] width 371 height 45
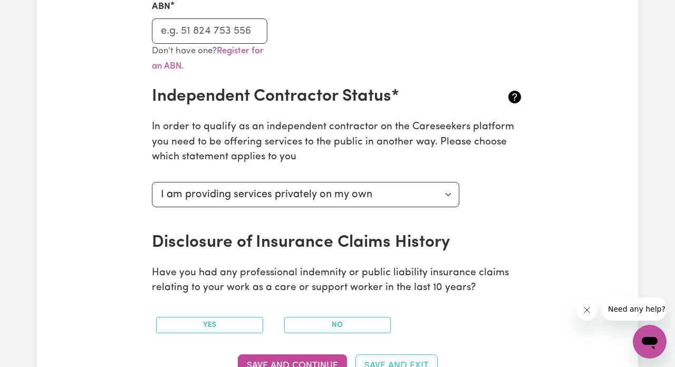
click at [240, 123] on p "In order to qualify as an independent contractor on the Careseekers platform yo…" at bounding box center [337, 142] width 371 height 45
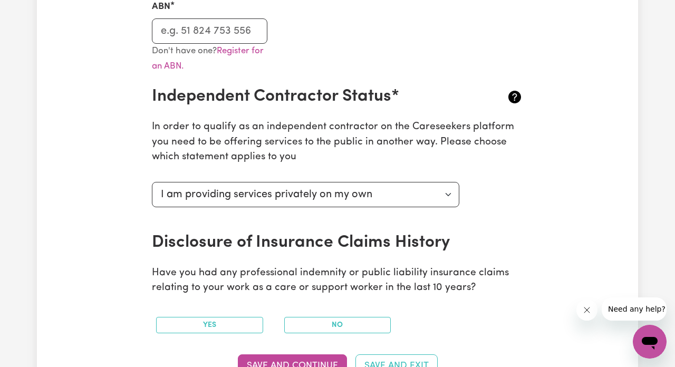
click at [305, 158] on p "In order to qualify as an independent contractor on the Careseekers platform yo…" at bounding box center [337, 142] width 371 height 45
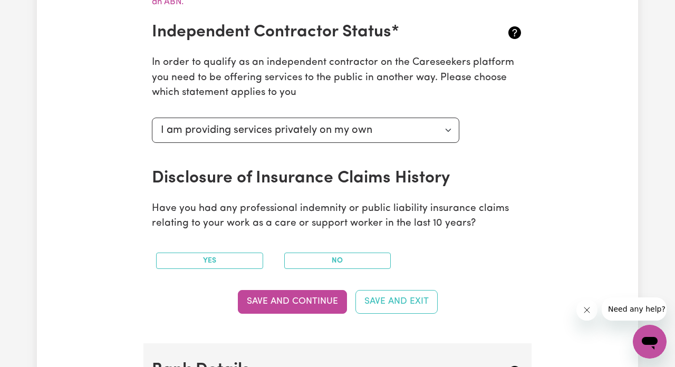
scroll to position [400, 0]
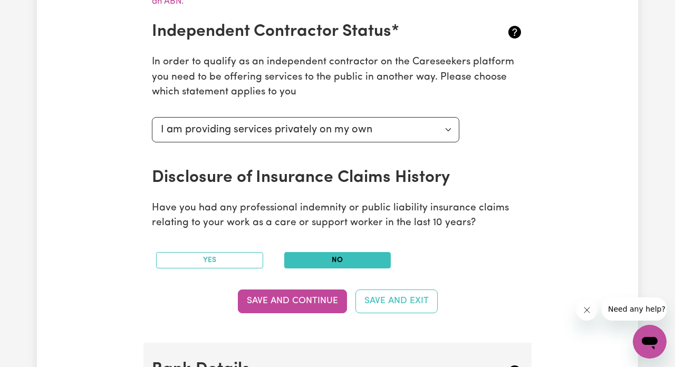
click at [368, 257] on button "No" at bounding box center [337, 260] width 107 height 16
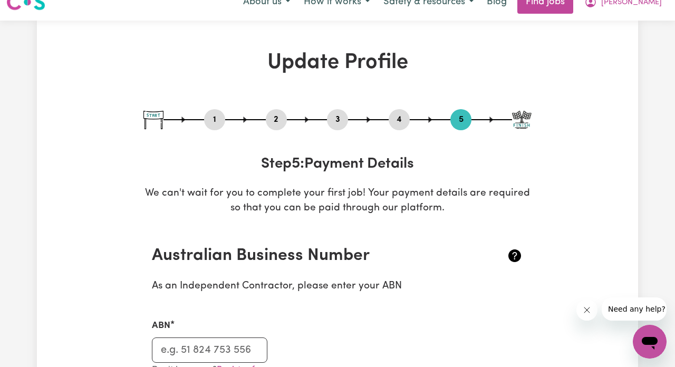
scroll to position [17, 0]
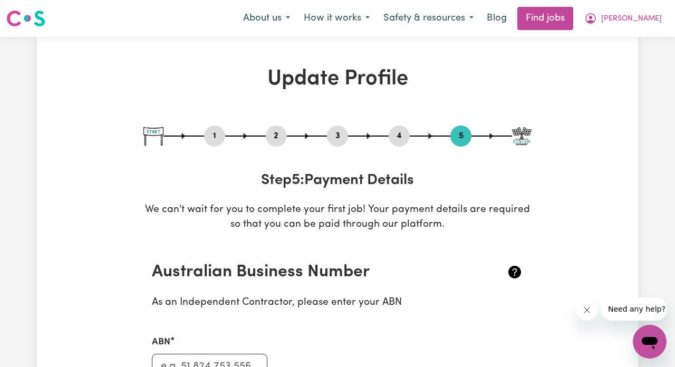
scroll to position [0, 0]
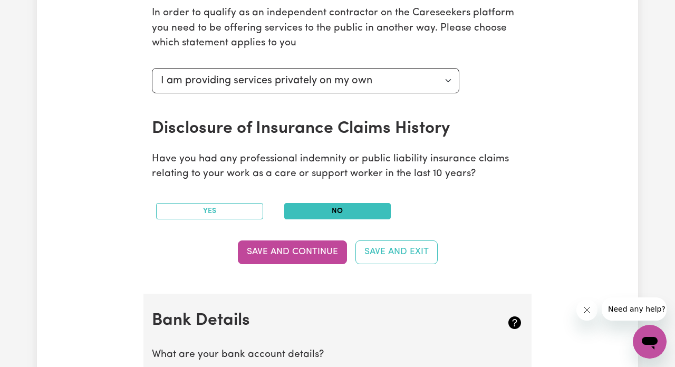
scroll to position [460, 0]
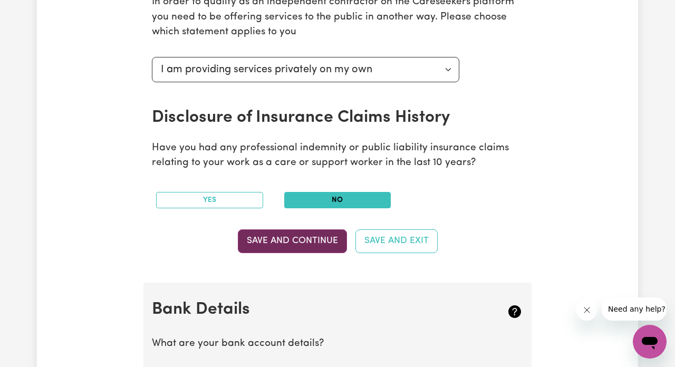
click at [298, 239] on button "Save and Continue" at bounding box center [292, 240] width 109 height 23
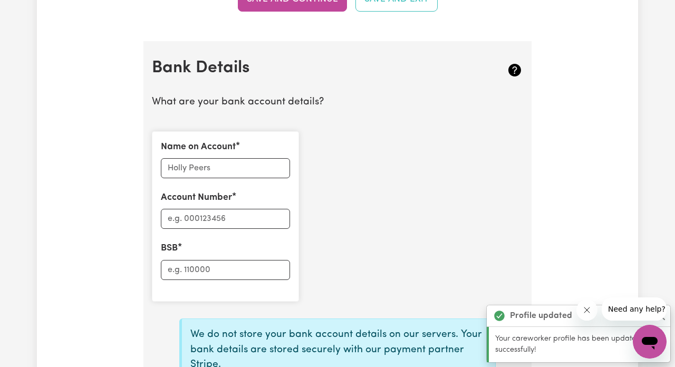
scroll to position [713, 0]
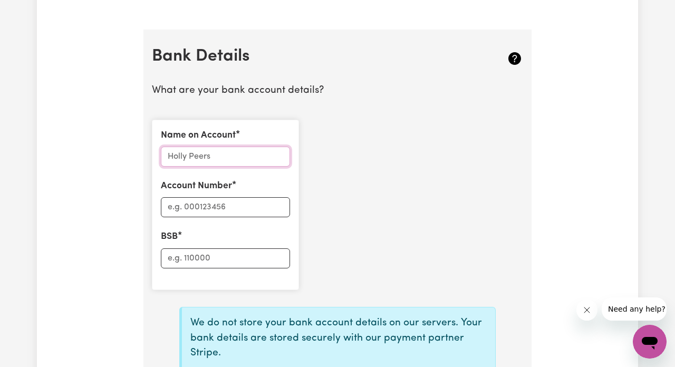
click at [227, 149] on input "Name on Account" at bounding box center [225, 157] width 129 height 20
type input "S"
type input "Everyday options"
click at [208, 199] on input "Account Number" at bounding box center [225, 207] width 129 height 20
type input "563203000"
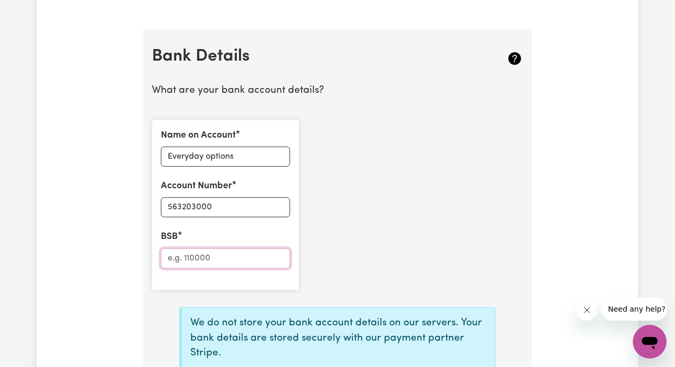
click at [196, 254] on input "BSB" at bounding box center [225, 258] width 129 height 20
type input "8"
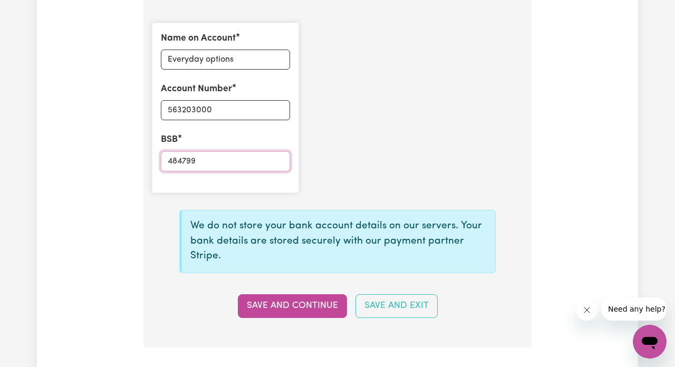
scroll to position [823, 0]
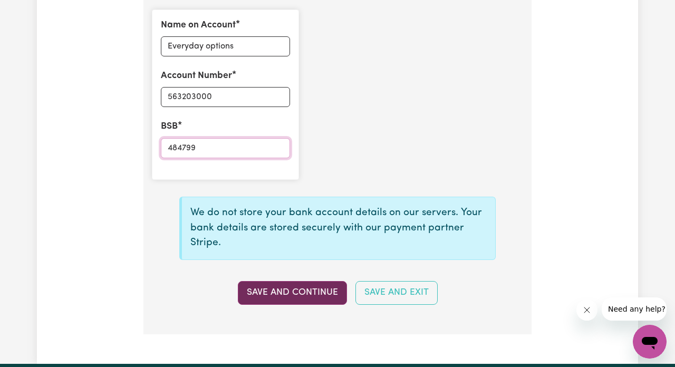
type input "484799"
click at [258, 281] on button "Save and Continue" at bounding box center [292, 292] width 109 height 23
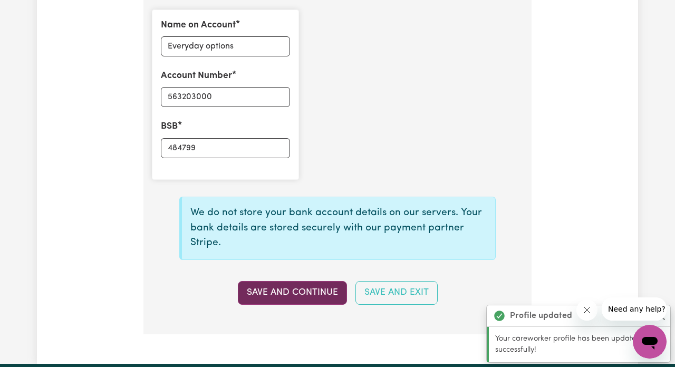
type input "****3000"
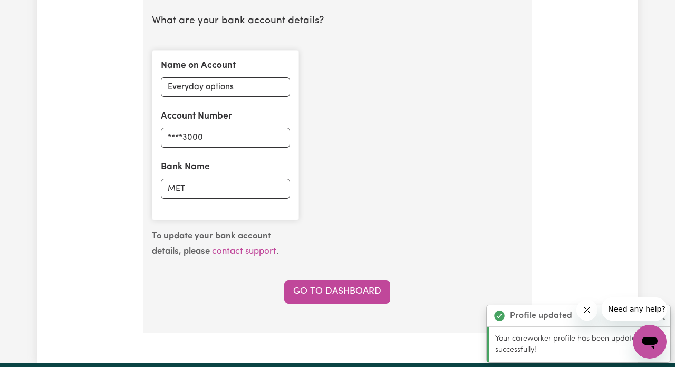
scroll to position [780, 0]
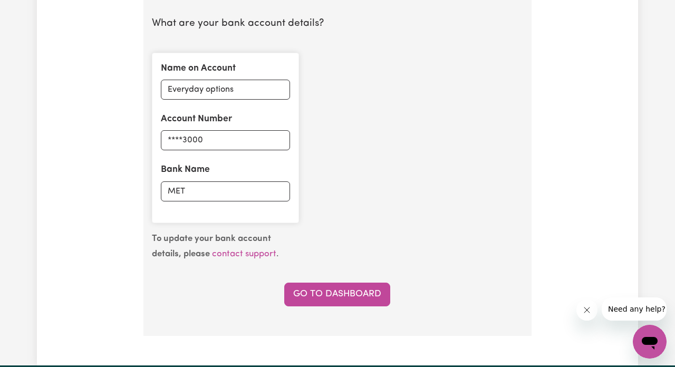
click at [211, 196] on div "Name on Account Everyday options Account Number ****3000 Bank Name MET" at bounding box center [225, 138] width 147 height 170
click at [209, 192] on input "MET" at bounding box center [225, 191] width 129 height 20
click at [202, 187] on input "MET" at bounding box center [225, 191] width 129 height 20
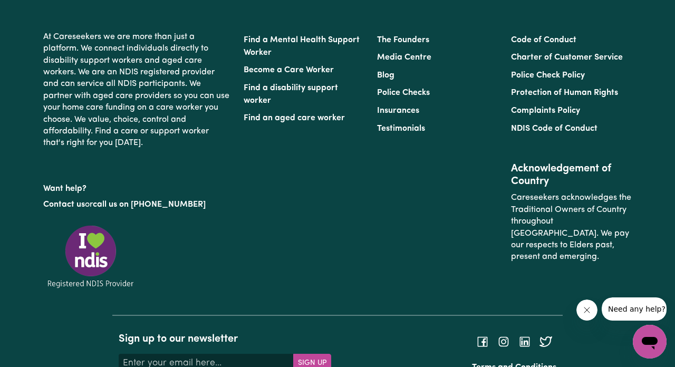
scroll to position [840, 0]
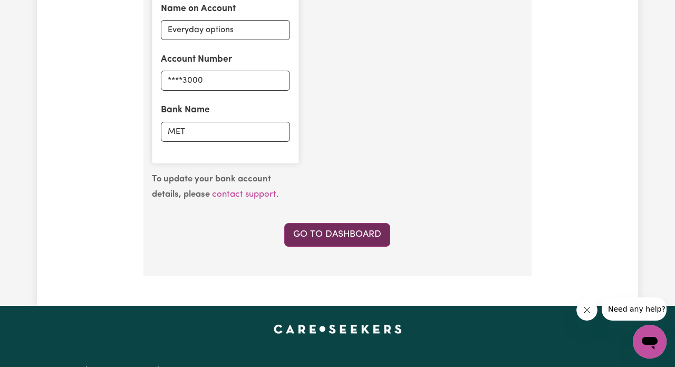
click at [342, 223] on link "Go to Dashboard" at bounding box center [337, 234] width 106 height 23
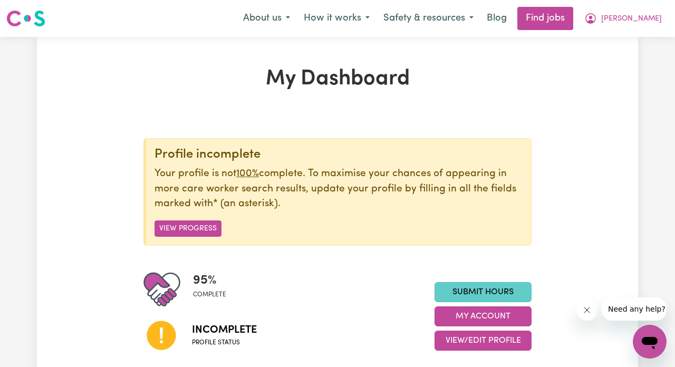
click at [484, 288] on link "Submit Hours" at bounding box center [482, 292] width 97 height 20
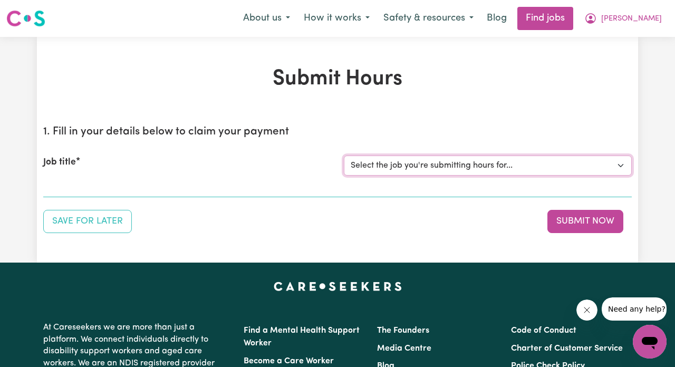
drag, startPoint x: 422, startPoint y: 164, endPoint x: 197, endPoint y: 160, distance: 225.1
click at [196, 160] on div "Job title Select the job you're submitting hours for..." at bounding box center [337, 165] width 601 height 20
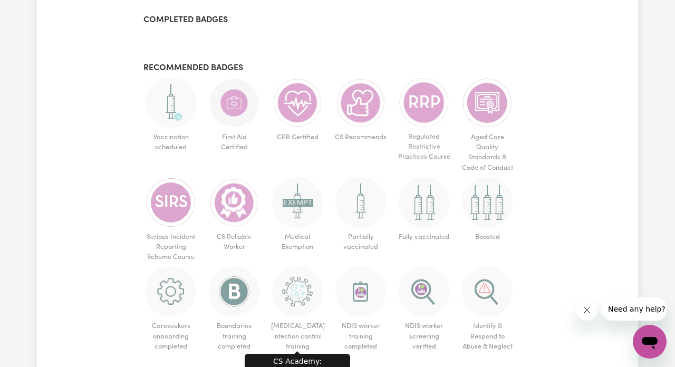
scroll to position [637, 0]
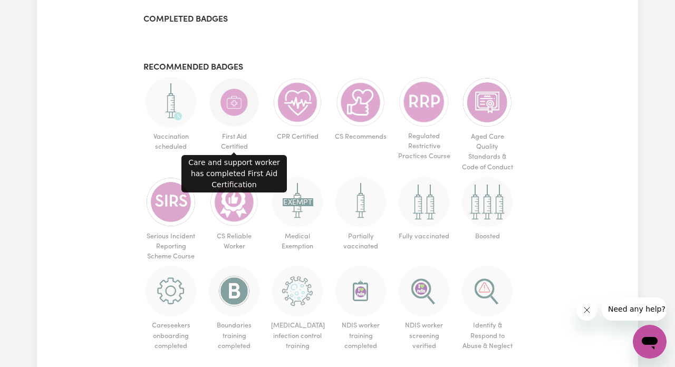
click at [235, 100] on img at bounding box center [234, 102] width 51 height 51
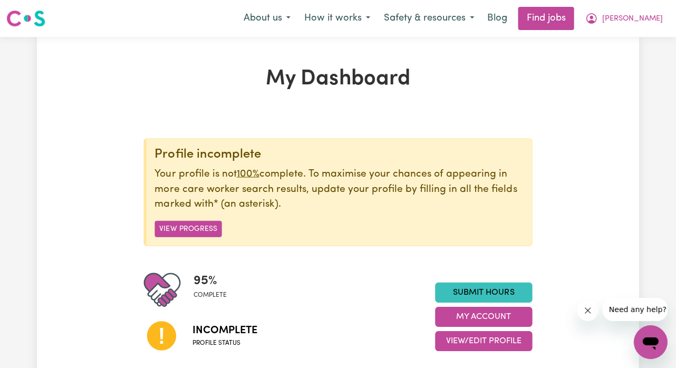
scroll to position [0, 0]
click at [361, 23] on button "How it works" at bounding box center [337, 18] width 80 height 22
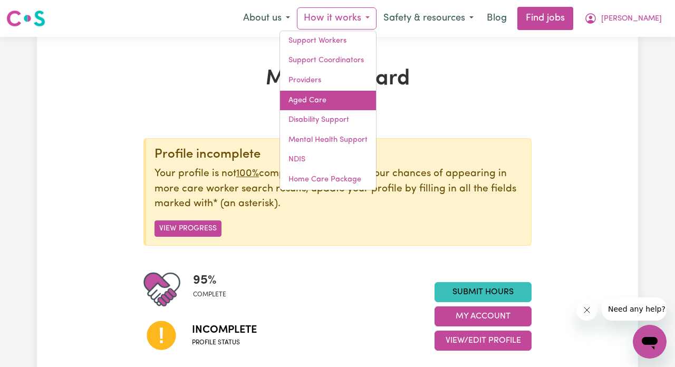
click at [326, 104] on link "Aged Care" at bounding box center [328, 101] width 96 height 20
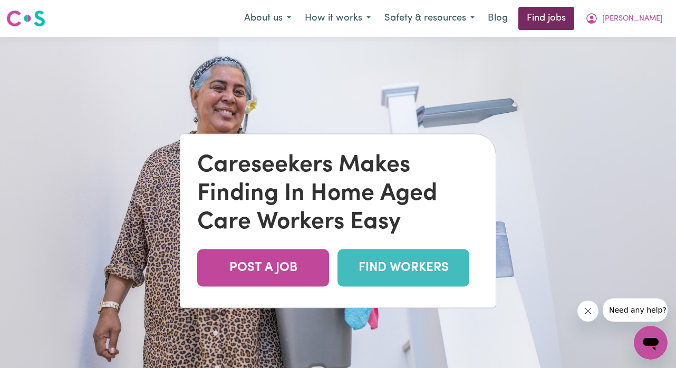
click at [545, 19] on link "Find jobs" at bounding box center [546, 18] width 56 height 23
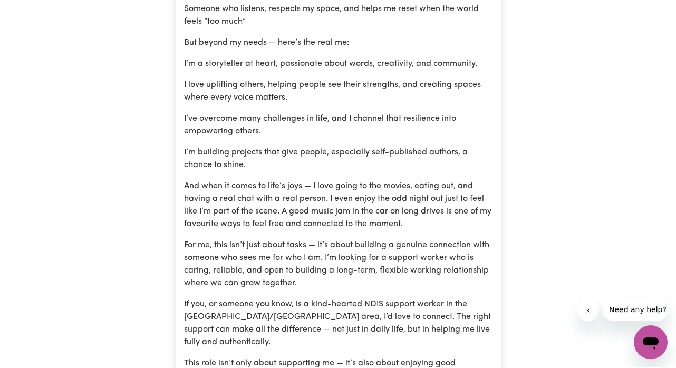
scroll to position [2767, 0]
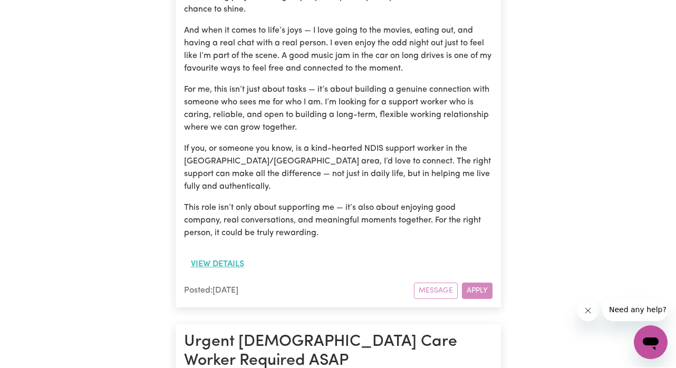
click at [219, 255] on button "View details" at bounding box center [217, 265] width 67 height 20
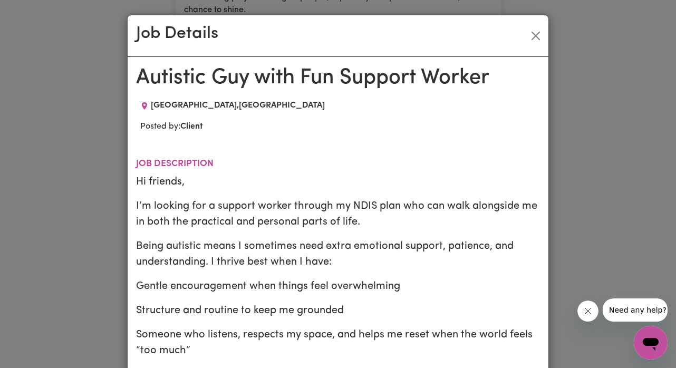
scroll to position [0, 0]
